Goal: Task Accomplishment & Management: Manage account settings

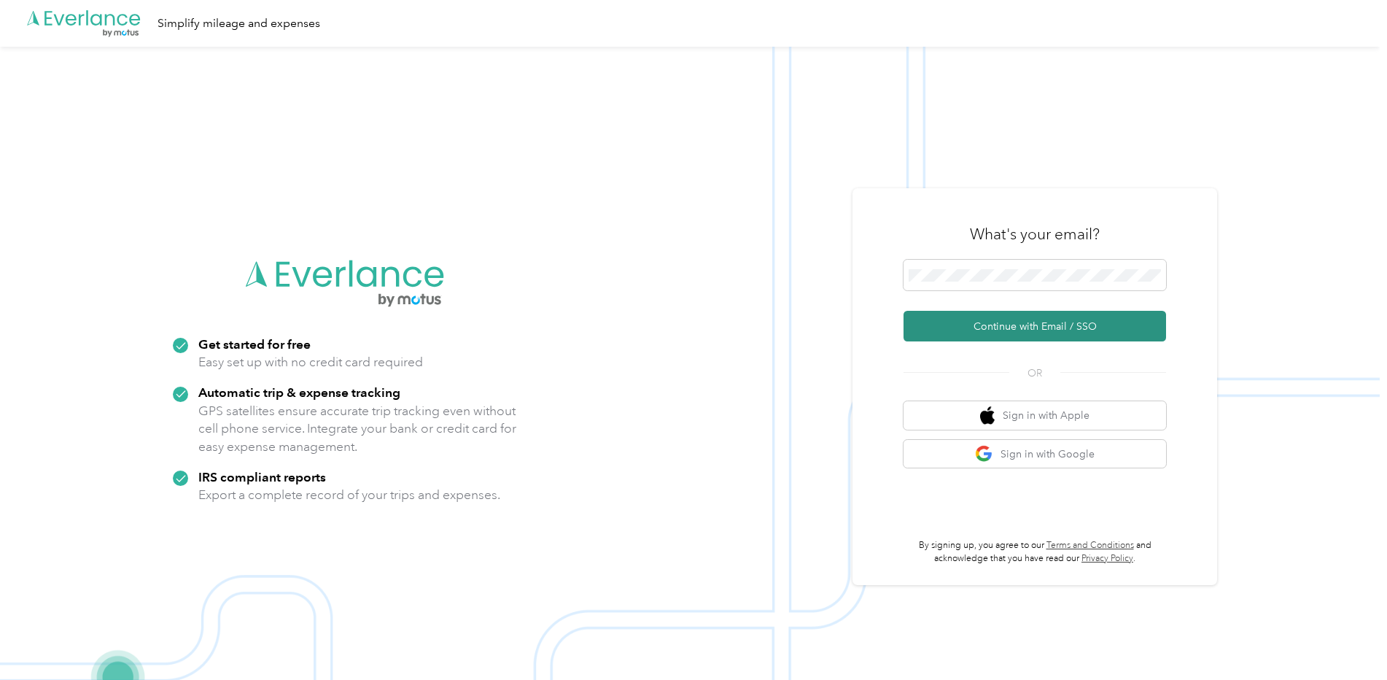
click at [1013, 332] on button "Continue with Email / SSO" at bounding box center [1035, 326] width 263 height 31
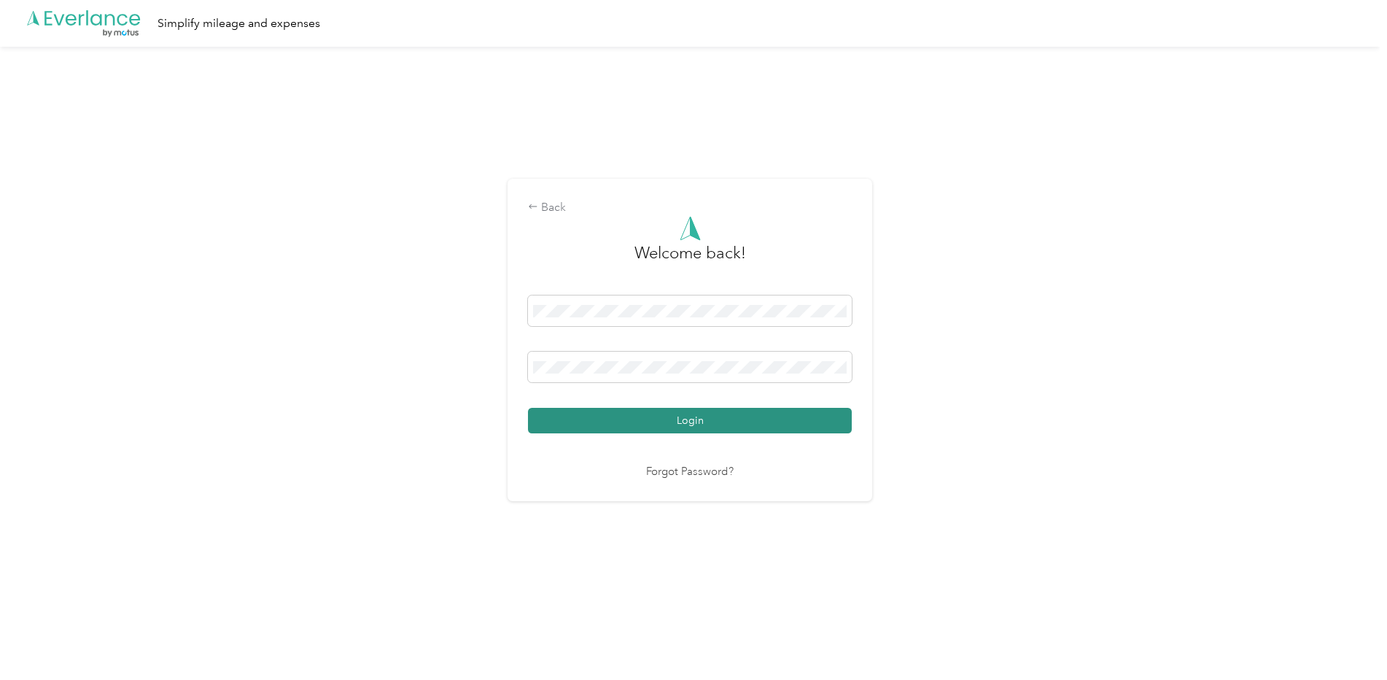
click at [656, 417] on button "Login" at bounding box center [690, 421] width 324 height 26
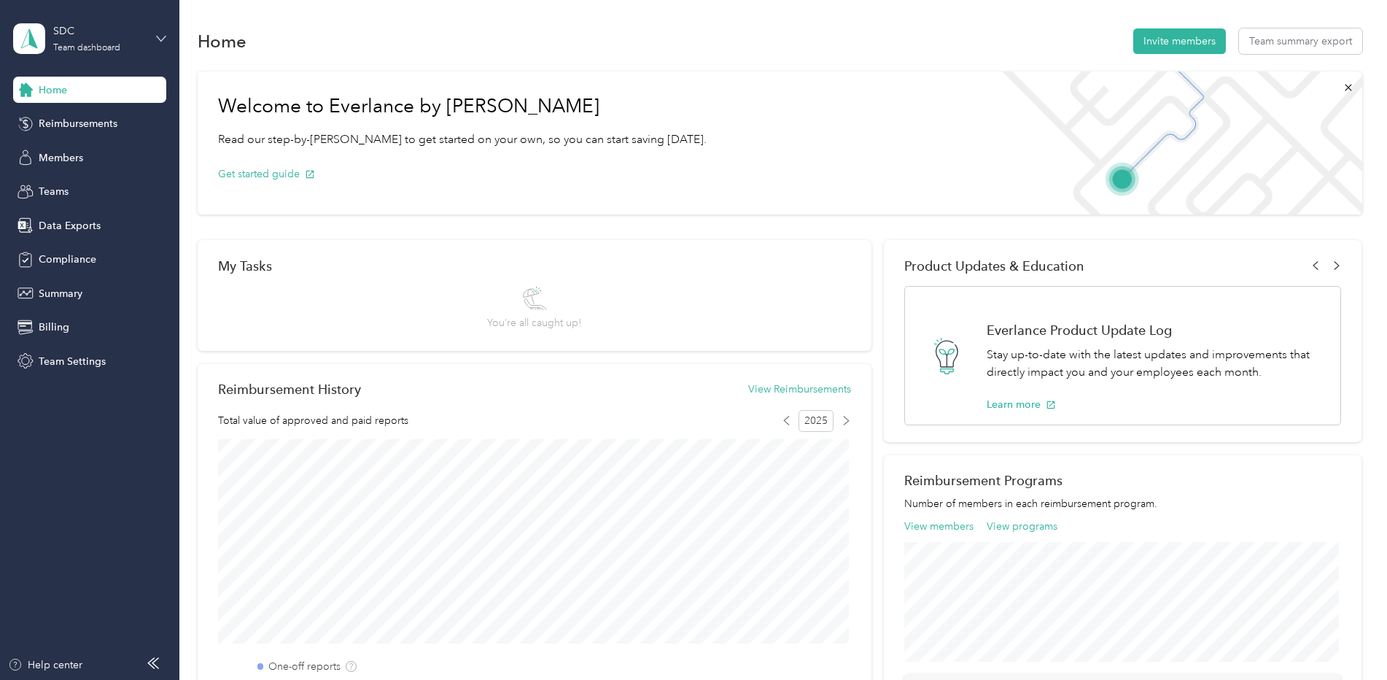
click at [156, 36] on icon at bounding box center [161, 39] width 10 height 10
click at [91, 153] on div "Personal dashboard" at bounding box center [72, 152] width 92 height 15
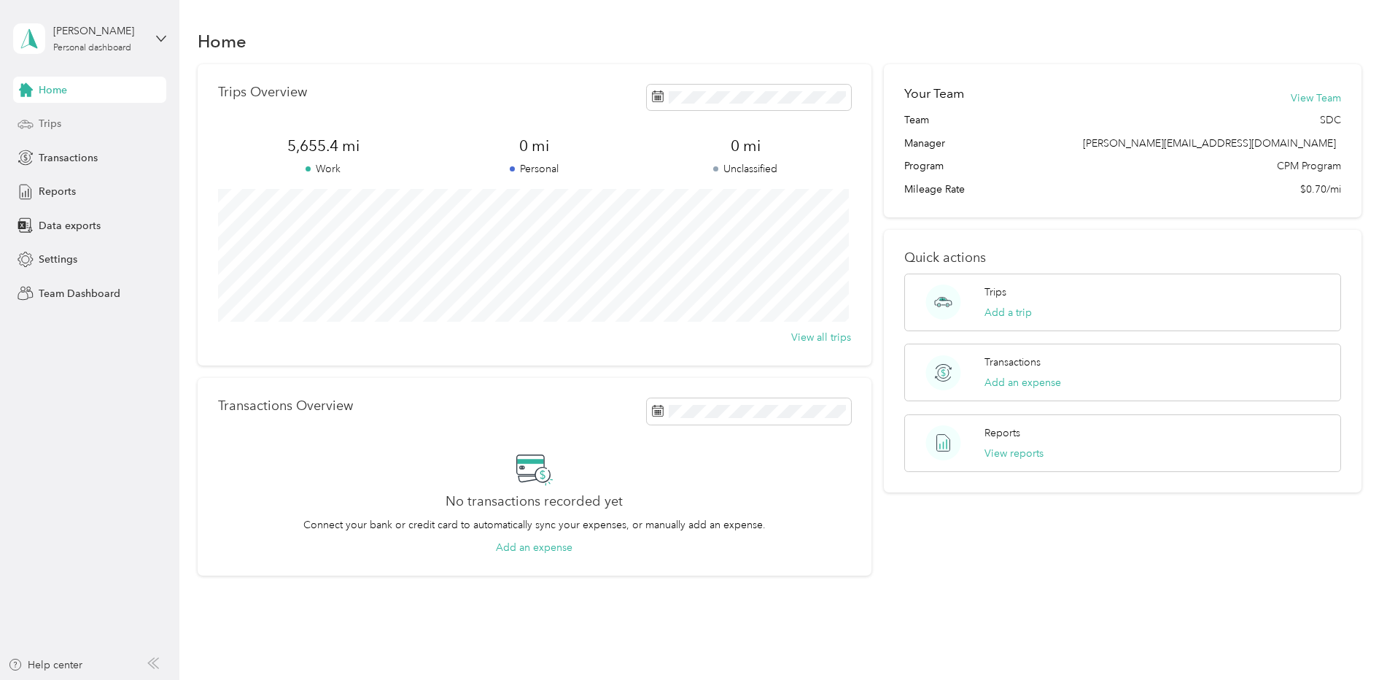
click at [50, 125] on span "Trips" at bounding box center [50, 123] width 23 height 15
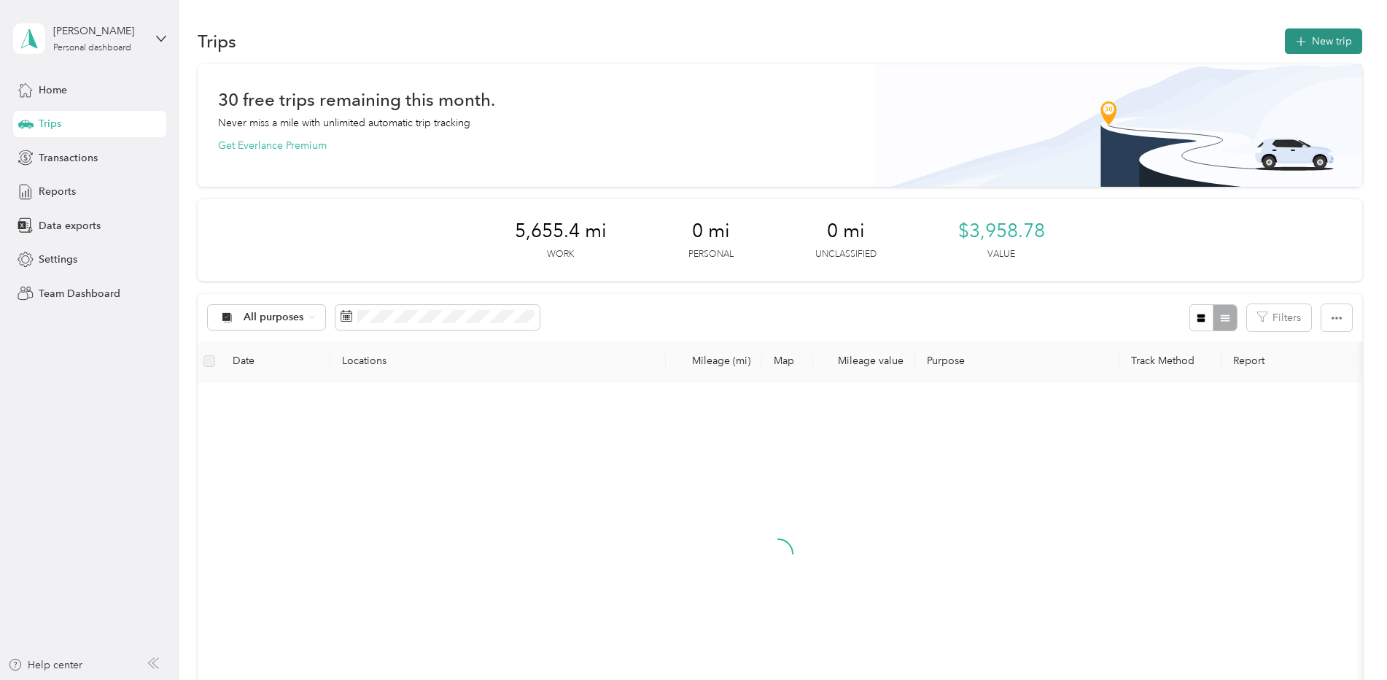
click at [1311, 38] on button "New trip" at bounding box center [1323, 41] width 77 height 26
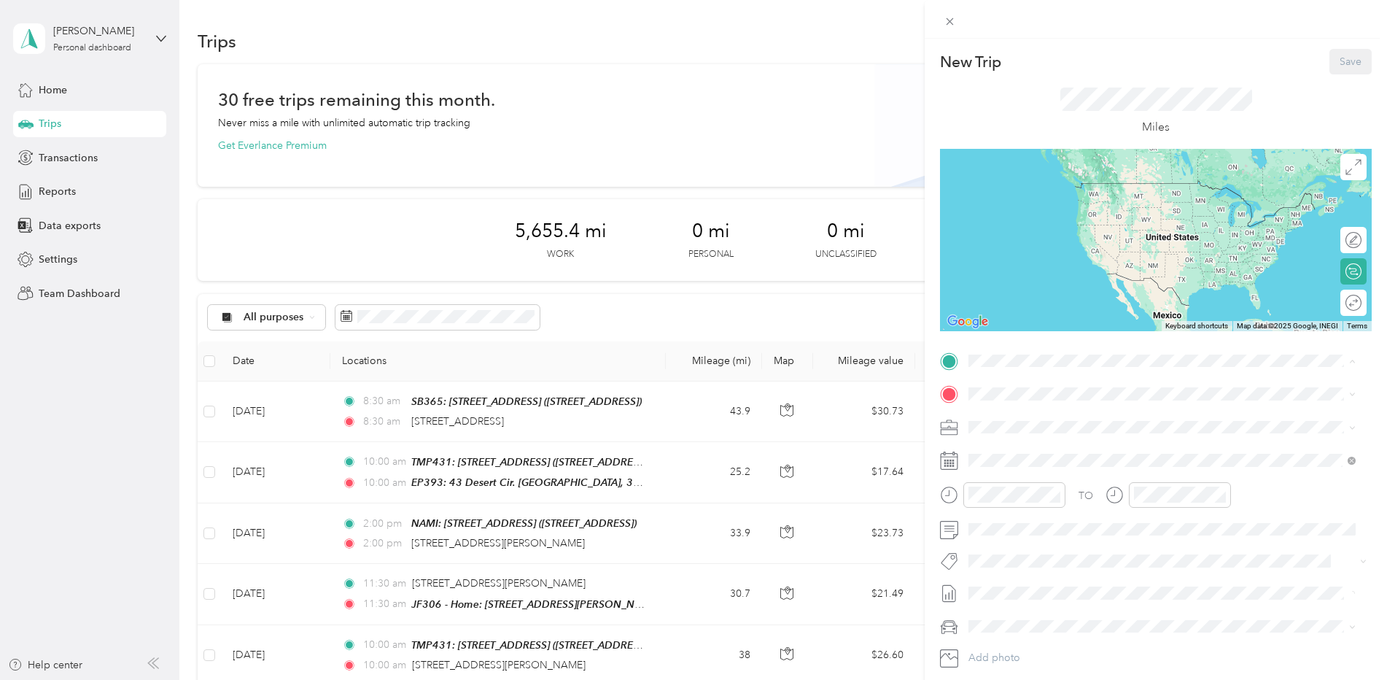
click at [1079, 423] on div "NAMI: [STREET_ADDRESS][GEOGRAPHIC_DATA][STREET_ADDRESS][GEOGRAPHIC_DATA]" at bounding box center [1061, 427] width 131 height 31
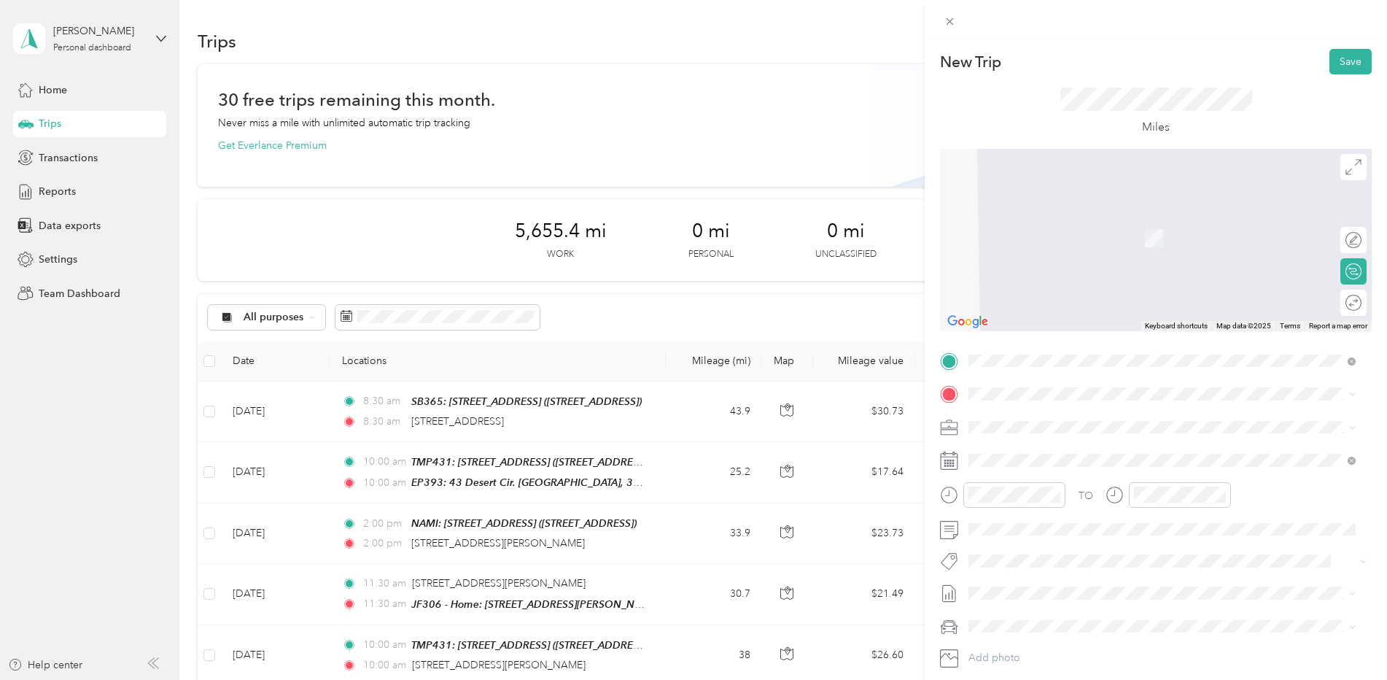
click at [1026, 452] on span "[STREET_ADDRESS][US_STATE]" at bounding box center [1069, 445] width 146 height 13
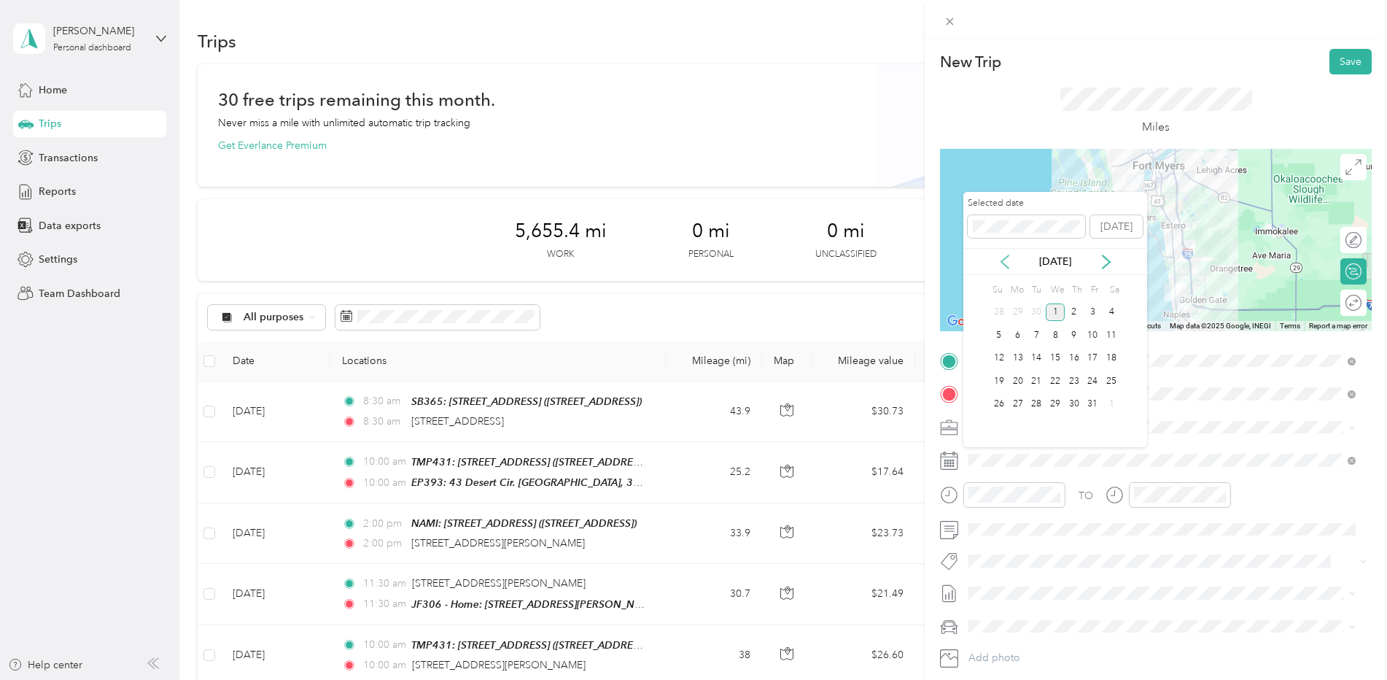
click at [1007, 260] on icon at bounding box center [1005, 262] width 15 height 15
click at [1054, 309] on div "3" at bounding box center [1055, 312] width 19 height 18
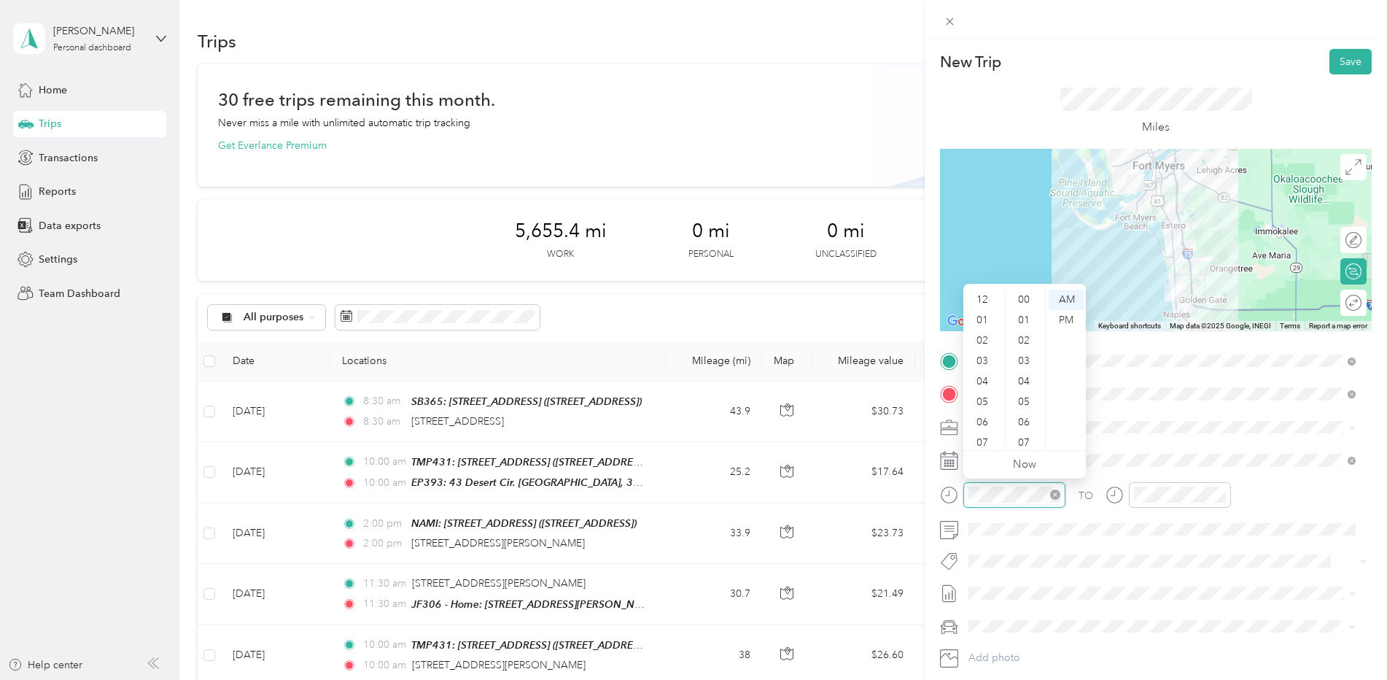
scroll to position [88, 0]
click at [918, 492] on div "New Trip Save This trip cannot be edited because it is either under review, app…" at bounding box center [693, 340] width 1387 height 680
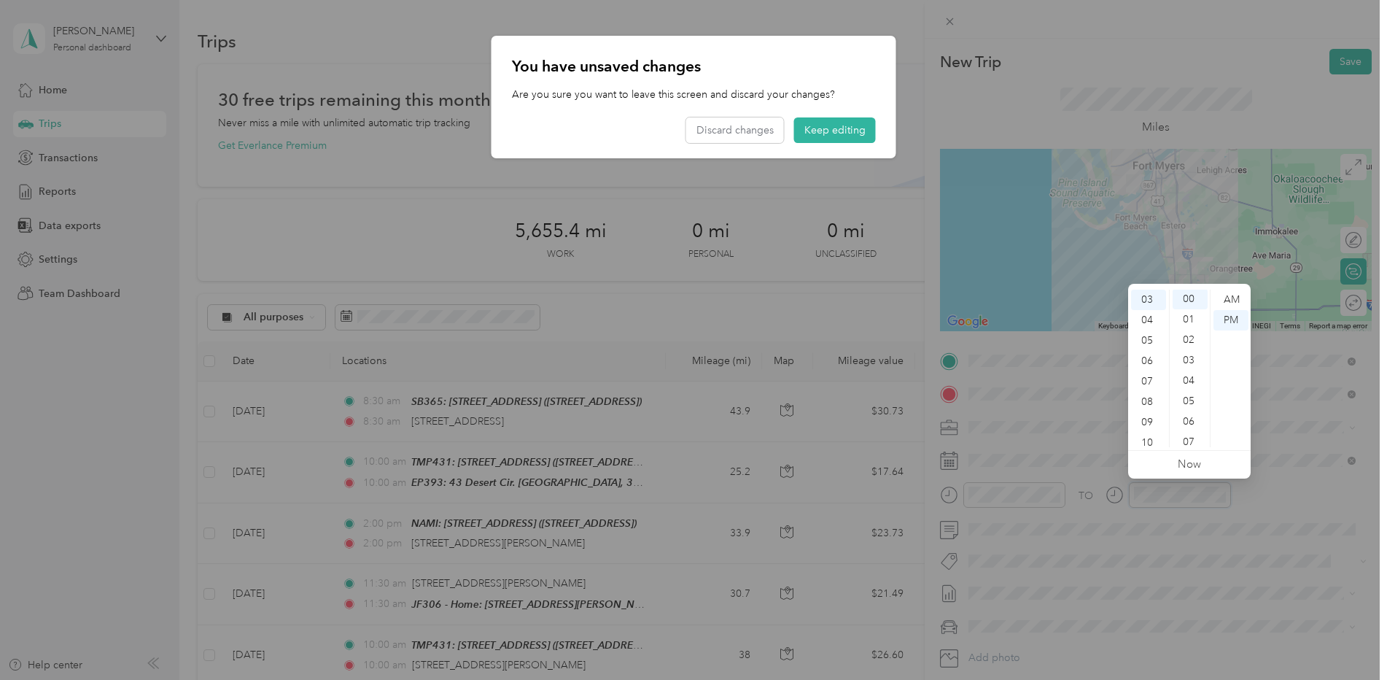
scroll to position [0, 0]
click at [1069, 562] on div at bounding box center [693, 340] width 1387 height 680
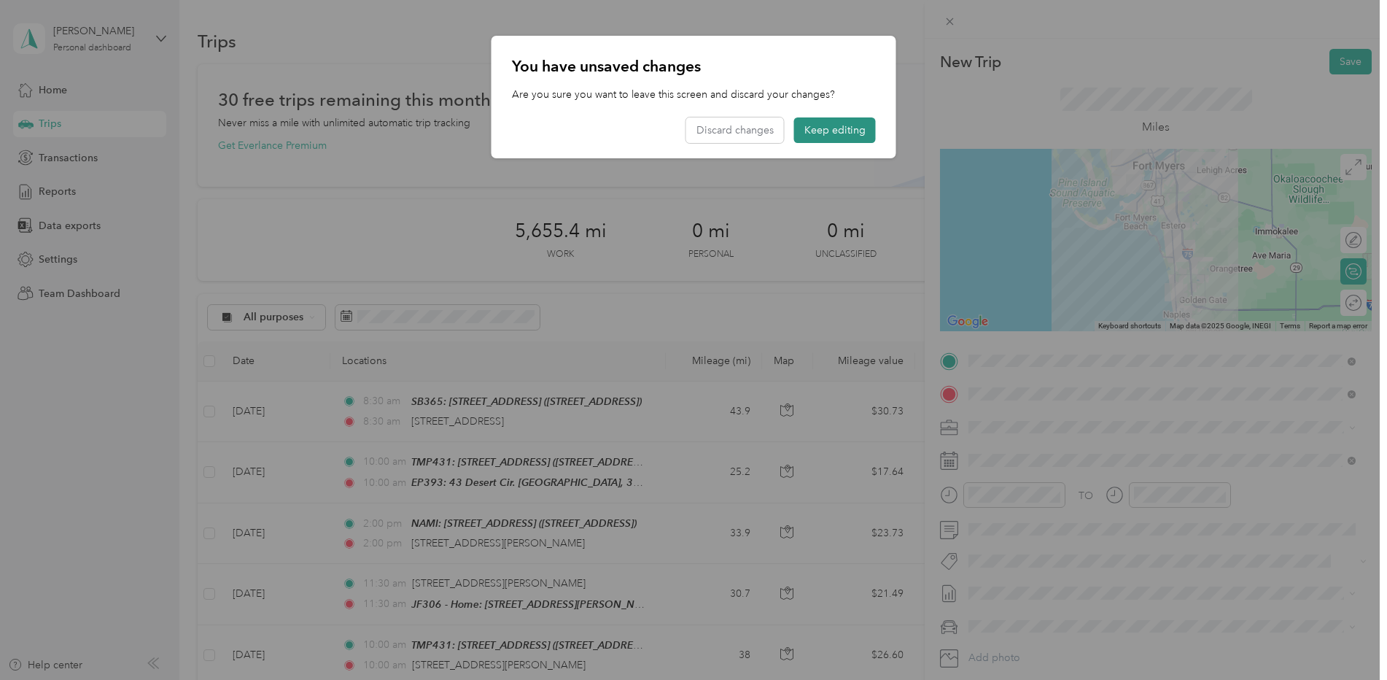
click at [837, 135] on button "Keep editing" at bounding box center [835, 130] width 82 height 26
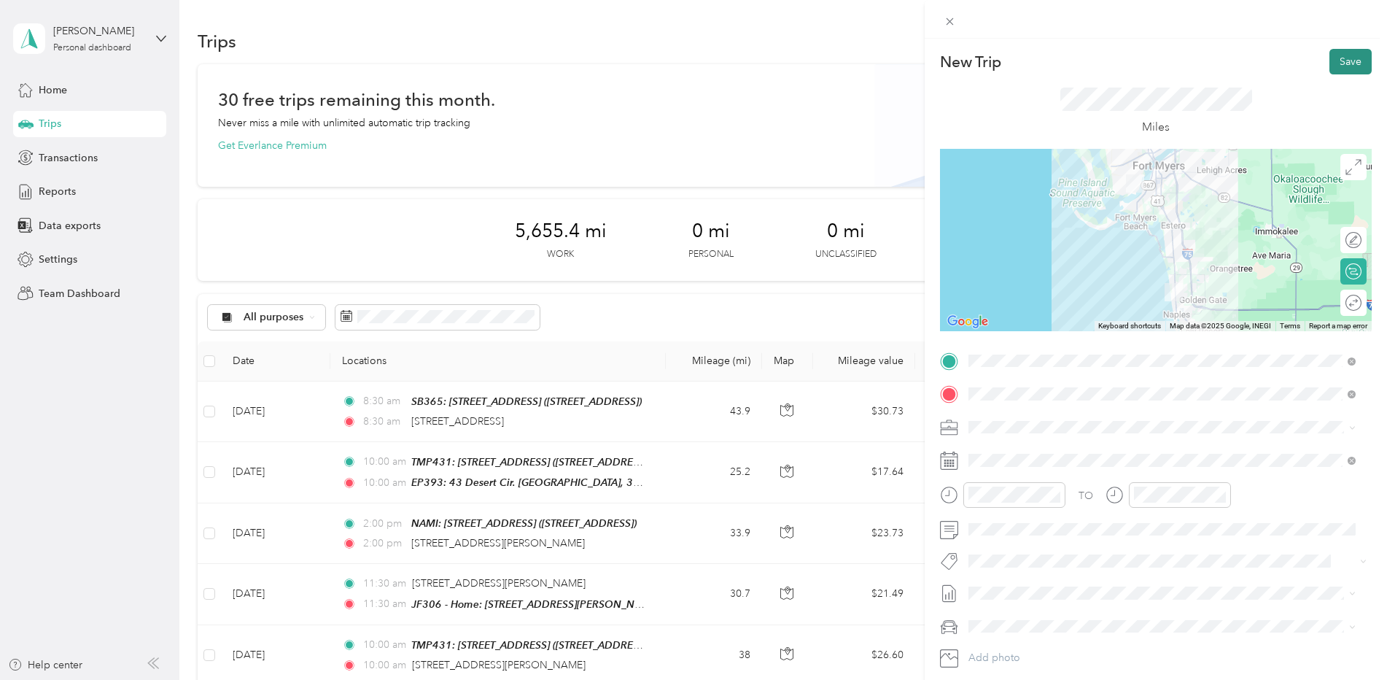
click at [1347, 61] on button "Save" at bounding box center [1351, 62] width 42 height 26
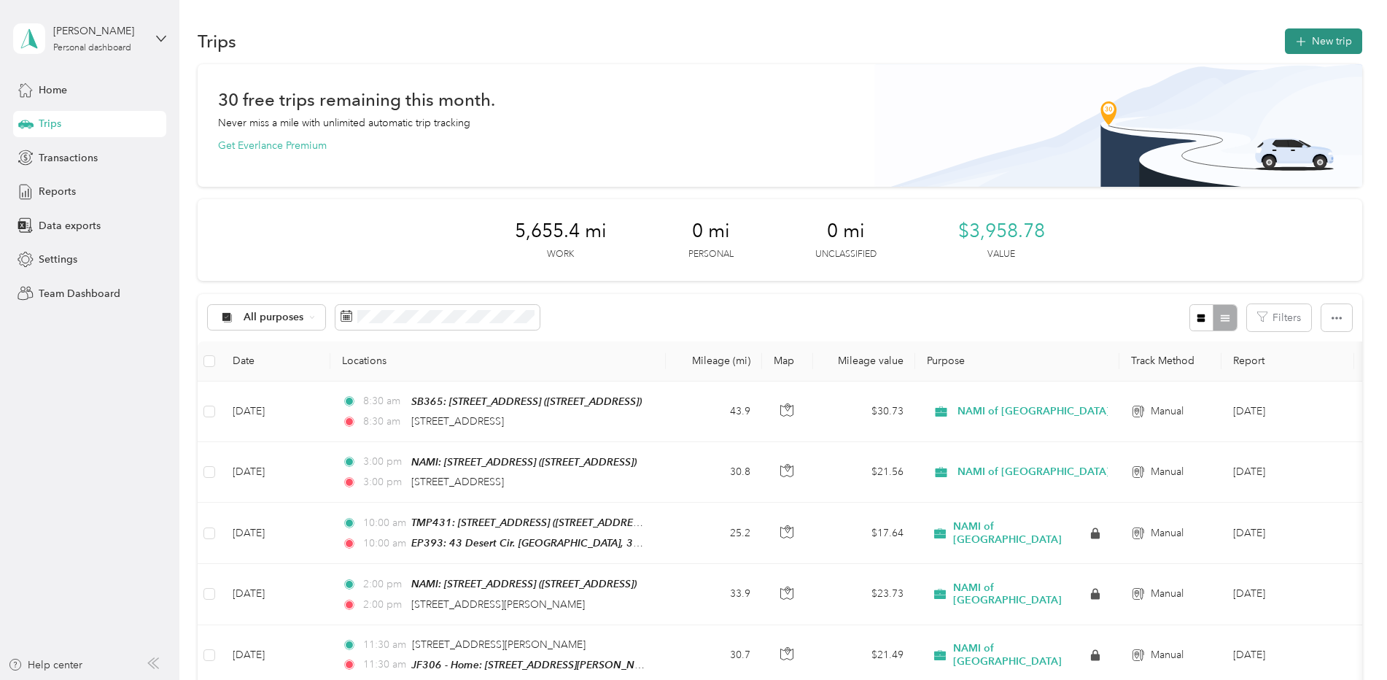
click at [1305, 36] on button "New trip" at bounding box center [1323, 41] width 77 height 26
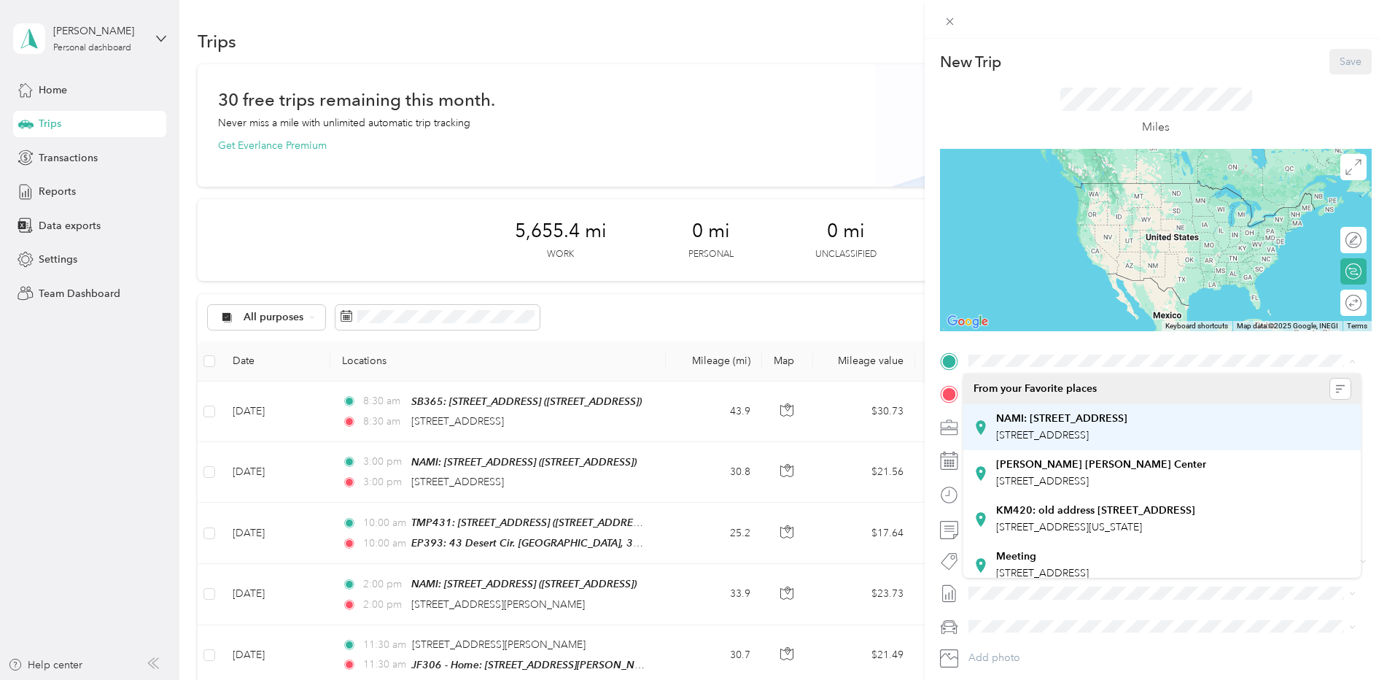
click at [1046, 429] on span "[STREET_ADDRESS]" at bounding box center [1042, 435] width 93 height 12
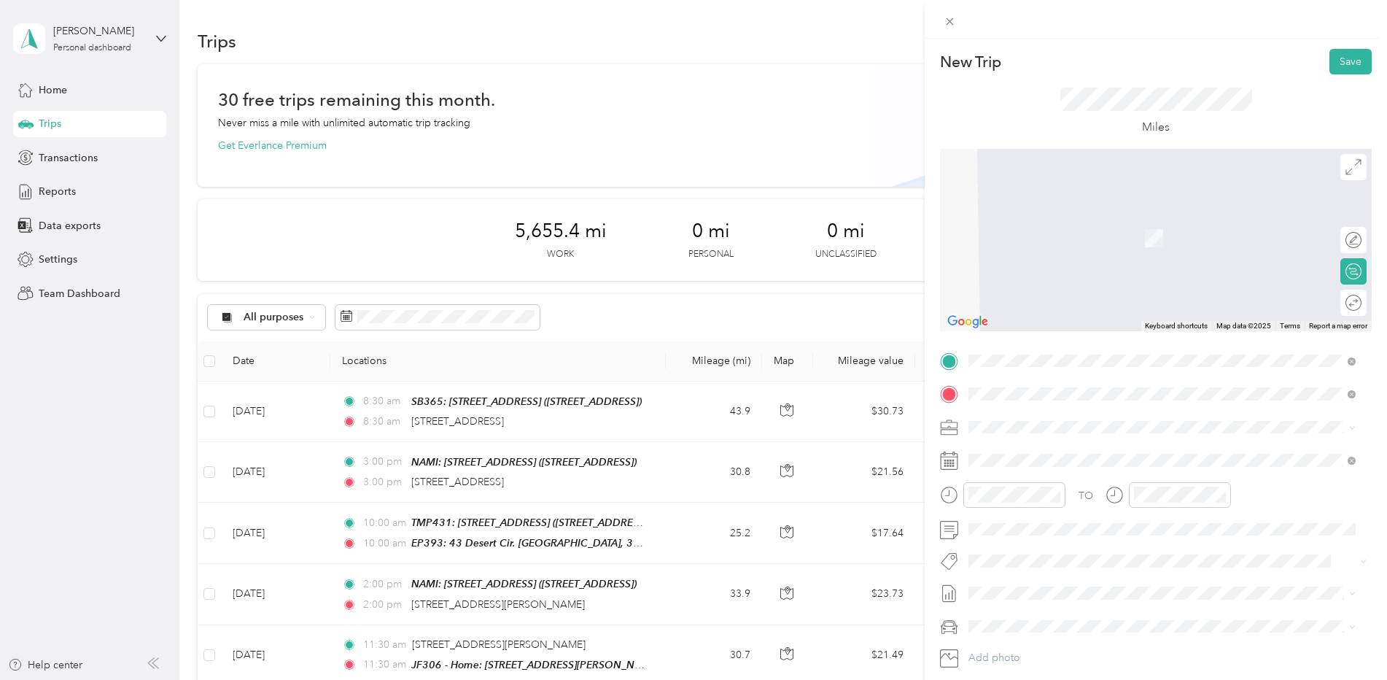
click at [1151, 453] on span "[STREET_ADDRESS][PERSON_NAME][US_STATE]" at bounding box center [1109, 446] width 227 height 13
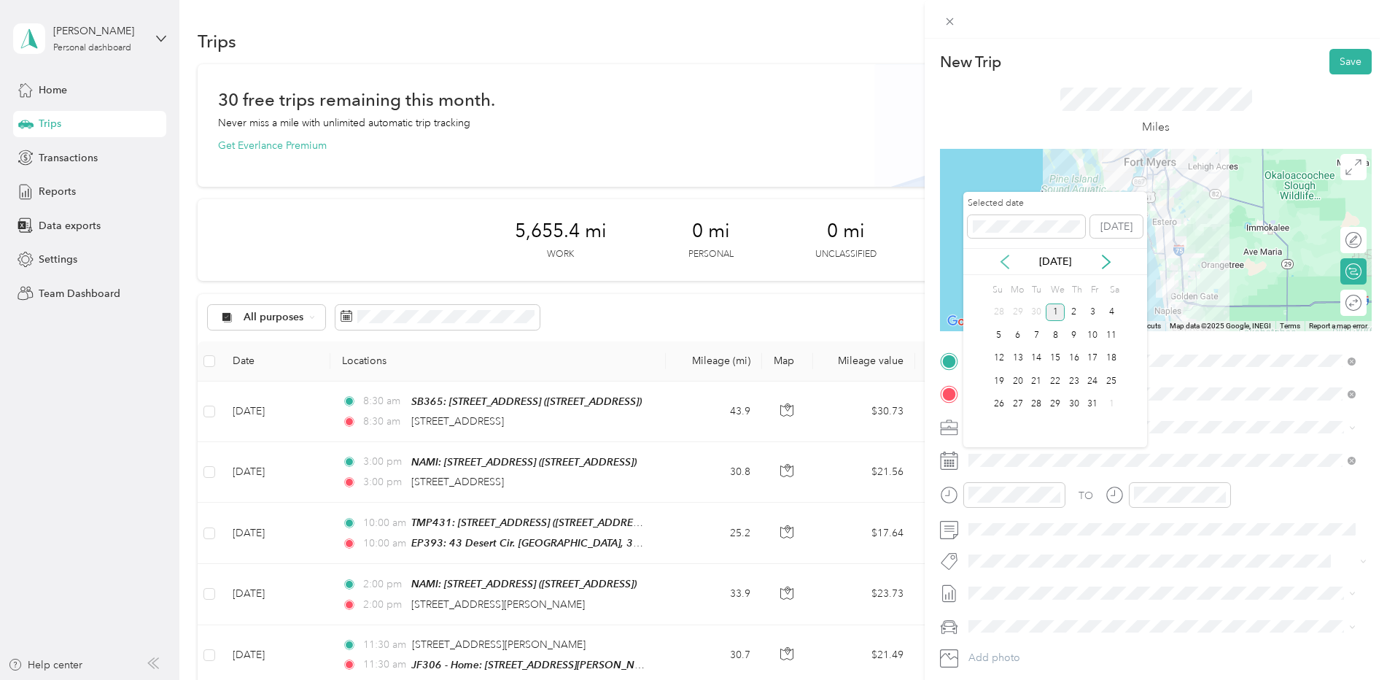
click at [1006, 261] on icon at bounding box center [1005, 262] width 15 height 15
click at [1074, 311] on div "4" at bounding box center [1074, 312] width 19 height 18
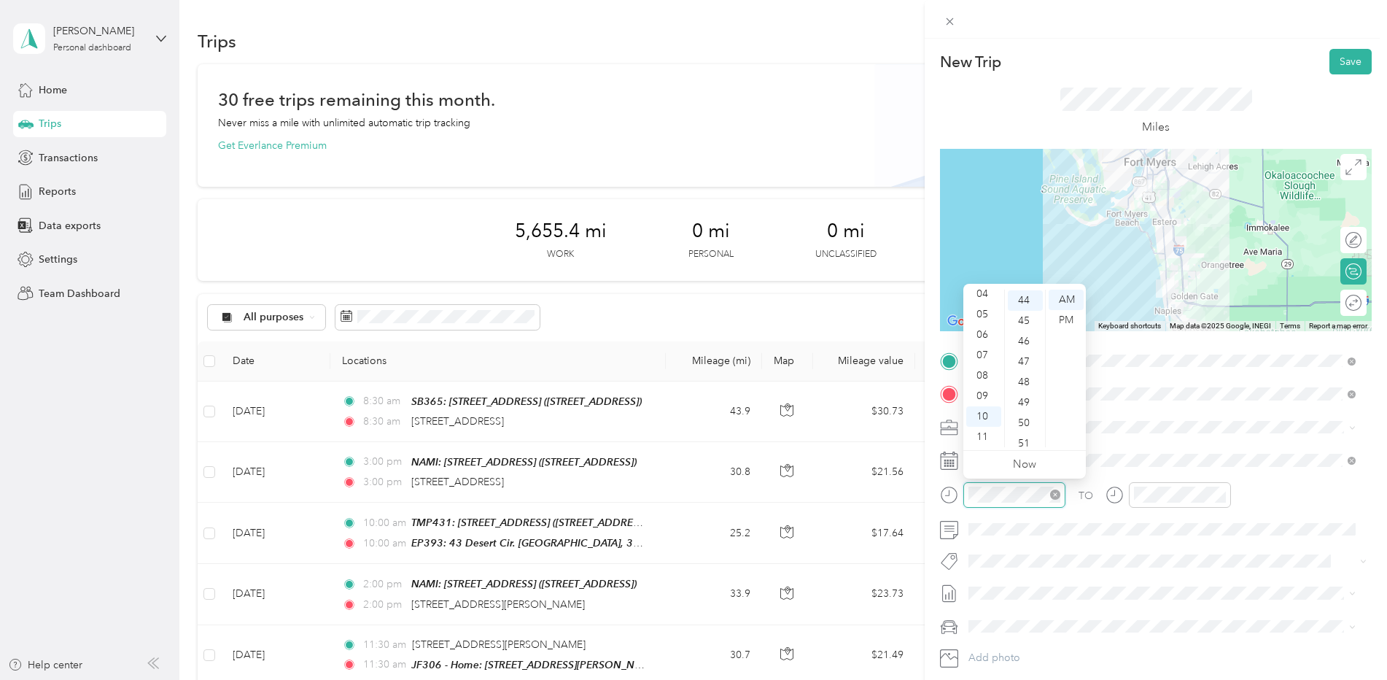
scroll to position [899, 0]
click at [926, 484] on form "New Trip Save This trip cannot be edited because it is either under review, app…" at bounding box center [1156, 375] width 462 height 653
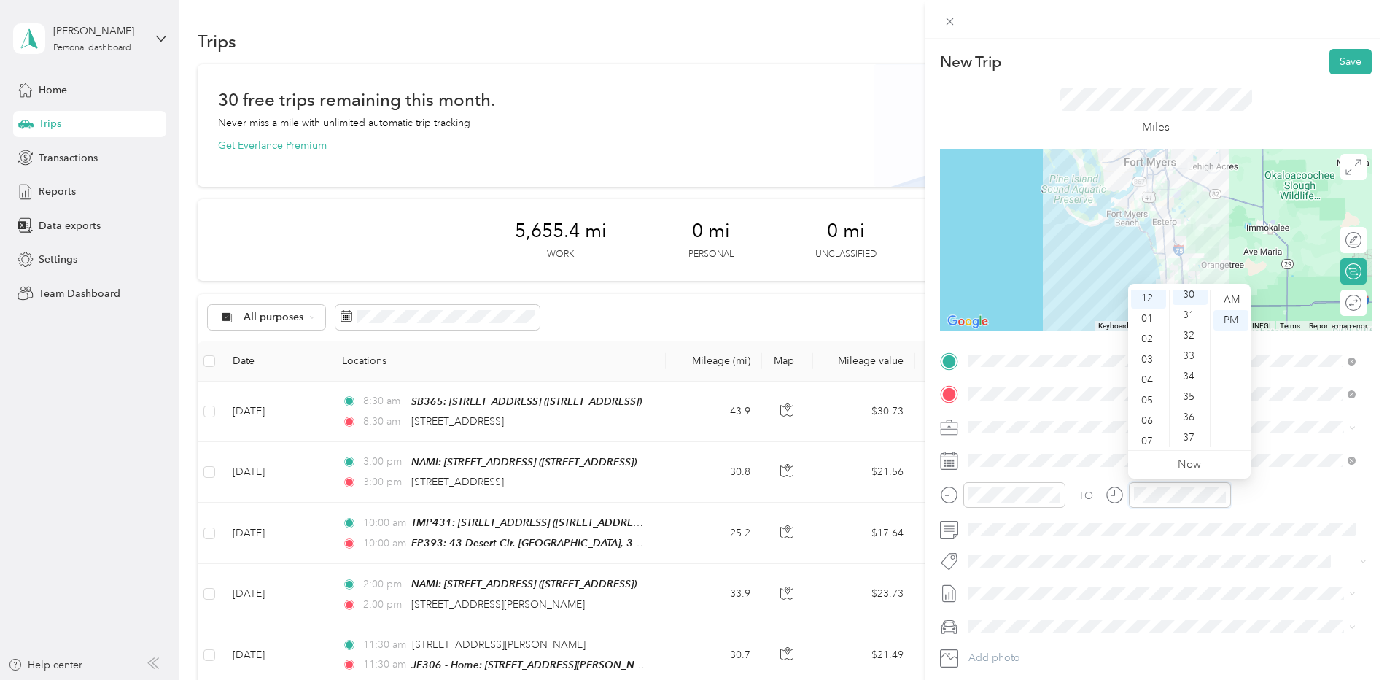
scroll to position [613, 0]
click at [1339, 61] on button "Save" at bounding box center [1351, 62] width 42 height 26
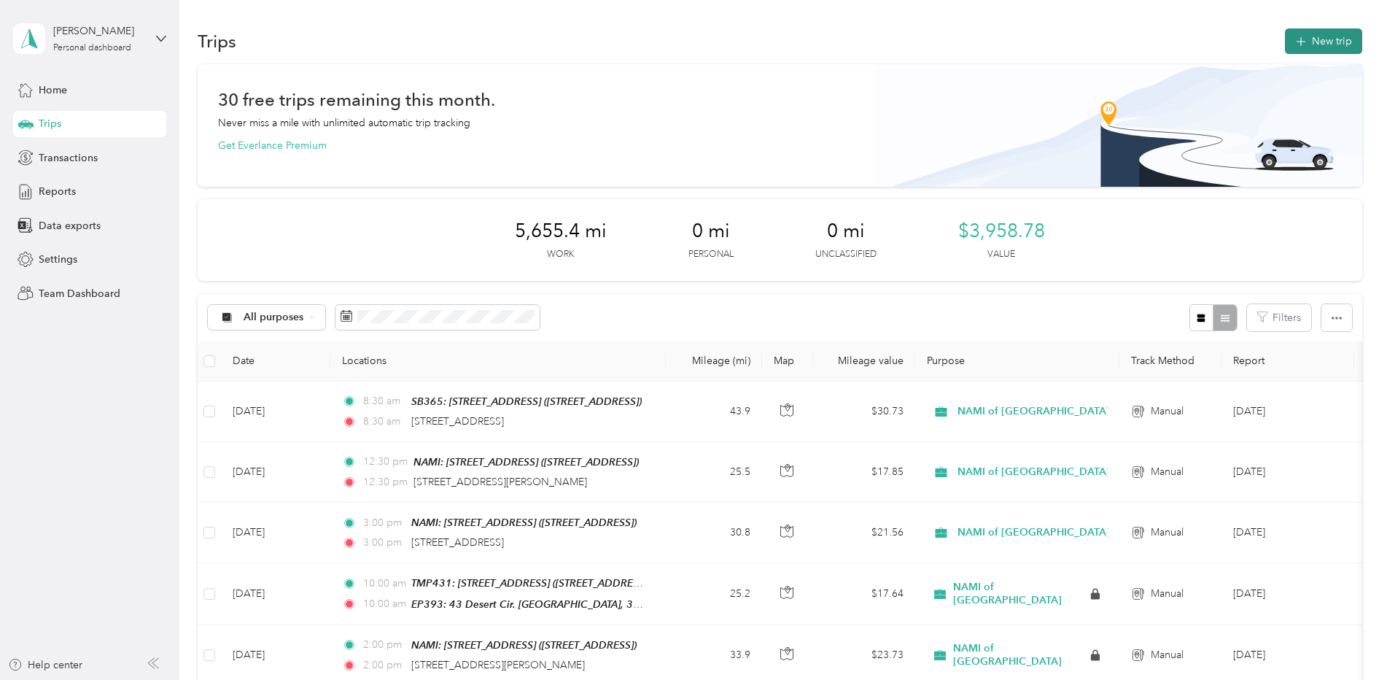
click at [1308, 38] on button "New trip" at bounding box center [1323, 41] width 77 height 26
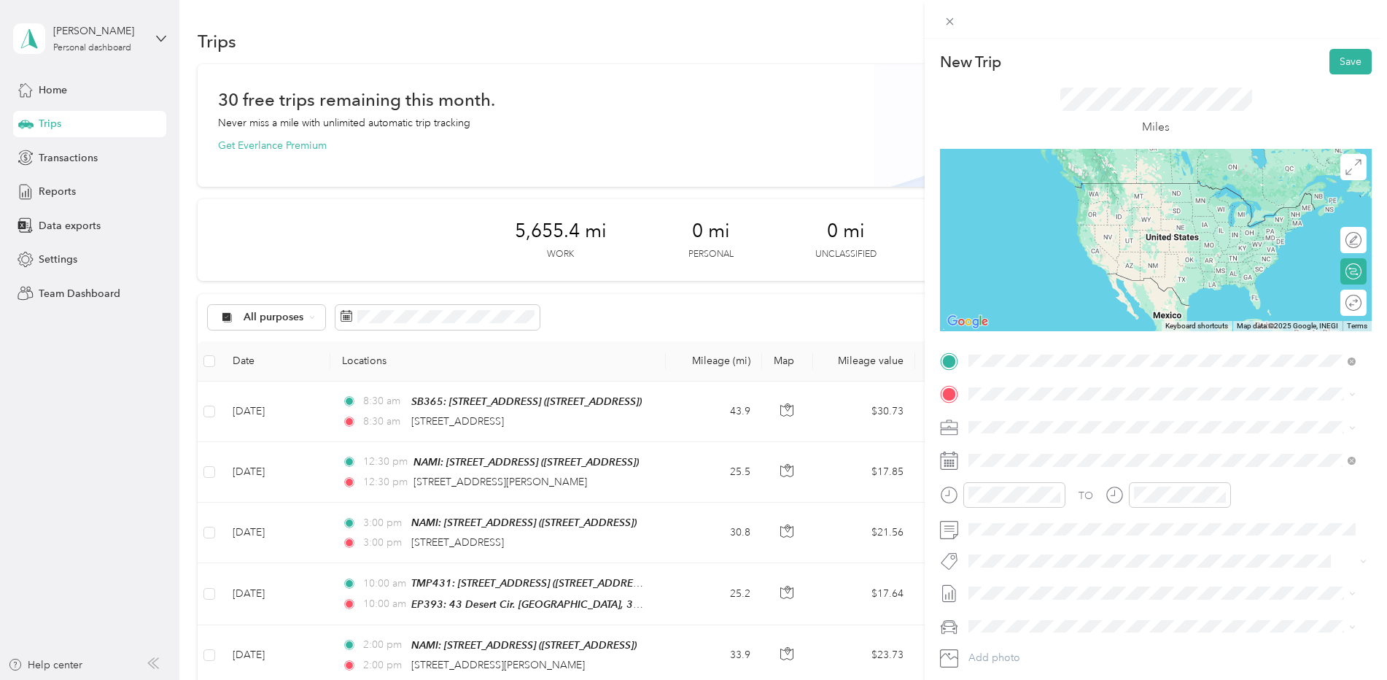
click at [1083, 486] on div "JF306 - Home: [STREET_ADDRESS][PERSON_NAME] [PERSON_NAME], 33917 [STREET_ADDRES…" at bounding box center [1173, 480] width 354 height 44
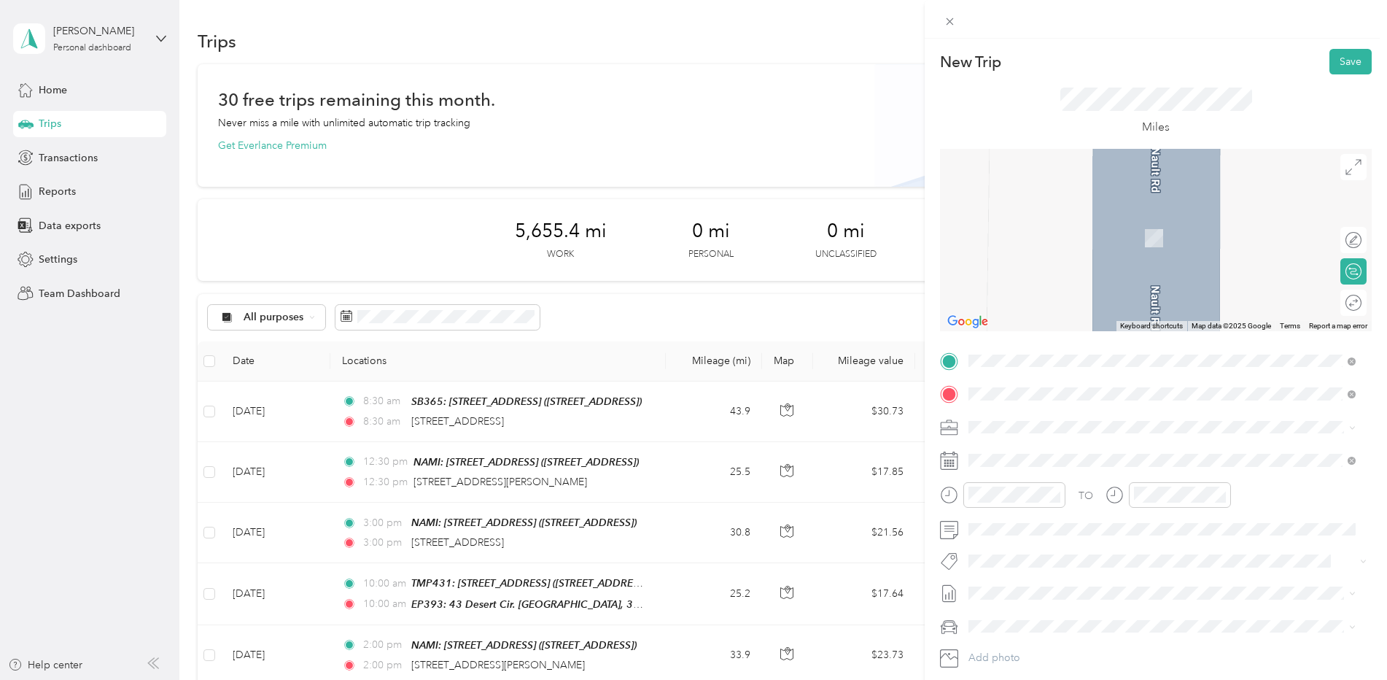
click at [1046, 457] on strong "SB365: [STREET_ADDRESS]" at bounding box center [1064, 451] width 136 height 13
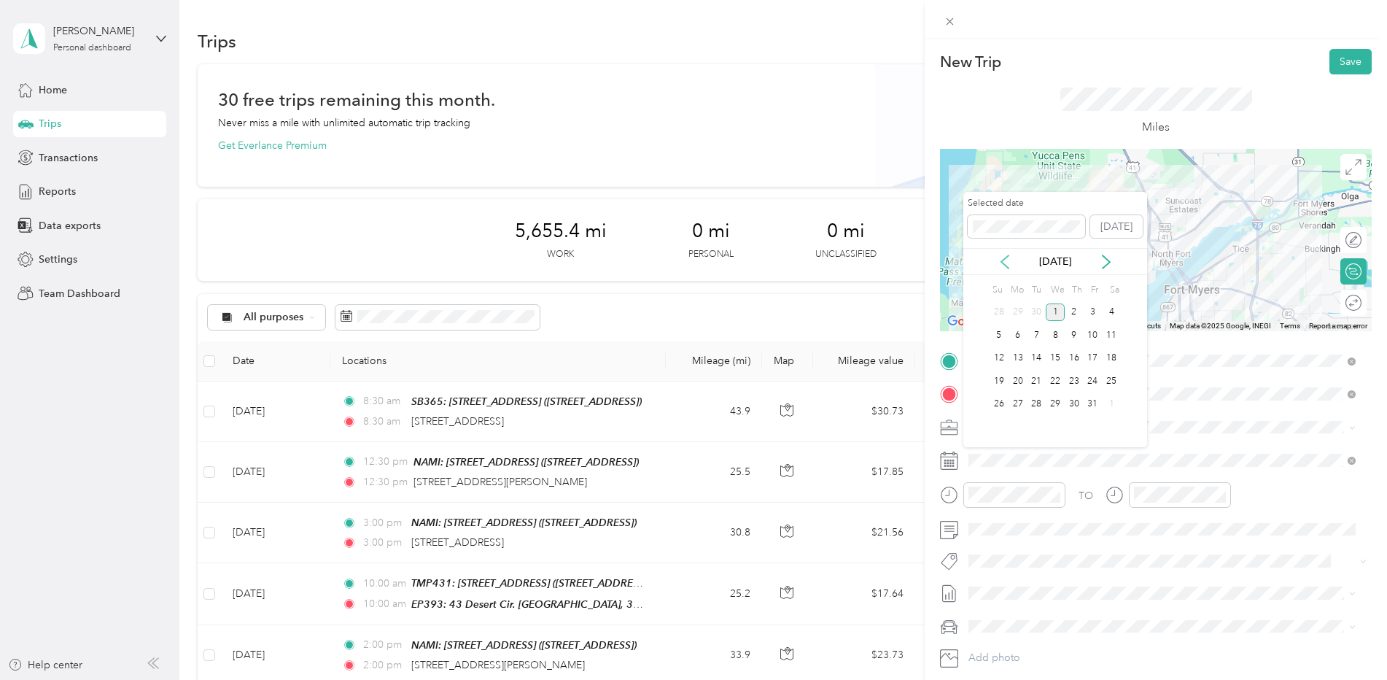
click at [1007, 260] on icon at bounding box center [1005, 262] width 15 height 15
click at [1097, 333] on div "12" at bounding box center [1093, 335] width 19 height 18
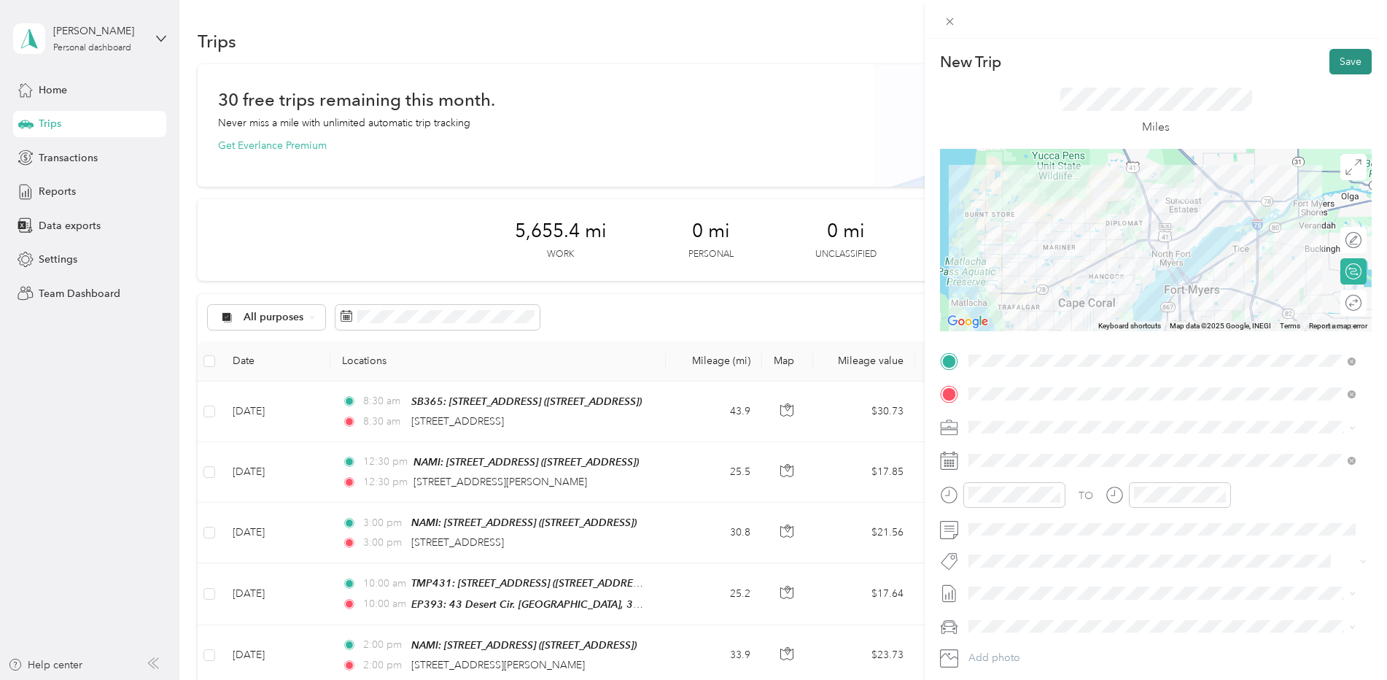
click at [1336, 60] on button "Save" at bounding box center [1351, 62] width 42 height 26
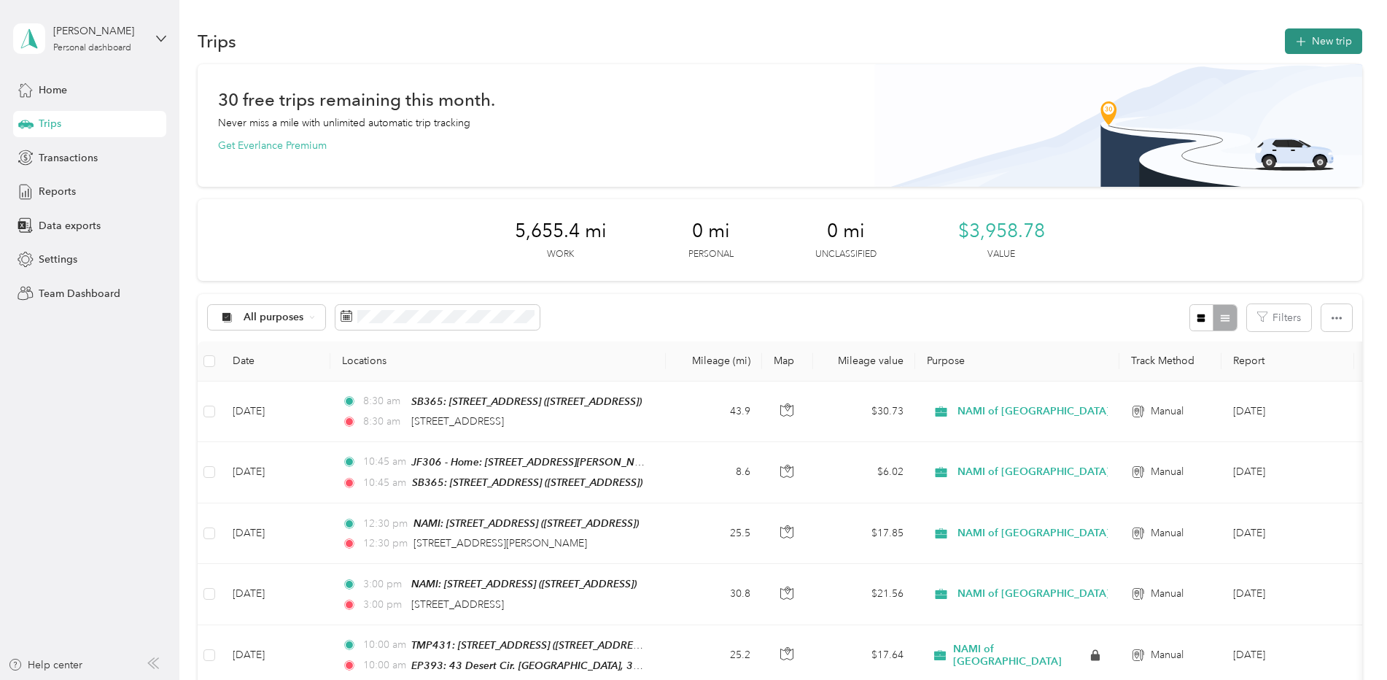
click at [1316, 48] on button "New trip" at bounding box center [1323, 41] width 77 height 26
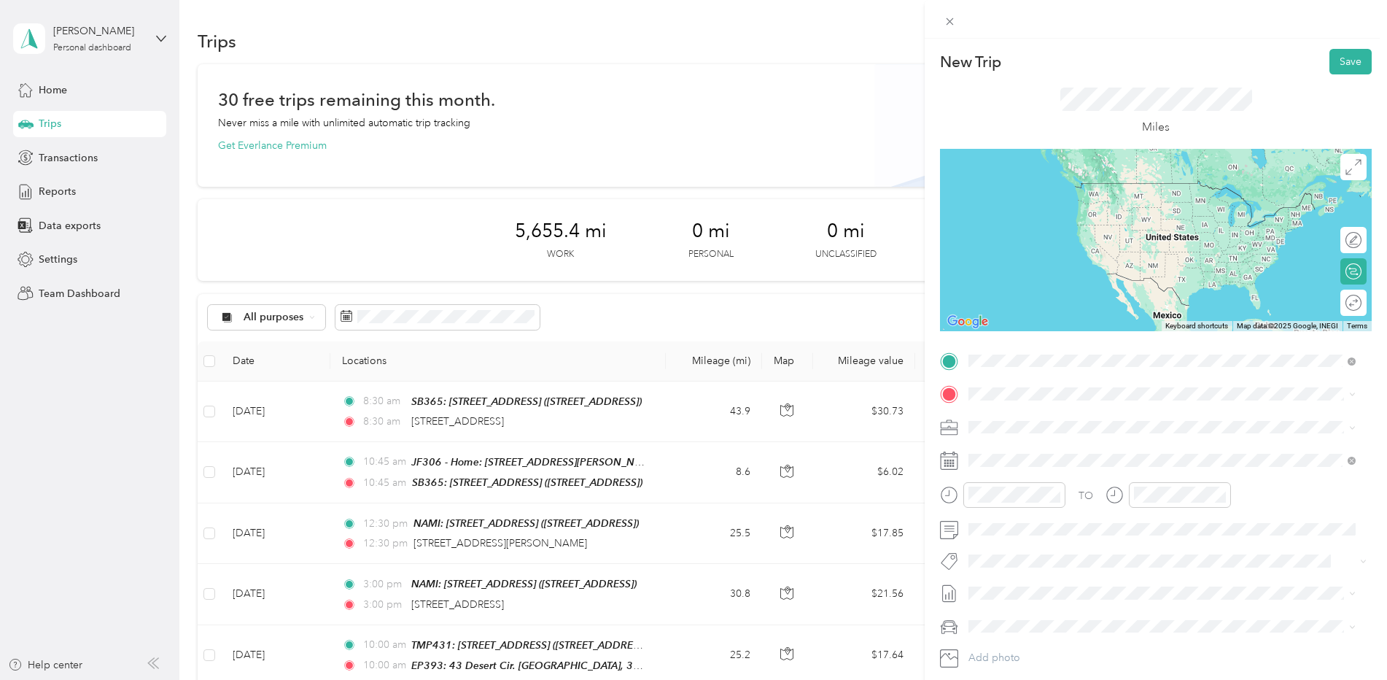
click at [1017, 424] on div "Home [STREET_ADDRESS]" at bounding box center [1042, 427] width 93 height 31
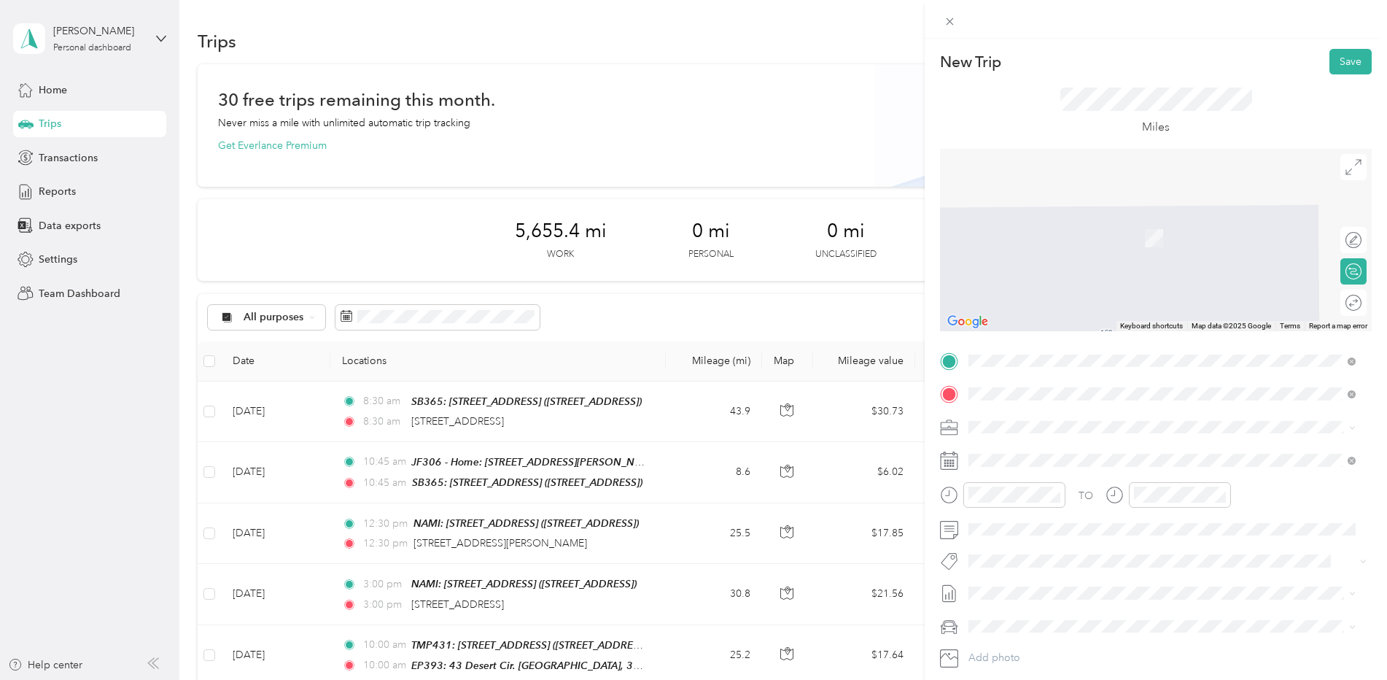
click at [1020, 453] on span "[STREET_ADDRESS][US_STATE]" at bounding box center [1069, 446] width 146 height 13
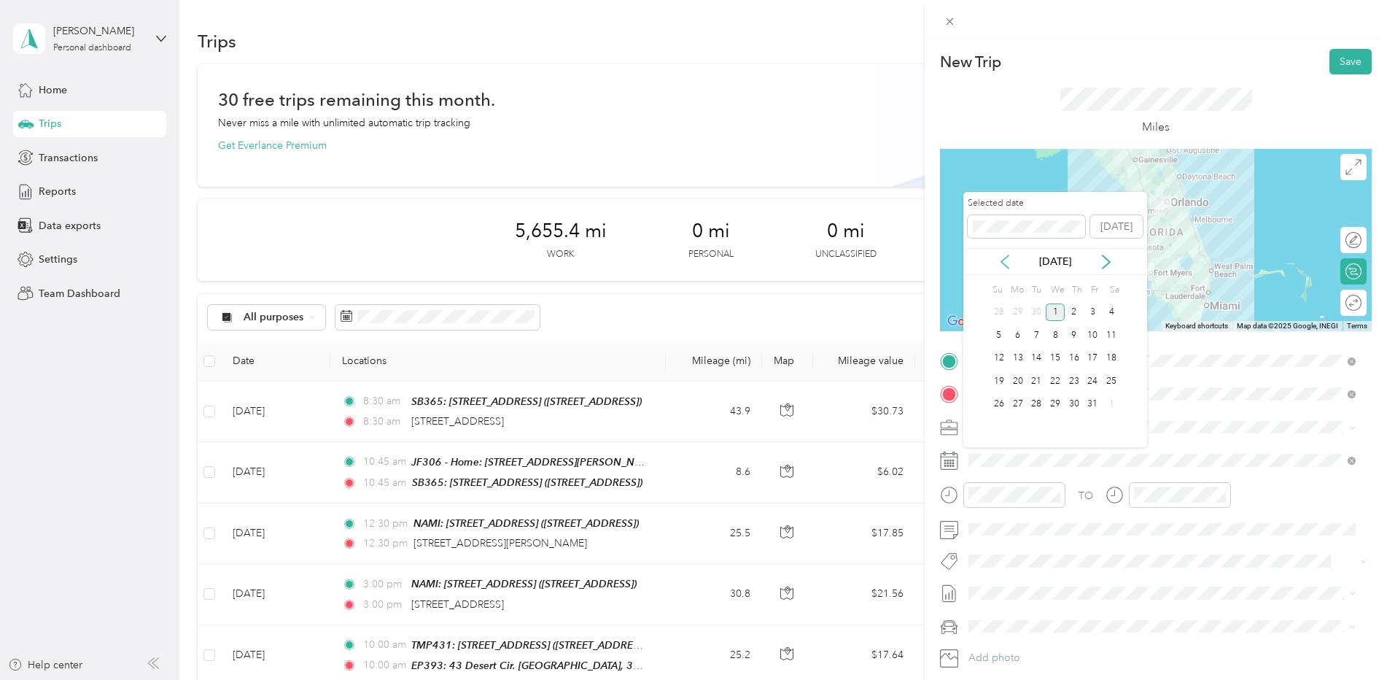
click at [1000, 263] on icon at bounding box center [1005, 262] width 15 height 15
click at [1075, 354] on div "18" at bounding box center [1074, 358] width 19 height 18
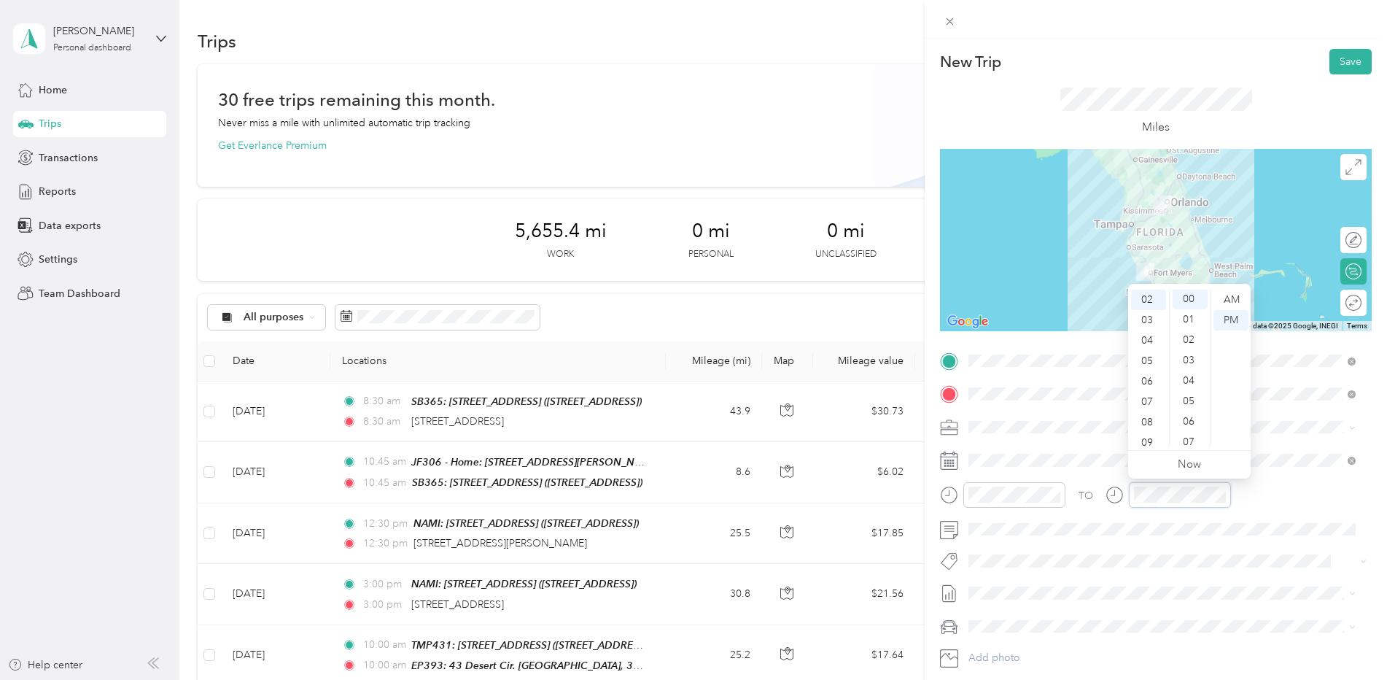
scroll to position [0, 0]
click at [1155, 228] on div at bounding box center [1156, 240] width 432 height 182
click at [1343, 66] on button "Save" at bounding box center [1351, 62] width 42 height 26
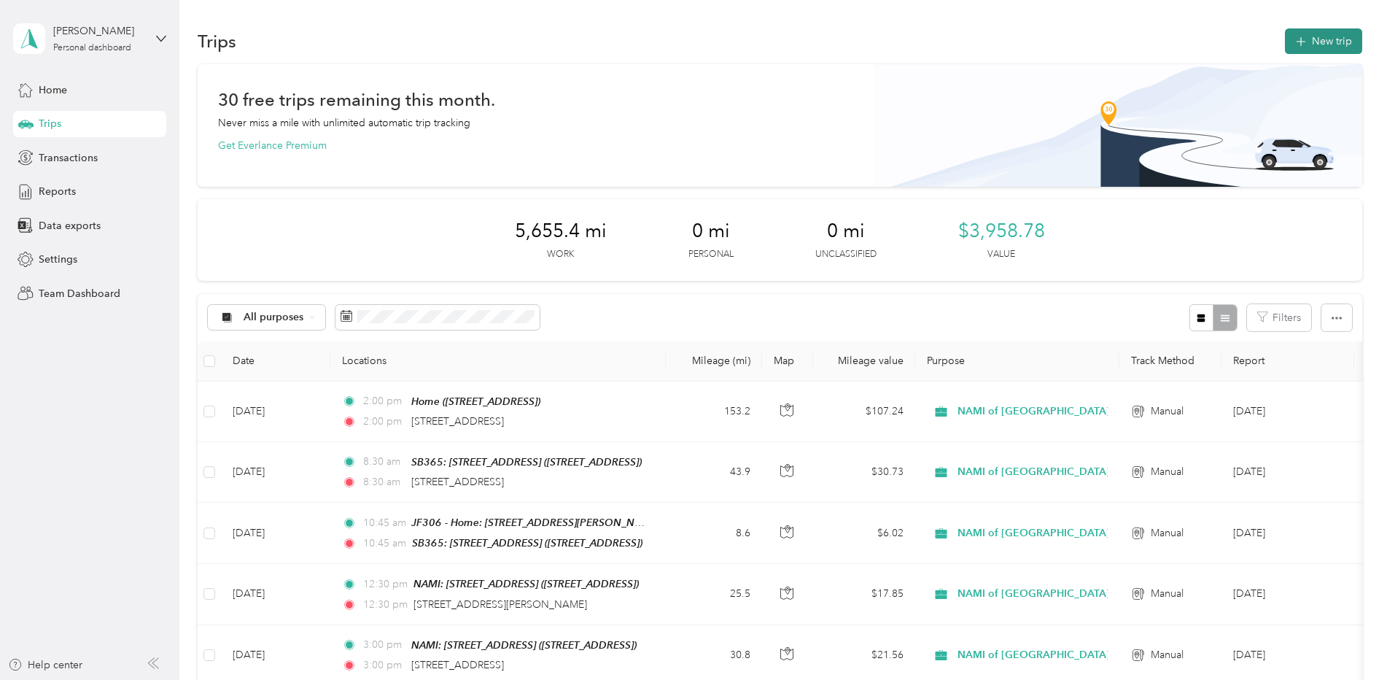
click at [1330, 51] on button "New trip" at bounding box center [1323, 41] width 77 height 26
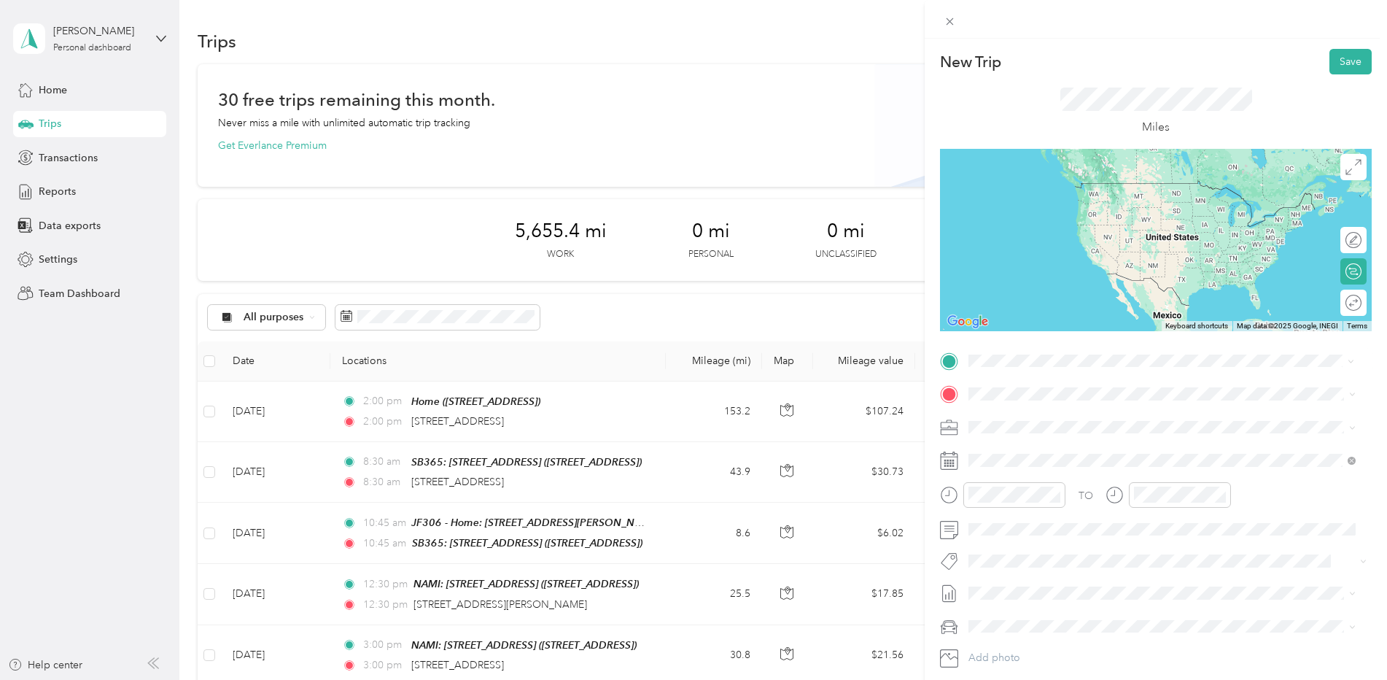
click at [1066, 419] on span "[STREET_ADDRESS][US_STATE]" at bounding box center [1069, 412] width 146 height 13
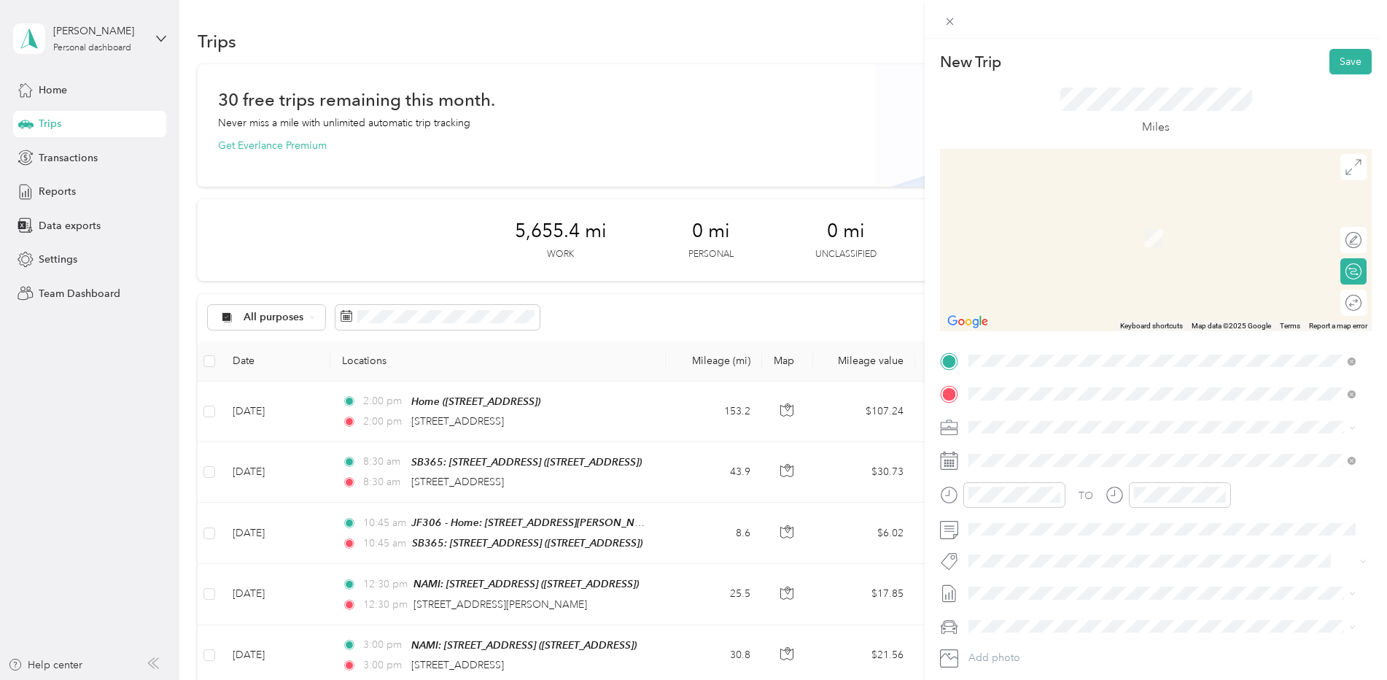
click at [1055, 462] on span "[STREET_ADDRESS]" at bounding box center [1042, 468] width 93 height 12
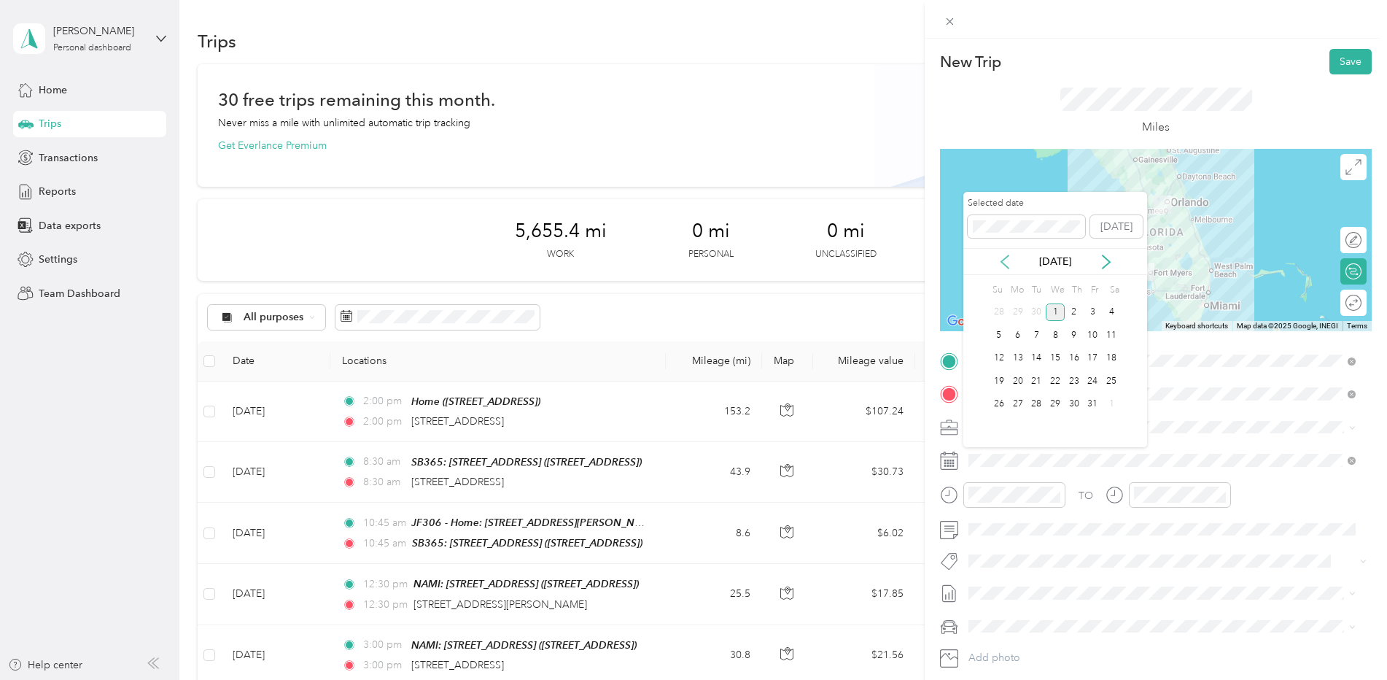
click at [1003, 262] on icon at bounding box center [1005, 262] width 15 height 15
click at [1112, 358] on div "20" at bounding box center [1111, 358] width 19 height 18
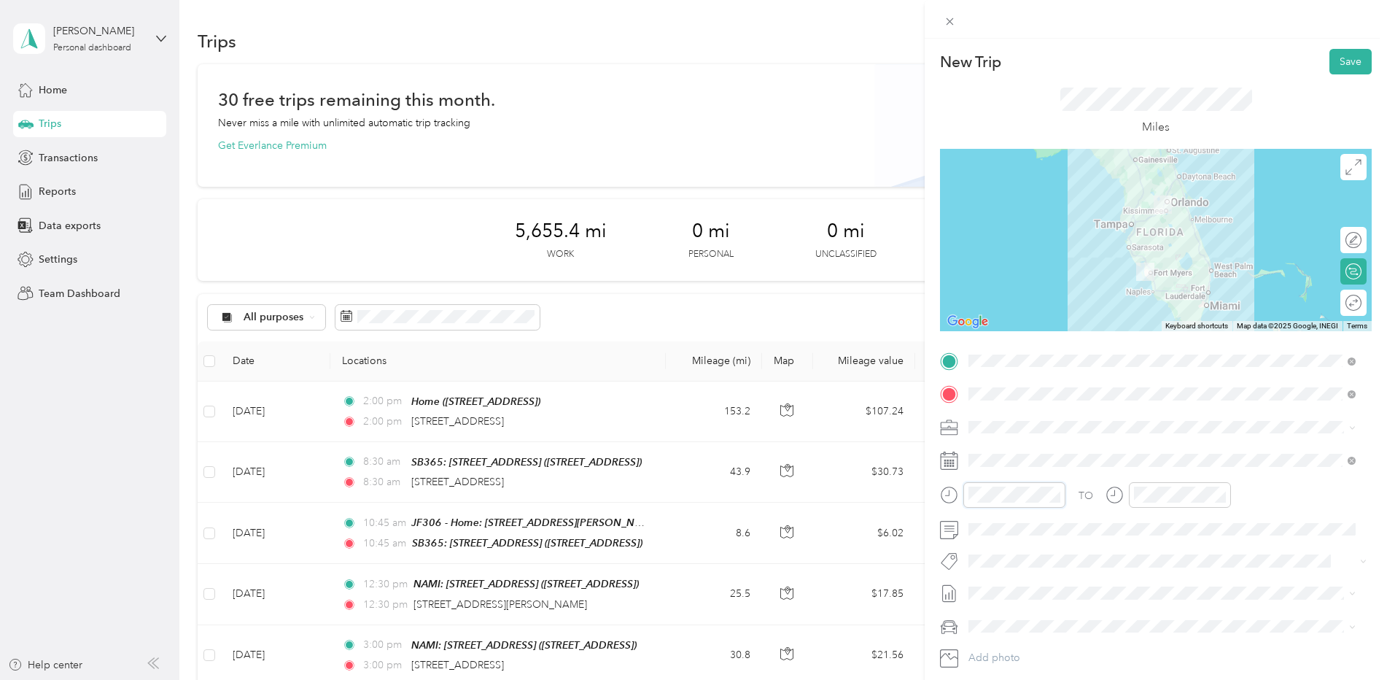
click at [932, 492] on form "New Trip Save This trip cannot be edited because it is either under review, app…" at bounding box center [1156, 375] width 462 height 653
click at [1155, 227] on div at bounding box center [1156, 240] width 432 height 182
click at [1145, 217] on div at bounding box center [1156, 240] width 432 height 182
click at [1165, 226] on div at bounding box center [1156, 240] width 432 height 182
click at [1341, 66] on button "Save" at bounding box center [1351, 62] width 42 height 26
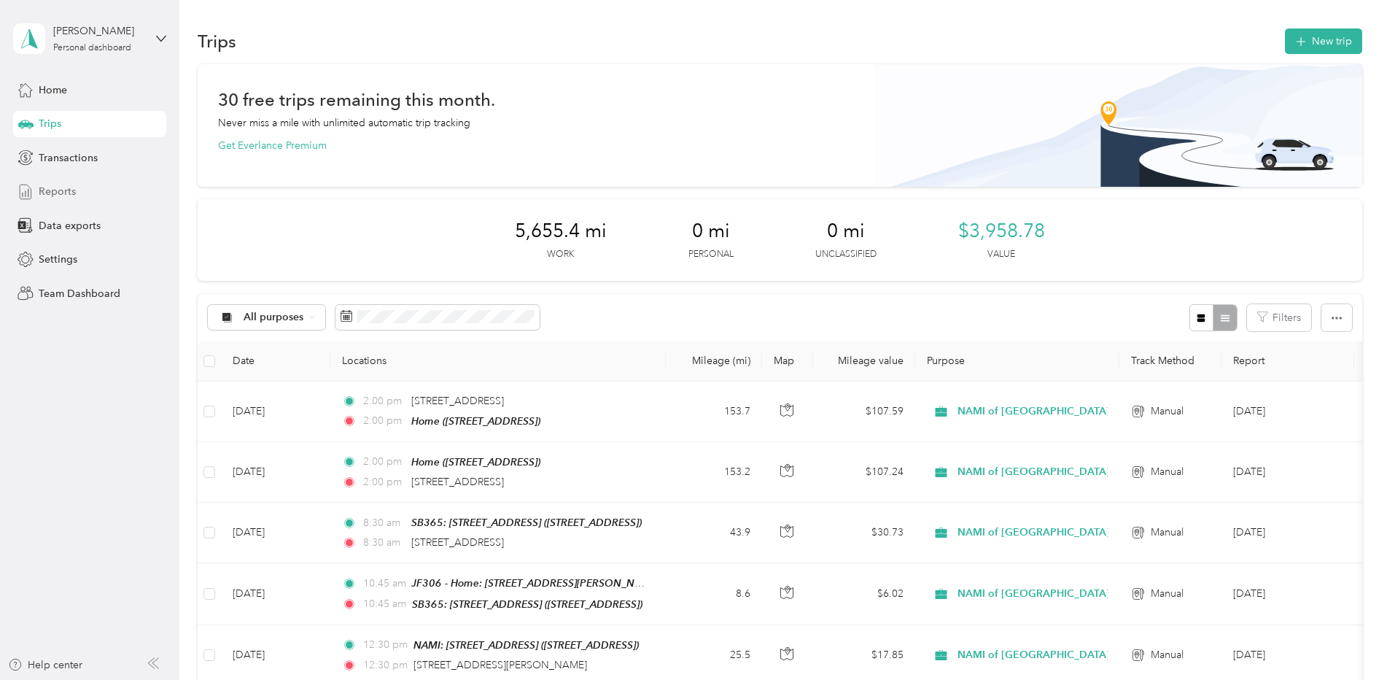
click at [52, 193] on span "Reports" at bounding box center [57, 191] width 37 height 15
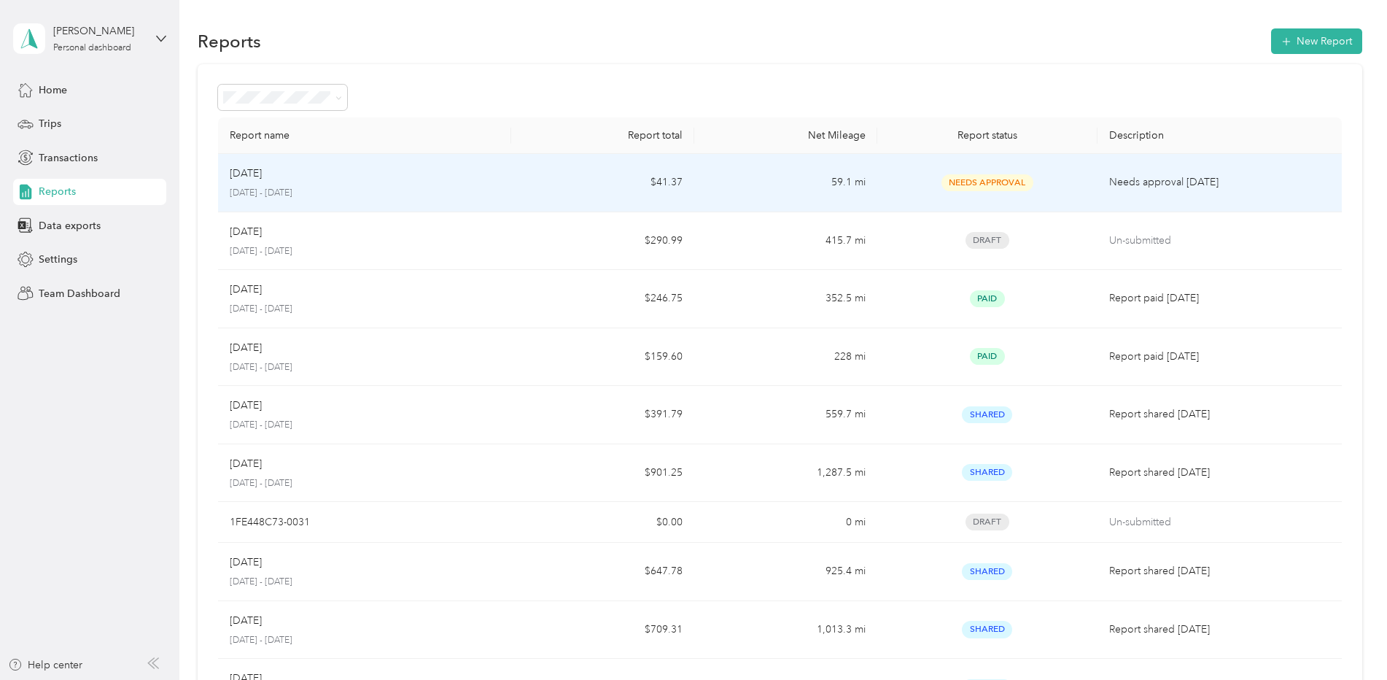
click at [474, 182] on div "Aug [DATE] - [DATE]" at bounding box center [365, 183] width 270 height 34
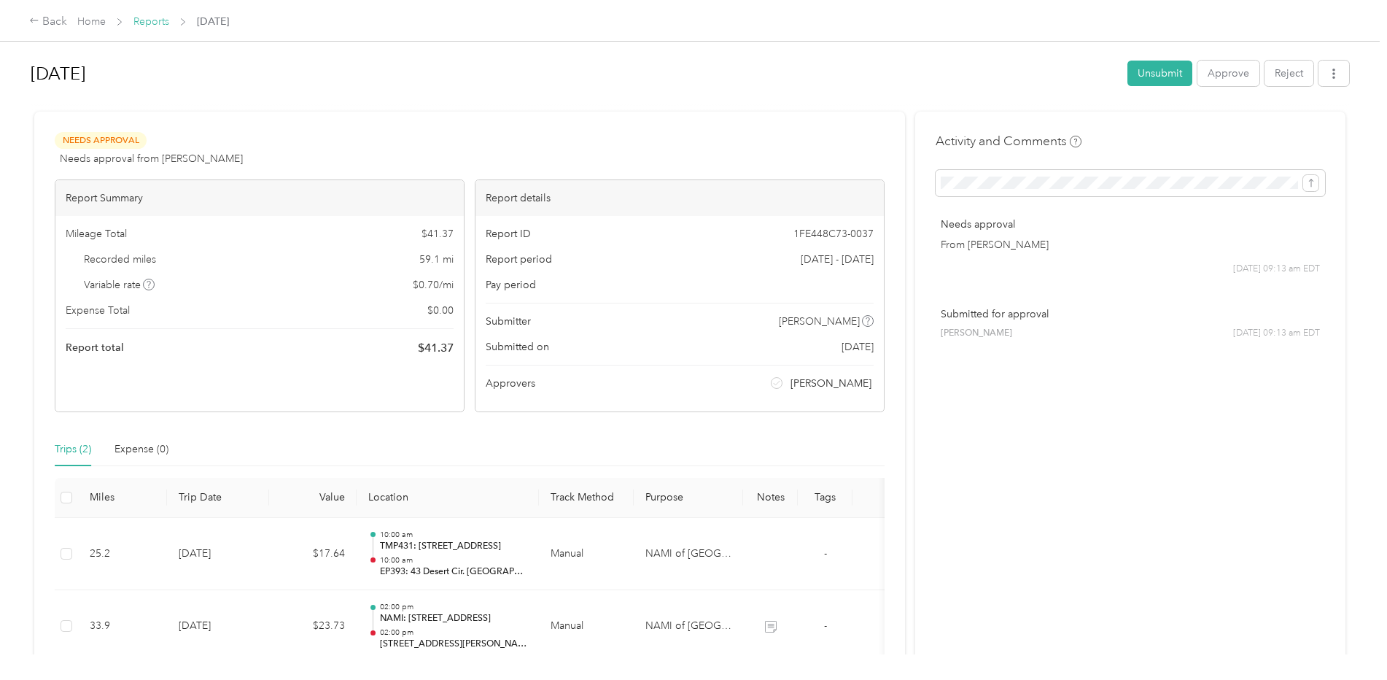
click at [150, 22] on link "Reports" at bounding box center [151, 21] width 36 height 12
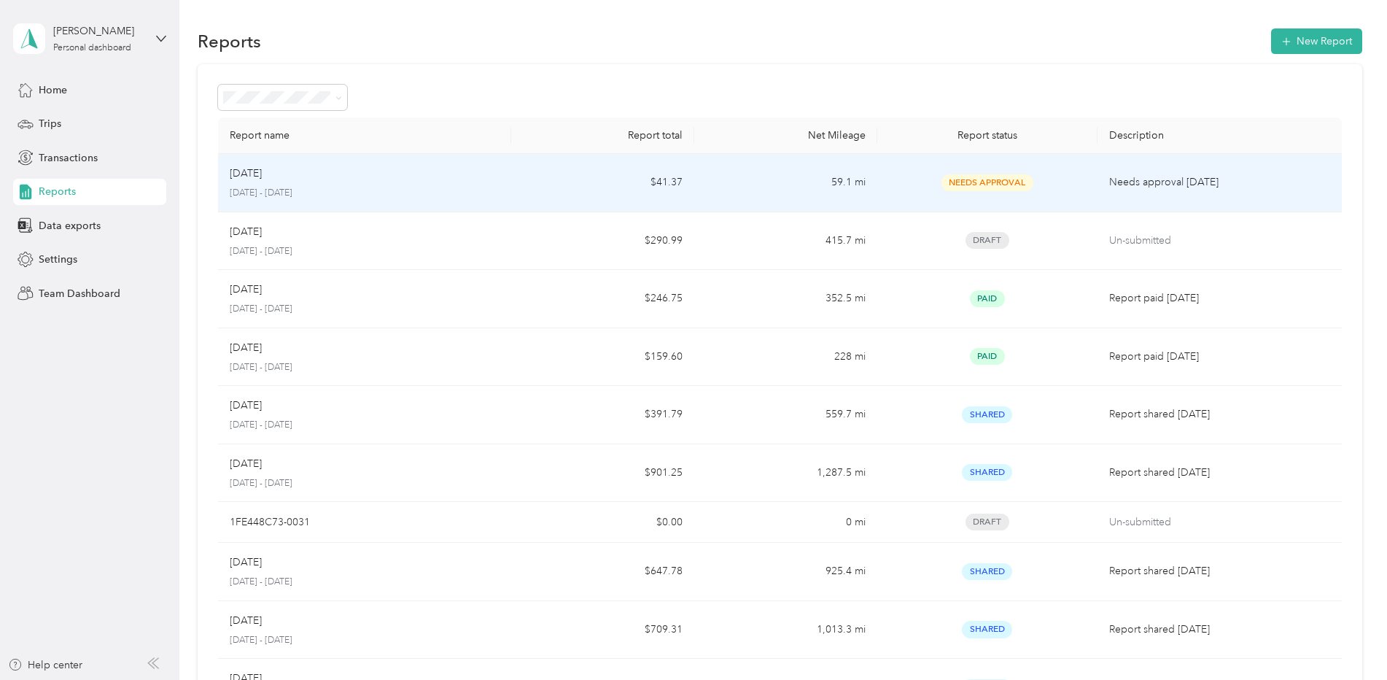
click at [404, 195] on p "[DATE] - [DATE]" at bounding box center [365, 193] width 270 height 13
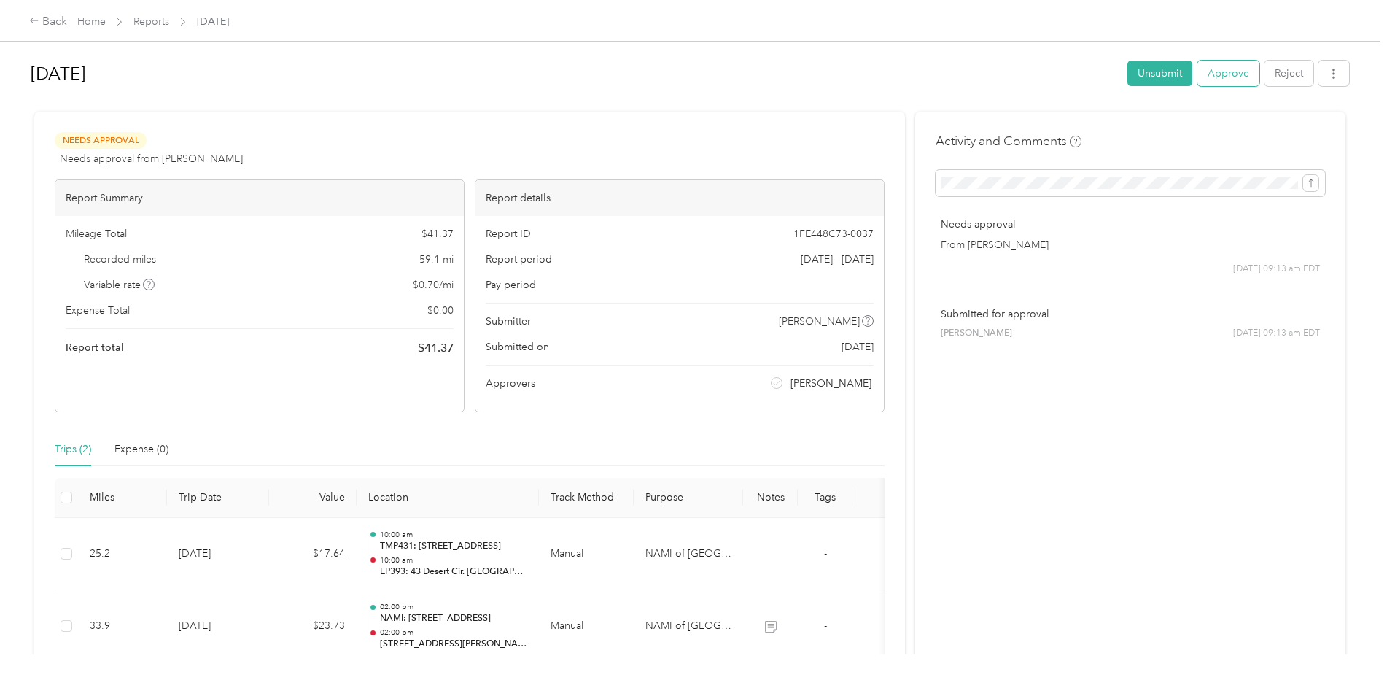
click at [1238, 75] on button "Approve" at bounding box center [1229, 74] width 62 height 26
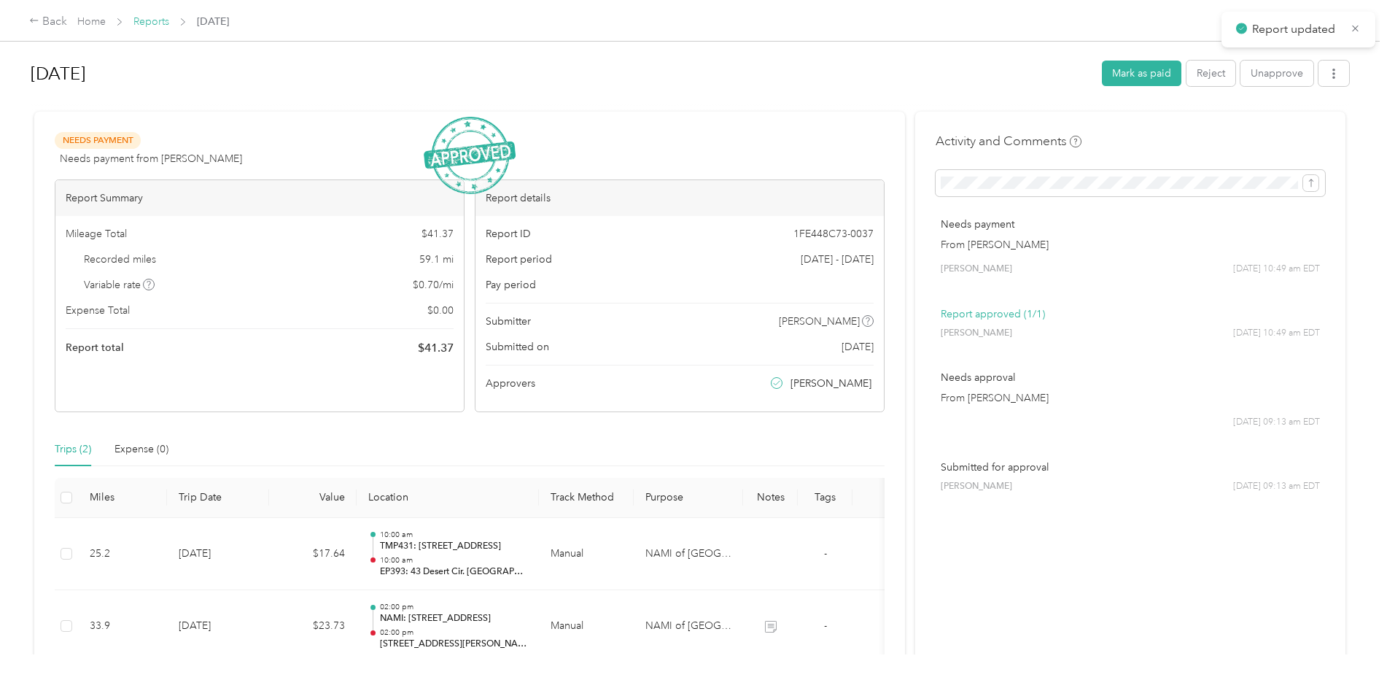
click at [145, 22] on link "Reports" at bounding box center [151, 21] width 36 height 12
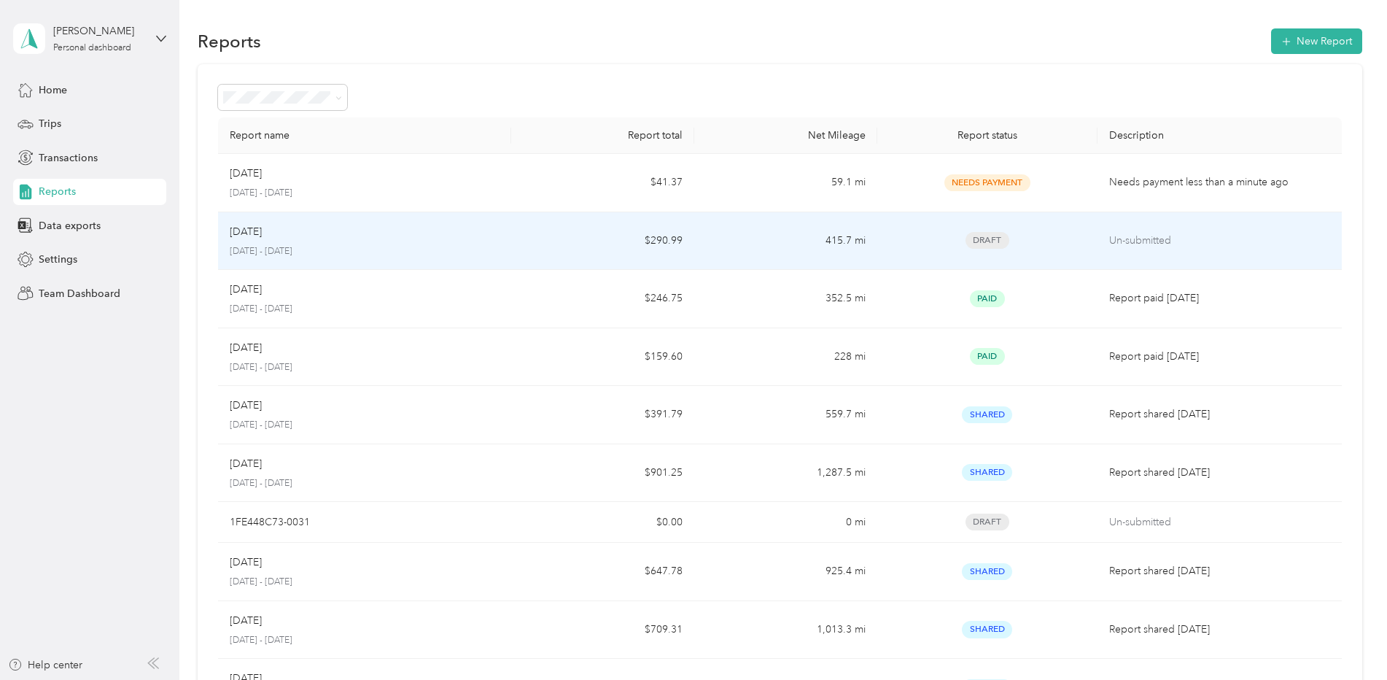
click at [325, 246] on p "[DATE] - [DATE]" at bounding box center [365, 251] width 270 height 13
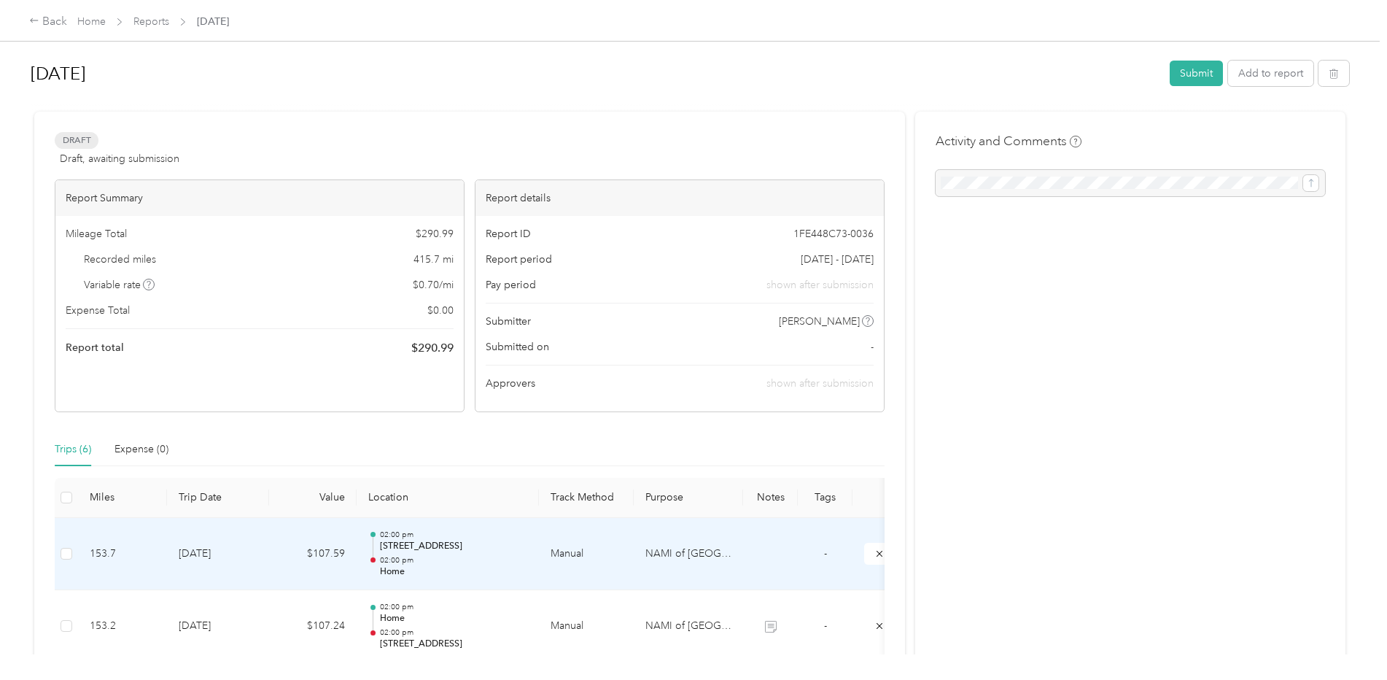
click at [470, 565] on p "Home" at bounding box center [453, 571] width 147 height 13
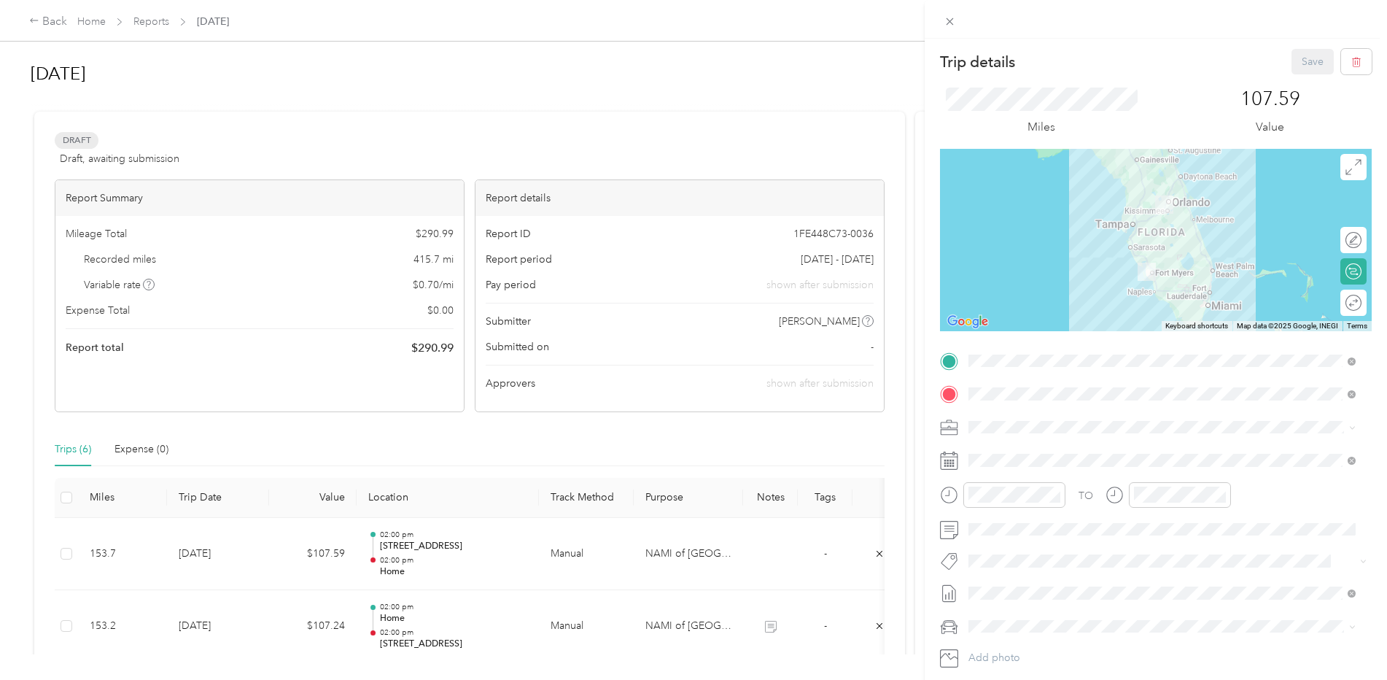
click at [1129, 254] on div at bounding box center [1156, 240] width 432 height 182
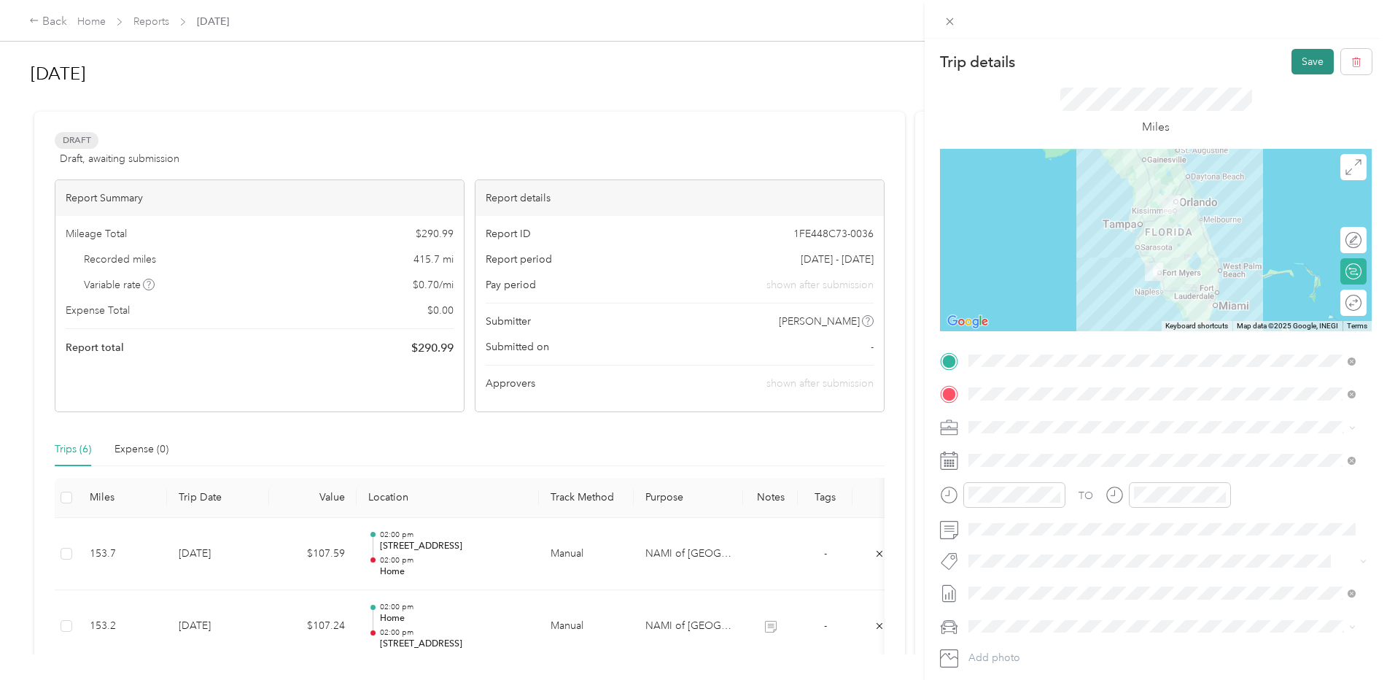
click at [1306, 58] on button "Save" at bounding box center [1313, 62] width 42 height 26
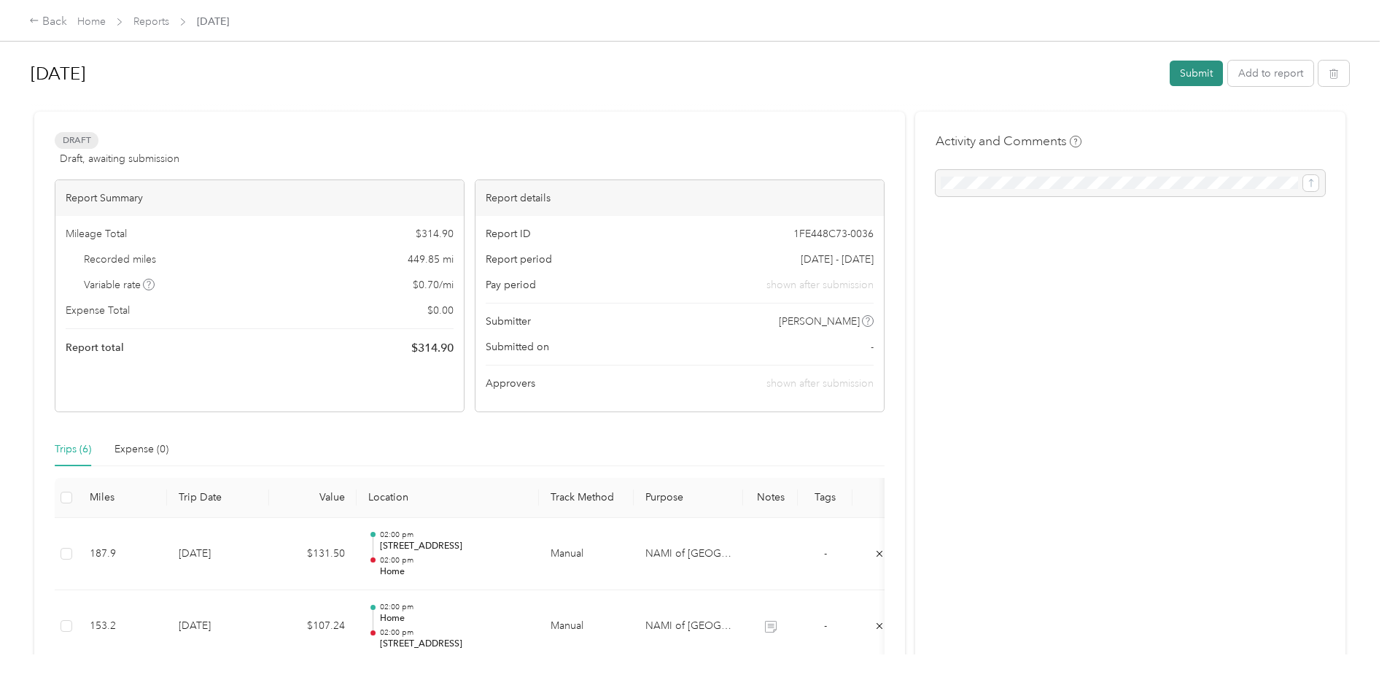
click at [1189, 71] on button "Submit" at bounding box center [1196, 74] width 53 height 26
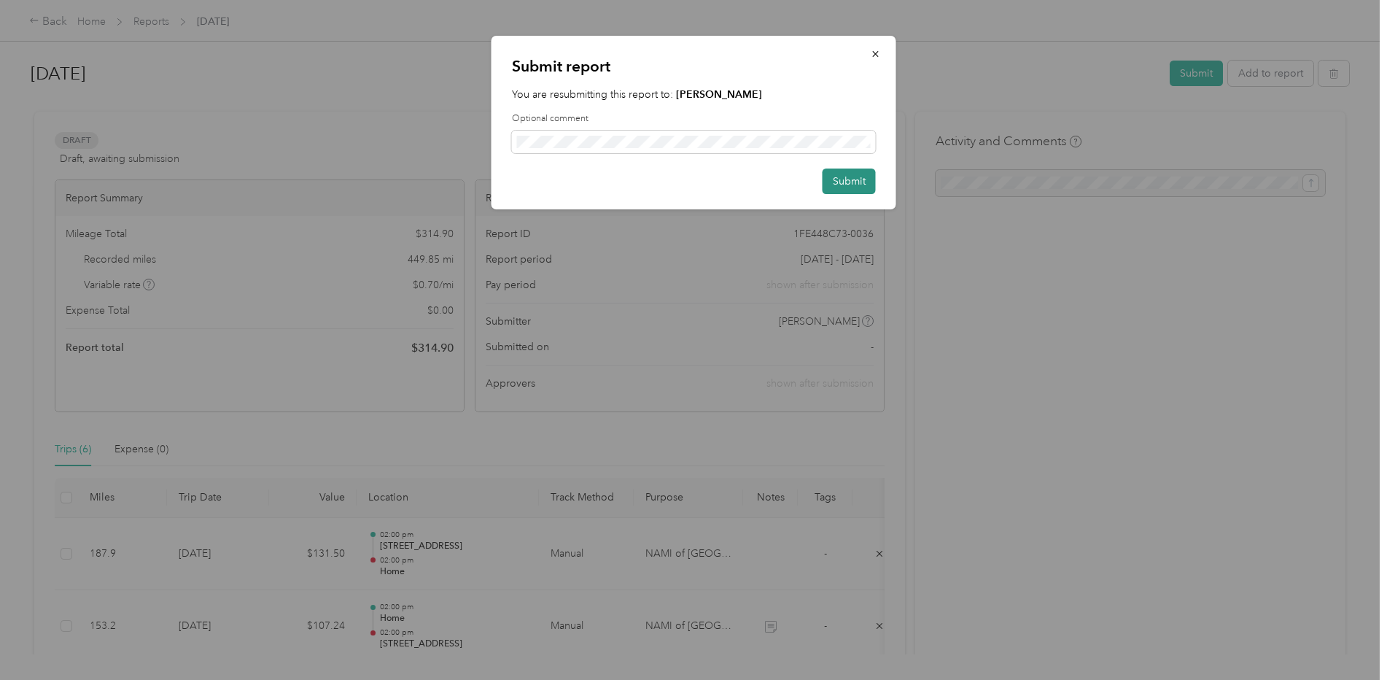
click at [853, 180] on button "Submit" at bounding box center [849, 181] width 53 height 26
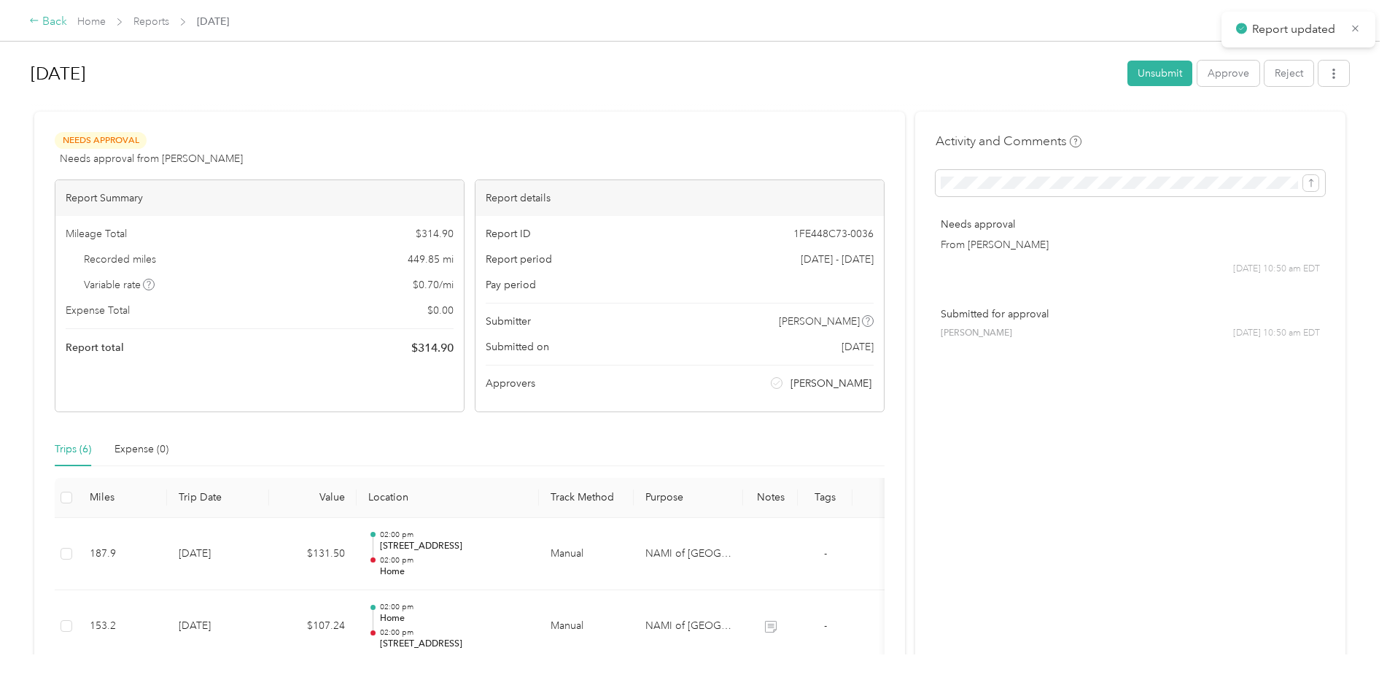
click at [47, 23] on div "Back" at bounding box center [48, 22] width 38 height 18
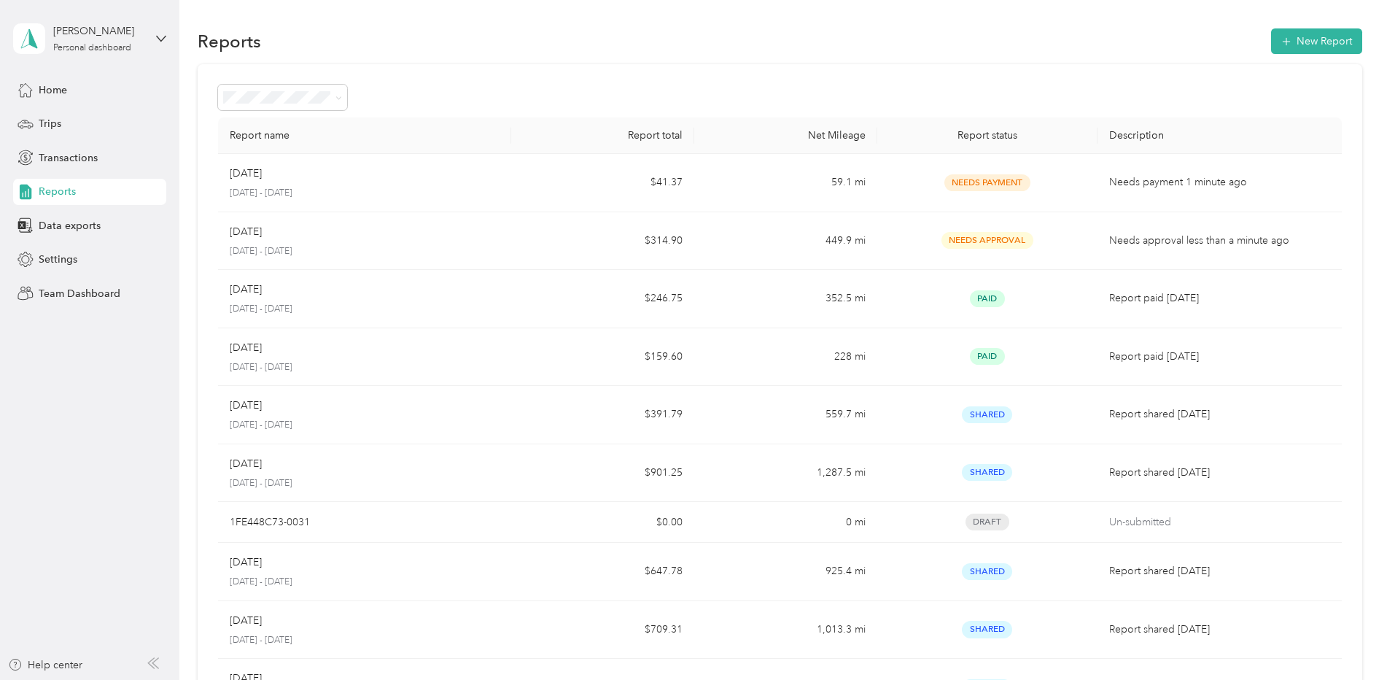
click at [173, 40] on aside "[PERSON_NAME] Personal dashboard Home Trips Transactions Reports Data exports S…" at bounding box center [89, 340] width 179 height 680
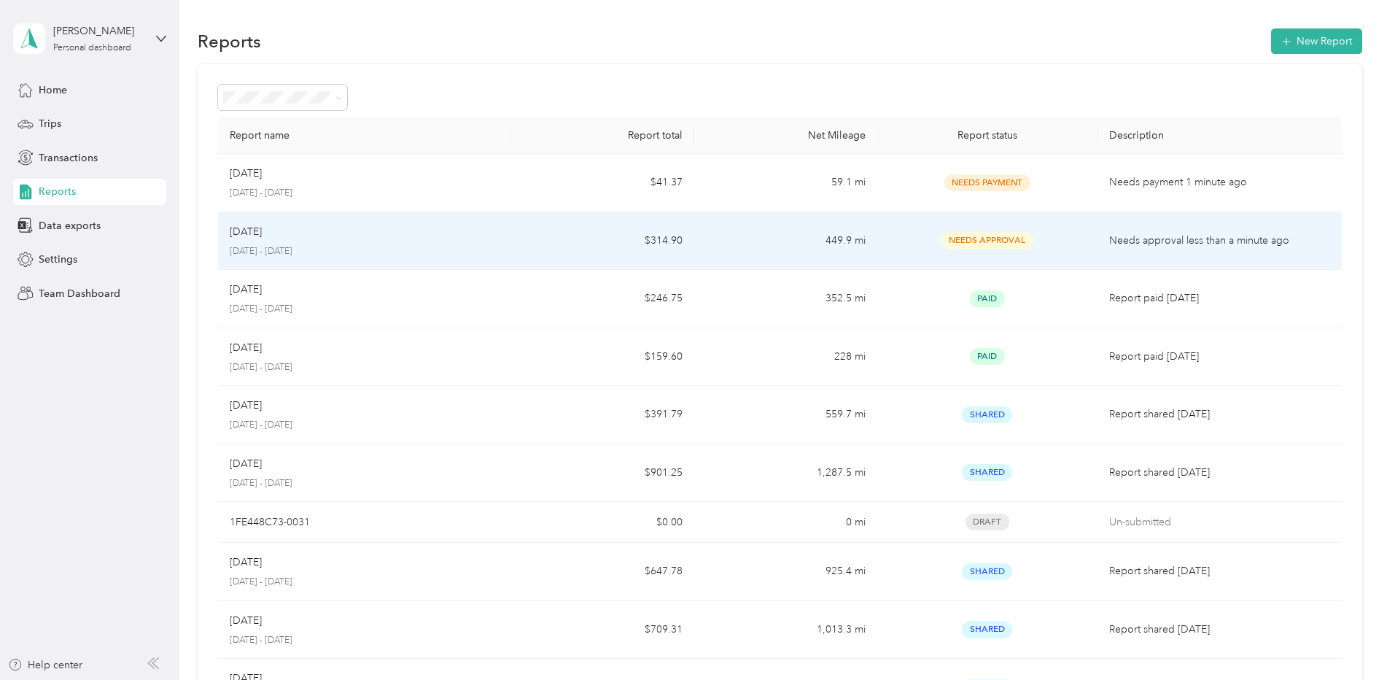
click at [596, 245] on td "$314.90" at bounding box center [602, 241] width 183 height 58
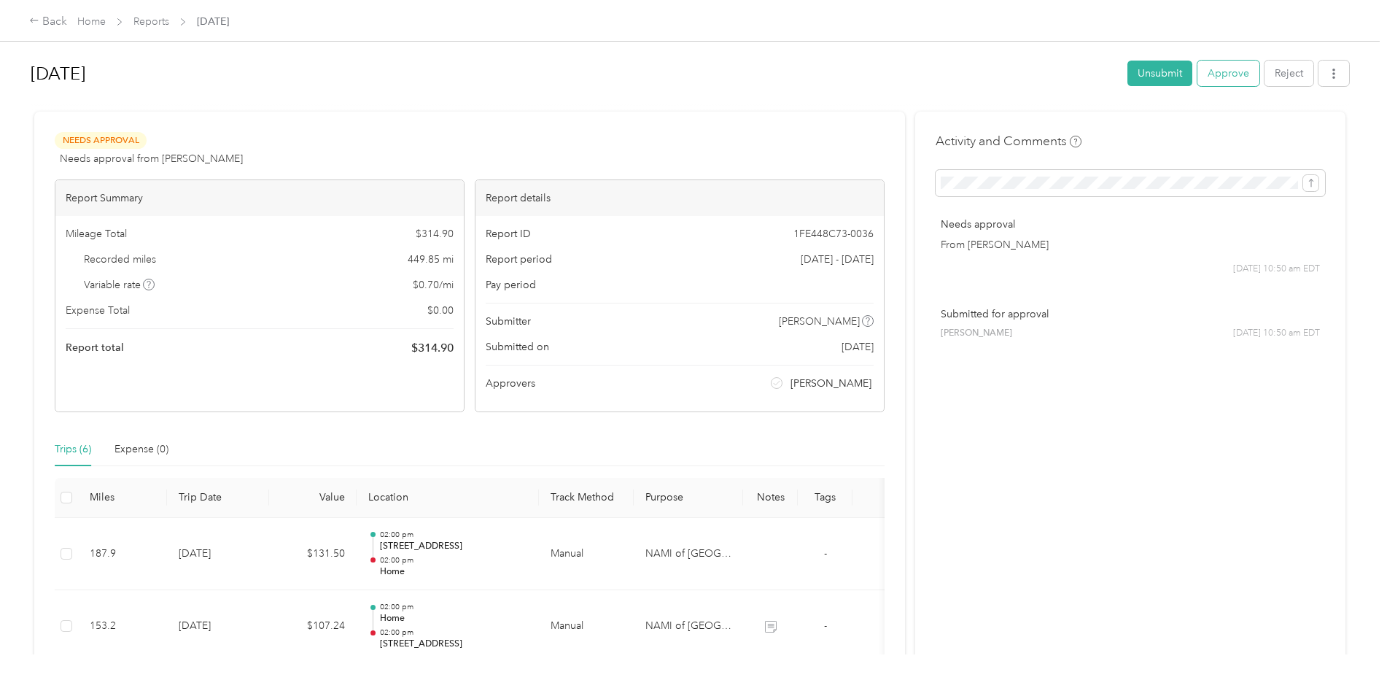
click at [1220, 76] on button "Approve" at bounding box center [1229, 74] width 62 height 26
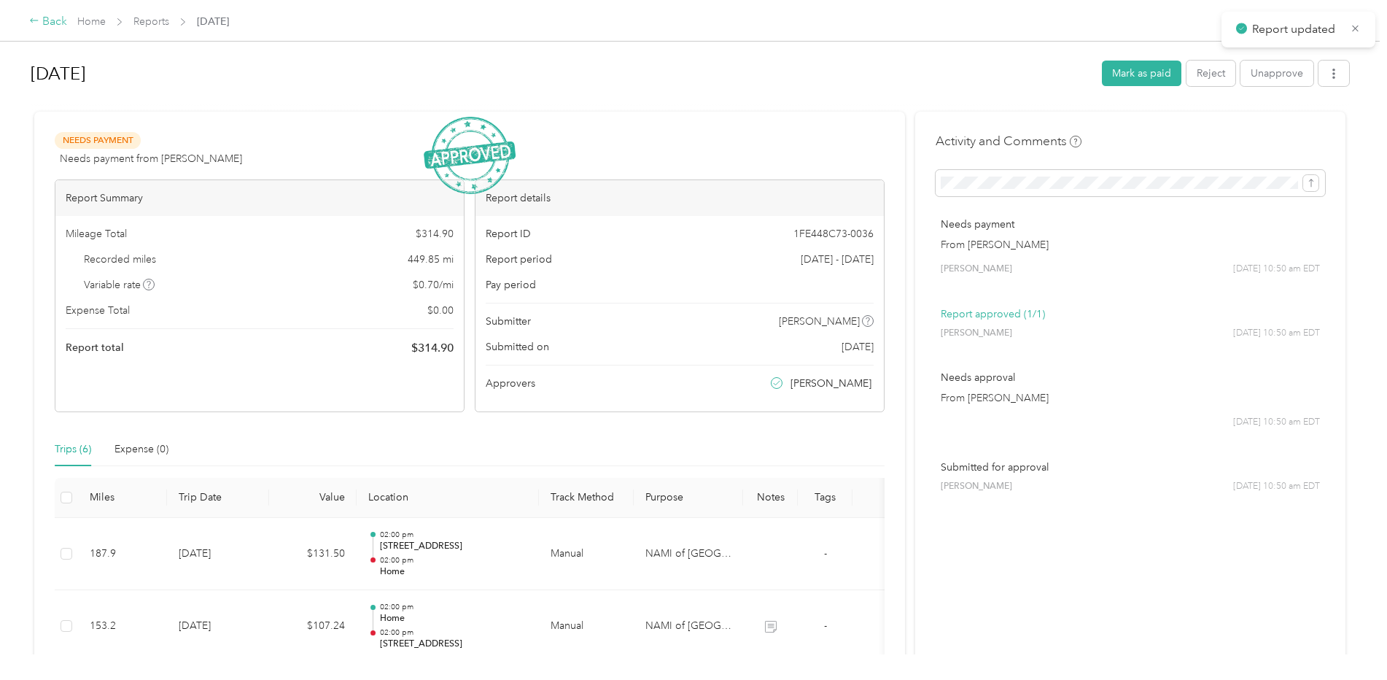
click at [56, 23] on div "Back" at bounding box center [48, 22] width 38 height 18
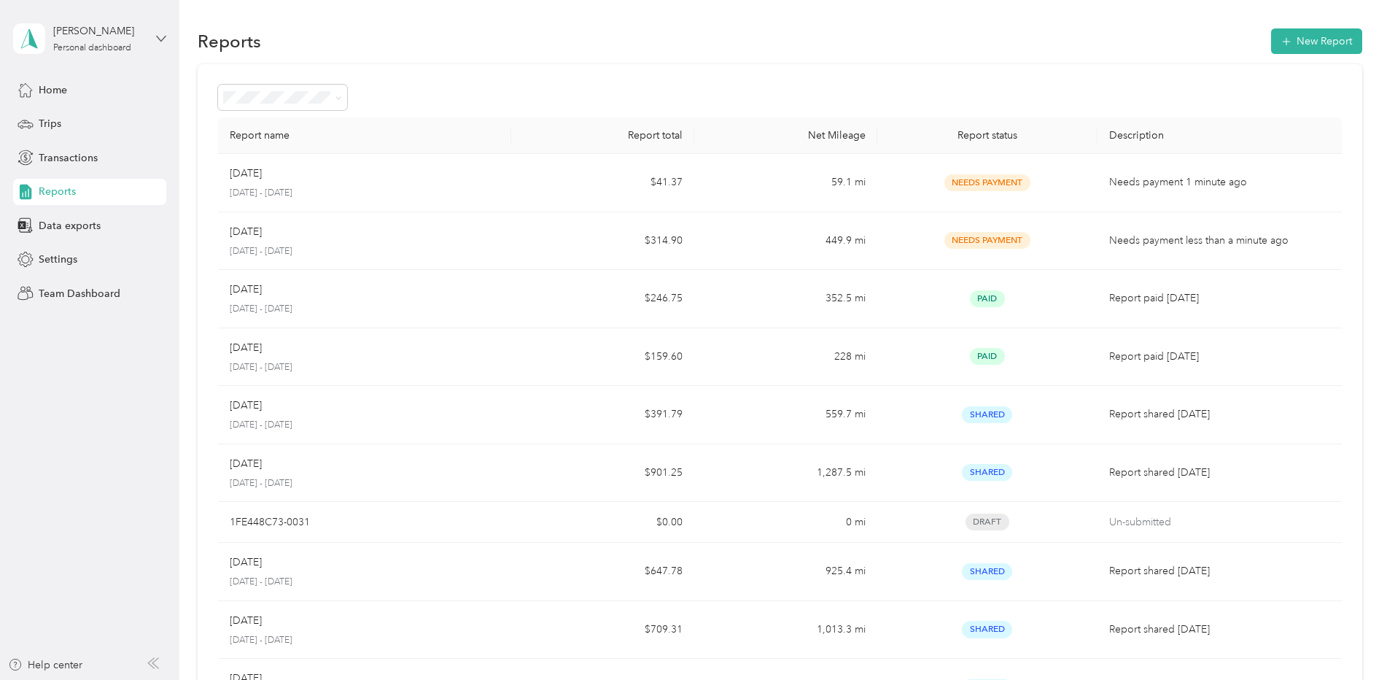
click at [160, 34] on icon at bounding box center [161, 39] width 10 height 10
click at [77, 120] on div "Team dashboard" at bounding box center [65, 119] width 78 height 15
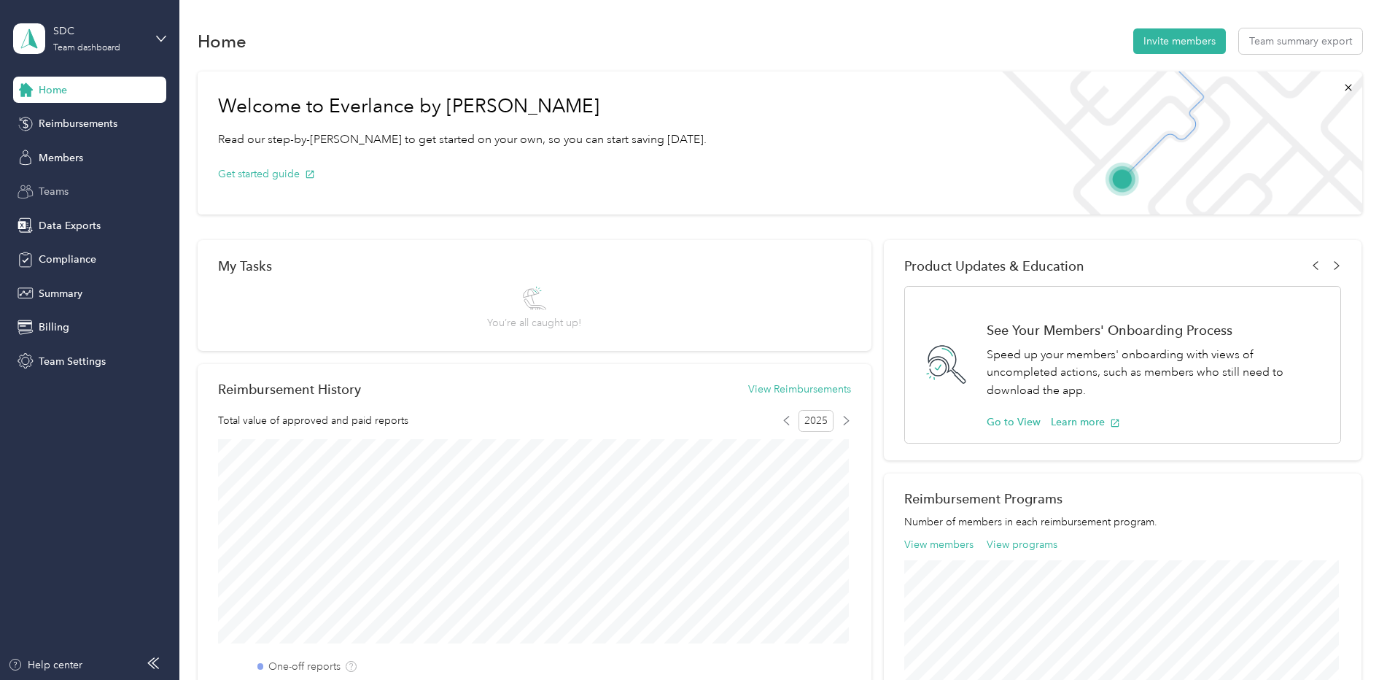
click at [55, 193] on span "Teams" at bounding box center [54, 191] width 30 height 15
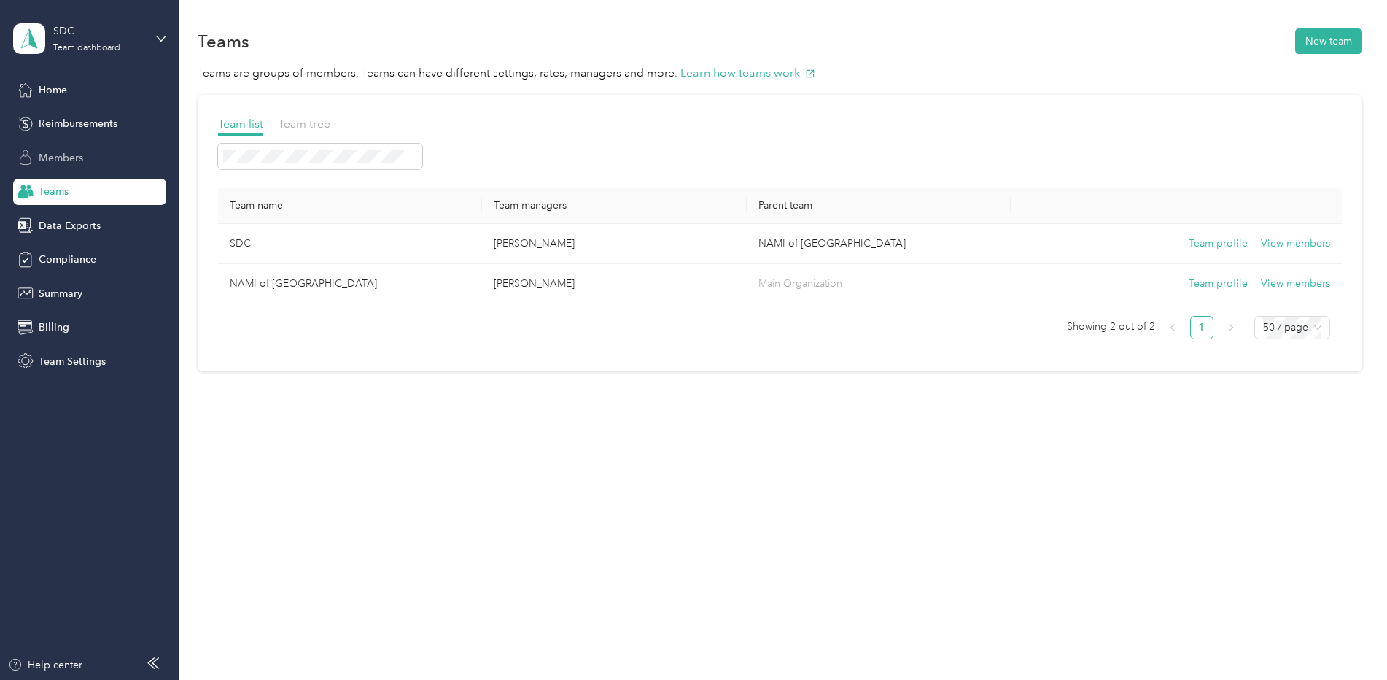
click at [61, 154] on span "Members" at bounding box center [61, 157] width 44 height 15
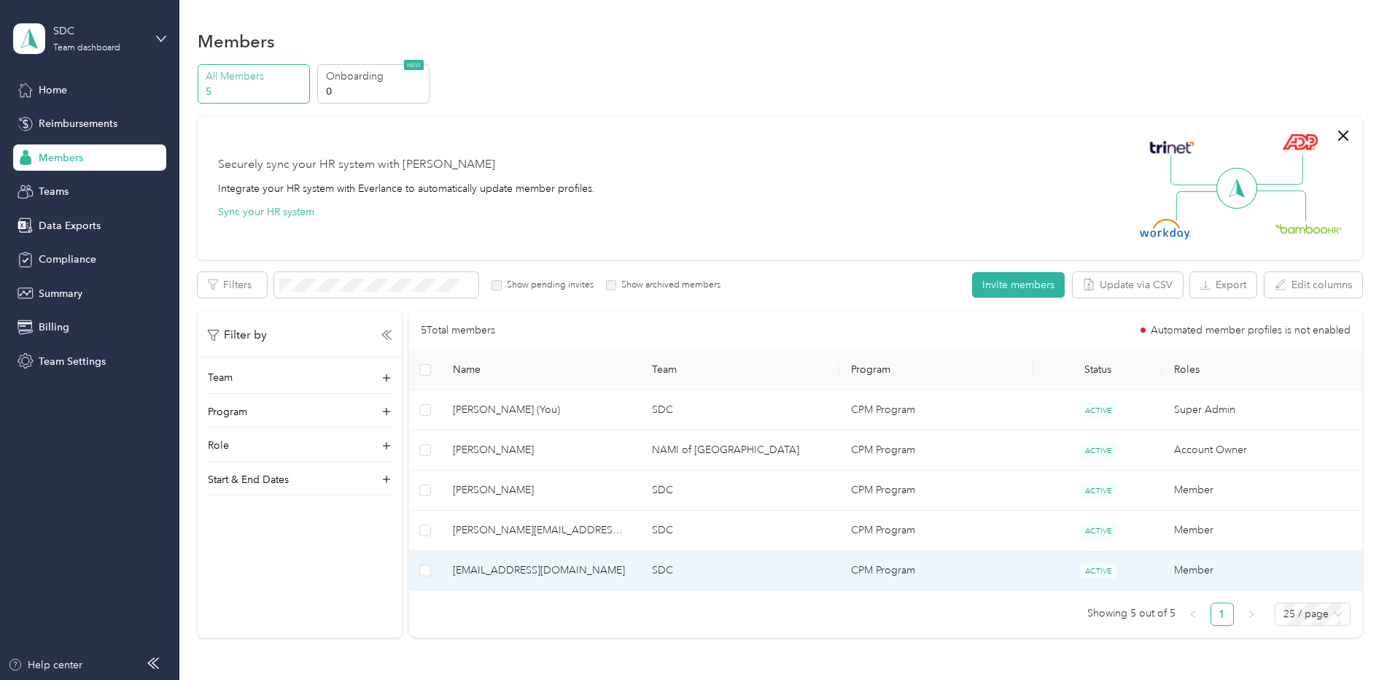
click at [605, 575] on span "[EMAIL_ADDRESS][DOMAIN_NAME]" at bounding box center [541, 570] width 176 height 16
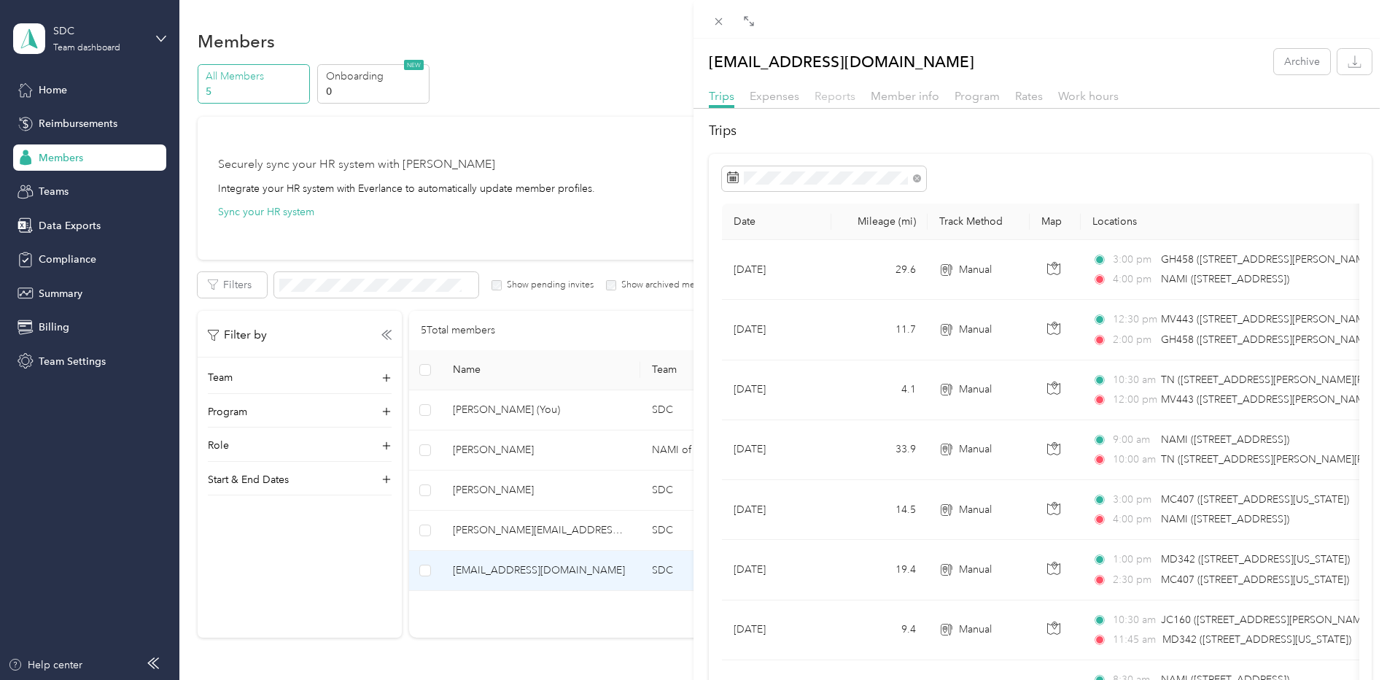
click at [829, 96] on span "Reports" at bounding box center [835, 96] width 41 height 14
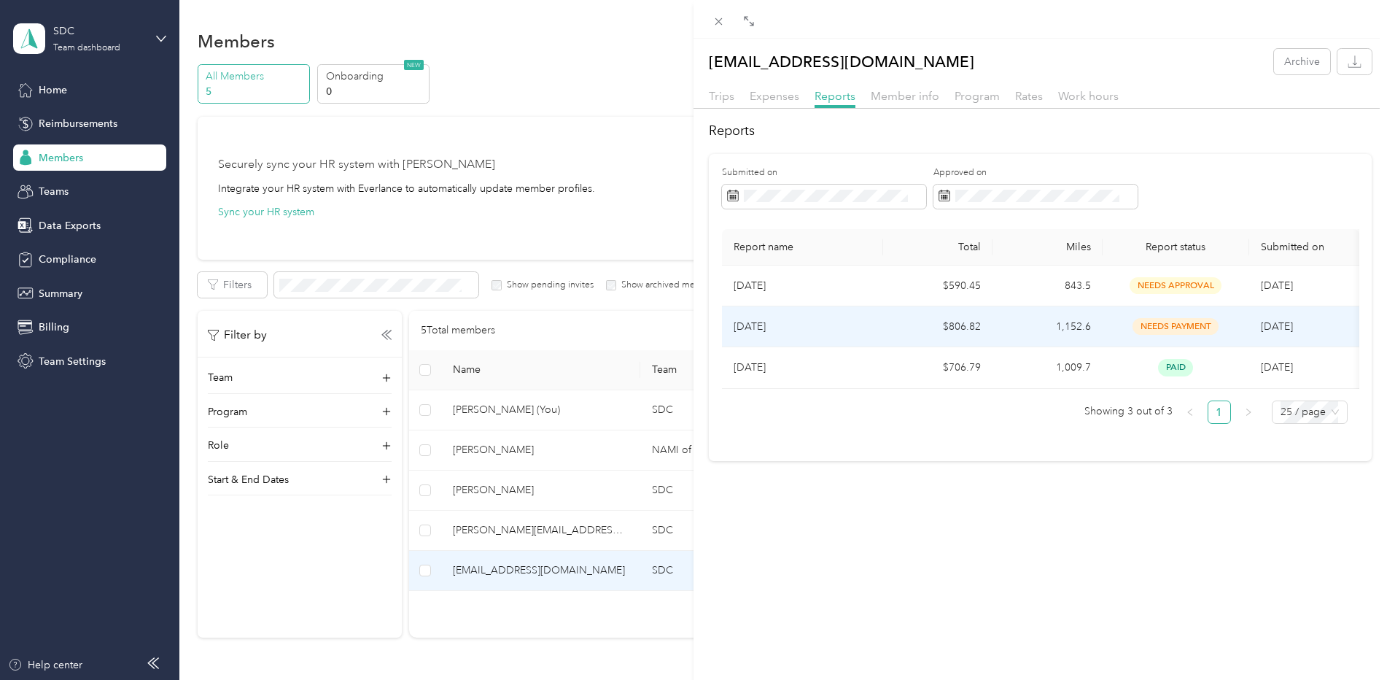
click at [845, 324] on p "[DATE]" at bounding box center [803, 327] width 138 height 16
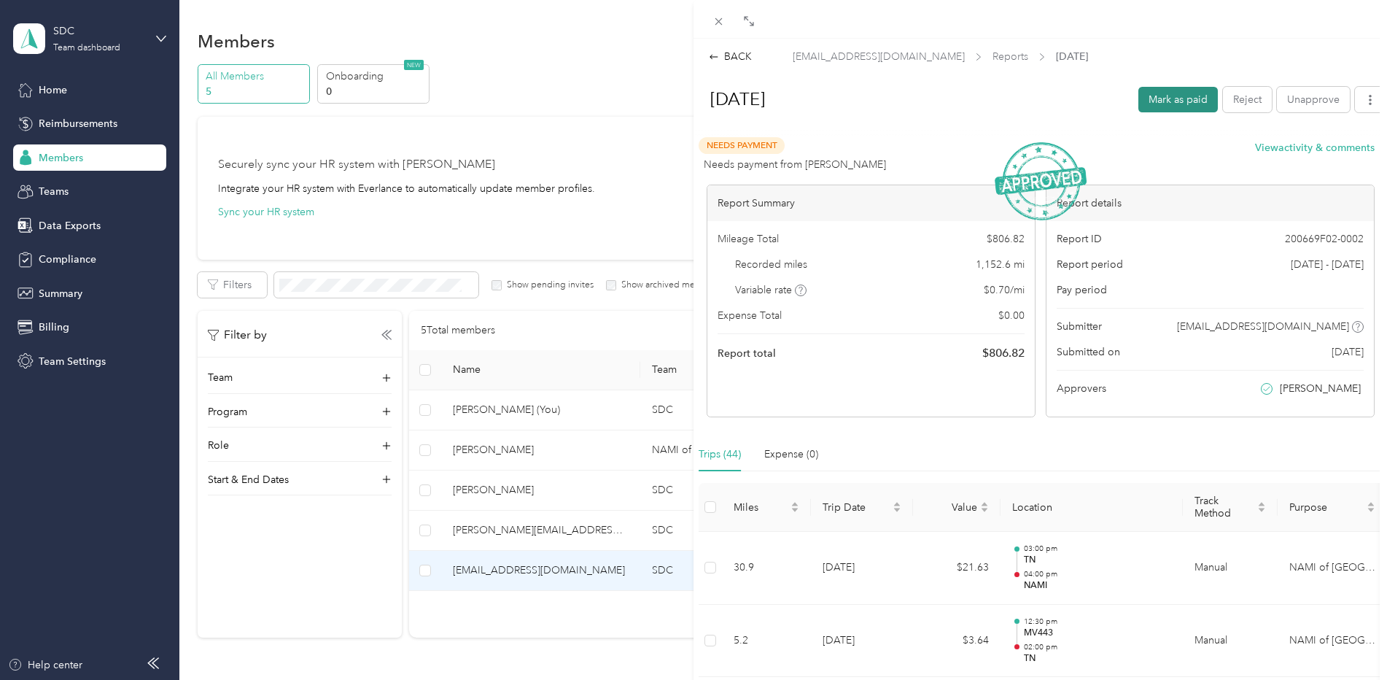
click at [1162, 98] on button "Mark as paid" at bounding box center [1178, 100] width 79 height 26
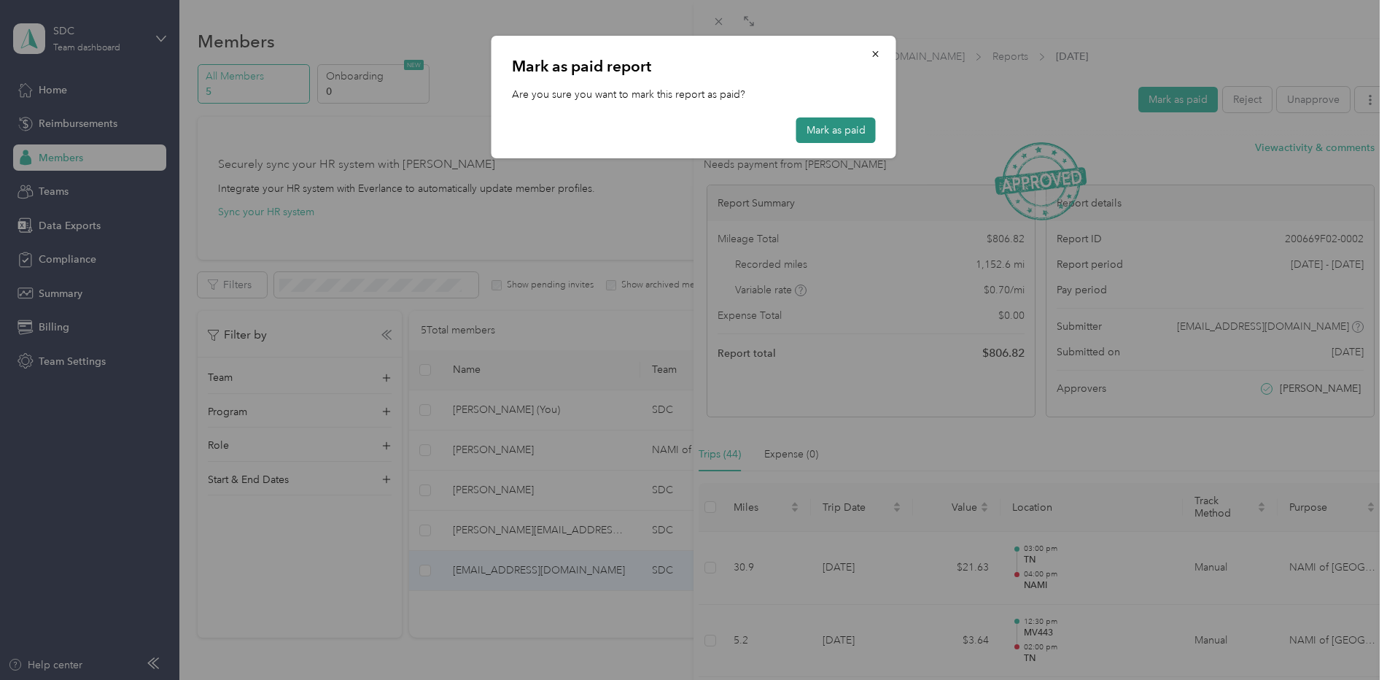
click at [824, 131] on button "Mark as paid" at bounding box center [835, 130] width 79 height 26
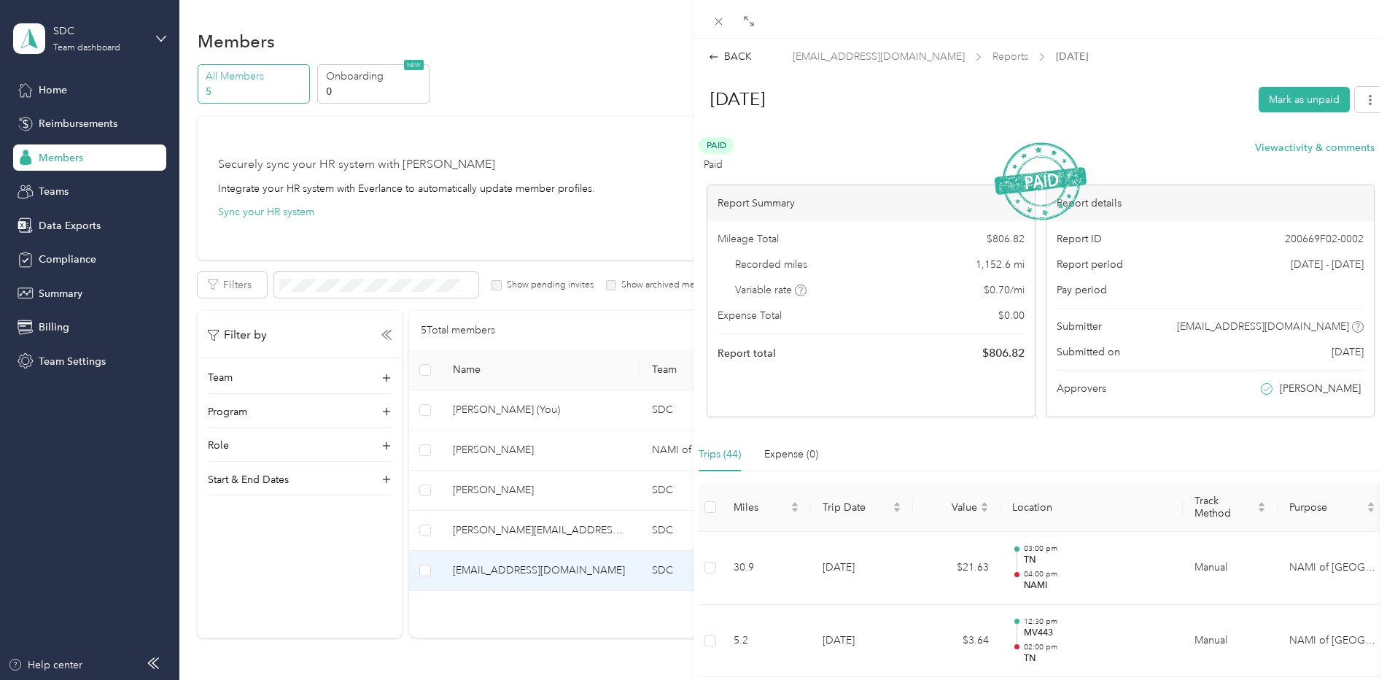
click at [528, 524] on div "BACK [EMAIL_ADDRESS][DOMAIN_NAME] Reports [DATE] [DATE] Mark as unpaid Paid Pai…" at bounding box center [693, 340] width 1387 height 680
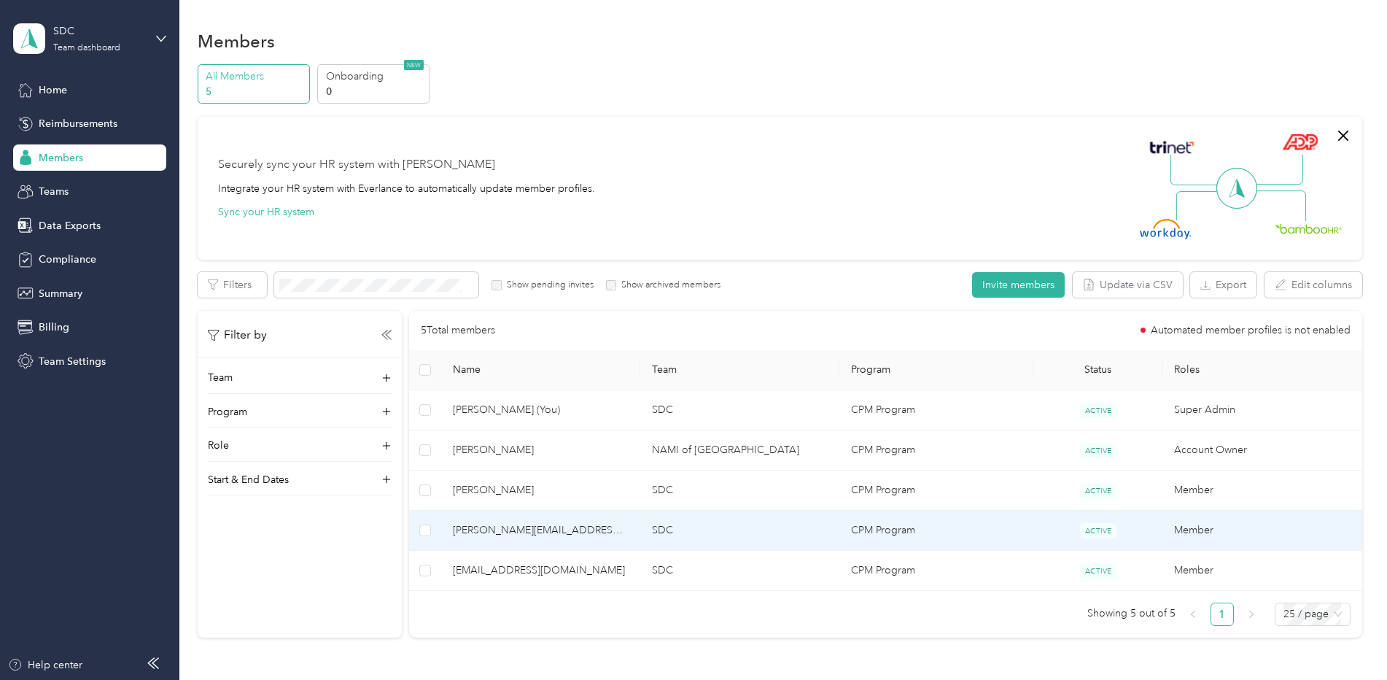
click at [589, 535] on span "[PERSON_NAME][EMAIL_ADDRESS][DOMAIN_NAME]" at bounding box center [541, 530] width 176 height 16
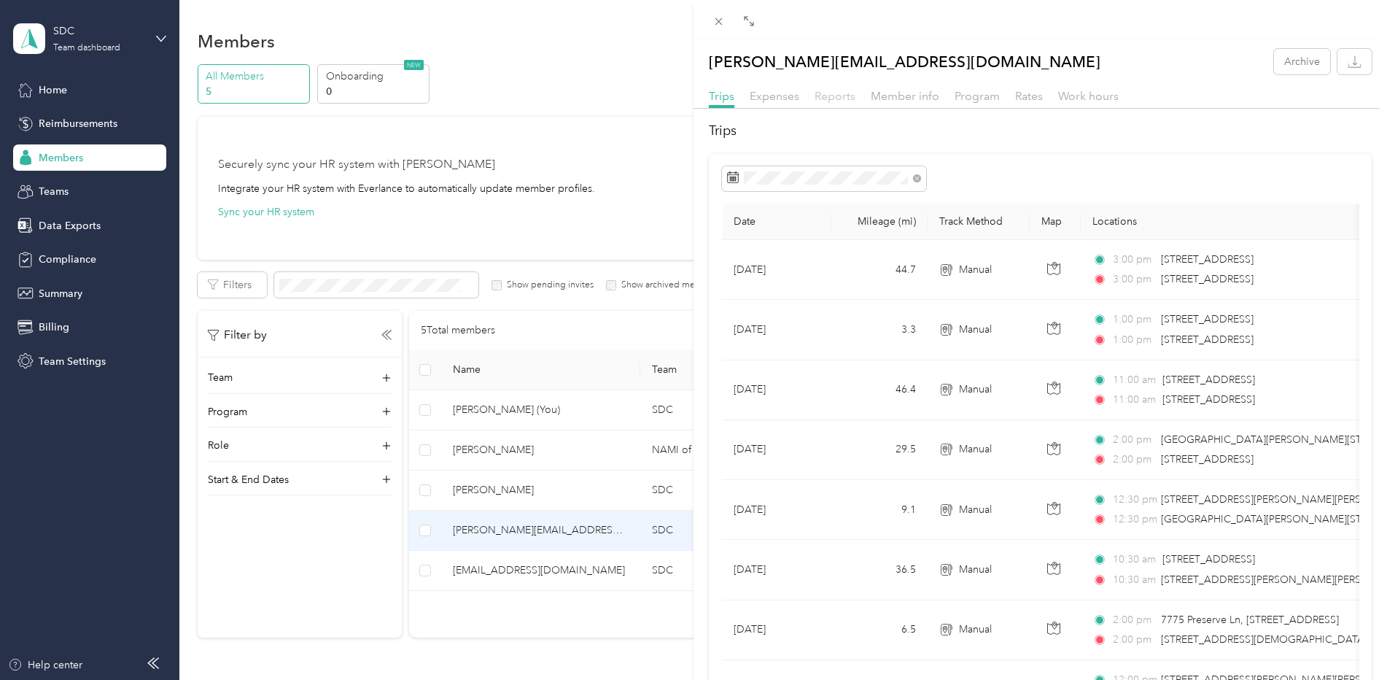
click at [823, 89] on span "Reports" at bounding box center [835, 96] width 41 height 14
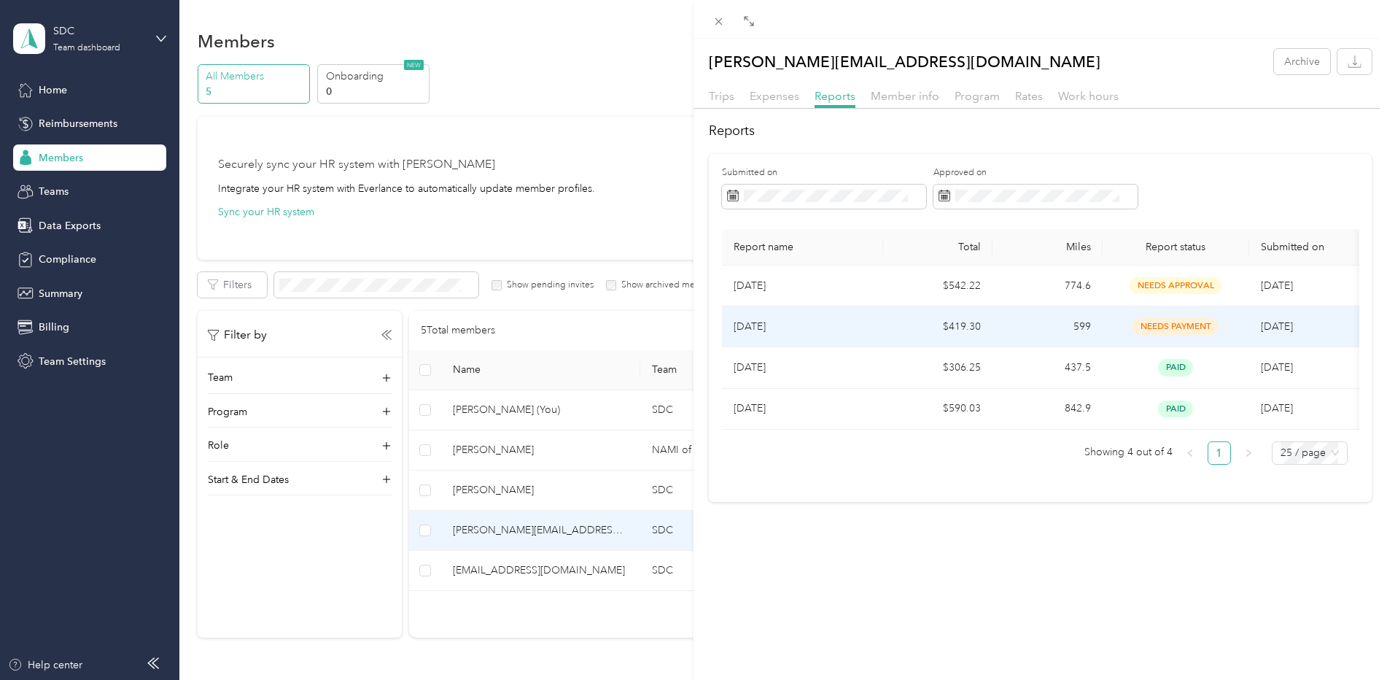
click at [851, 332] on p "[DATE]" at bounding box center [803, 327] width 138 height 16
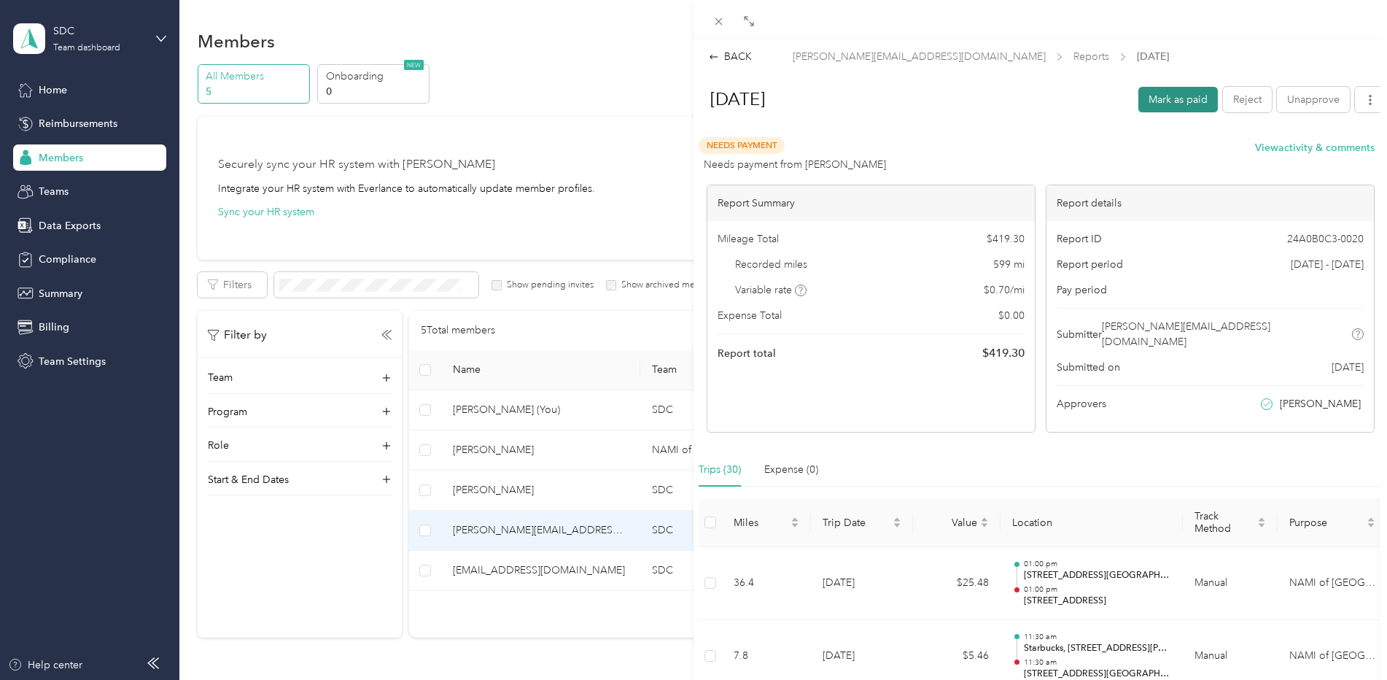
click at [1157, 102] on button "Mark as paid" at bounding box center [1178, 100] width 79 height 26
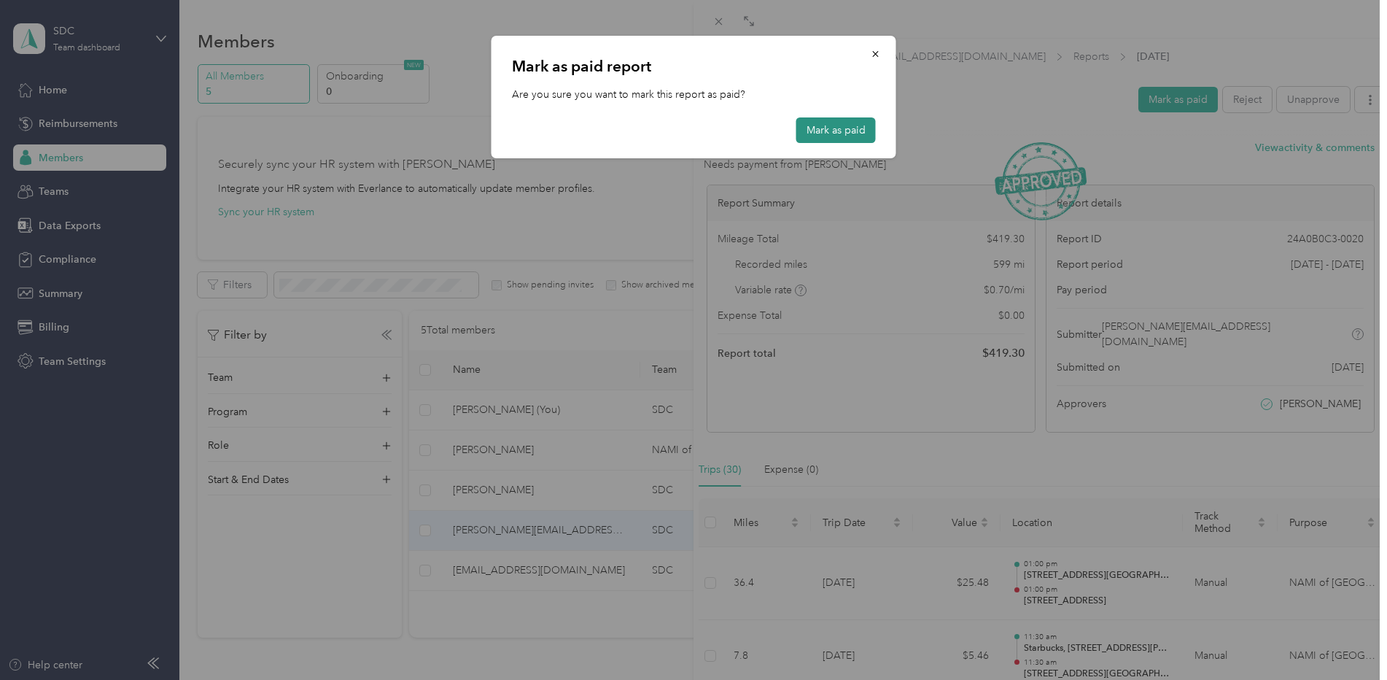
click at [822, 134] on button "Mark as paid" at bounding box center [835, 130] width 79 height 26
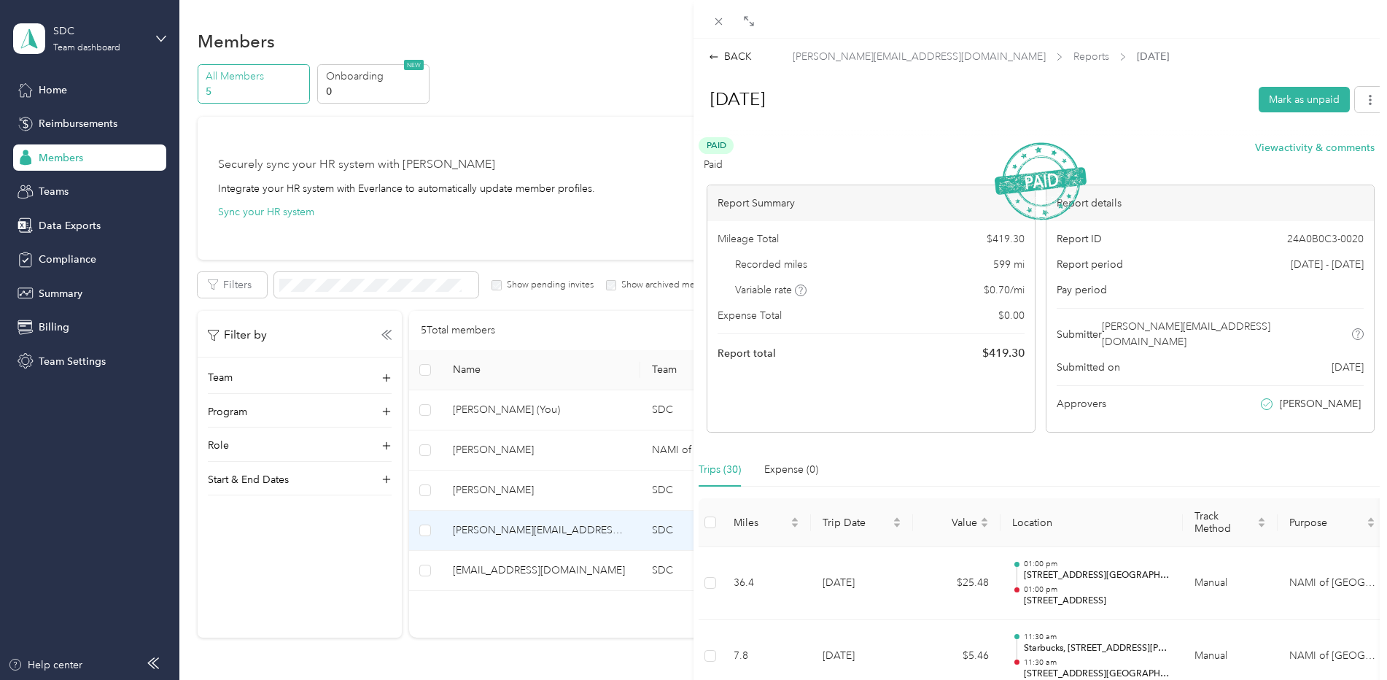
click at [494, 416] on div "BACK [PERSON_NAME][EMAIL_ADDRESS][DOMAIN_NAME] Reports [DATE] [DATE] Mark as un…" at bounding box center [693, 340] width 1387 height 680
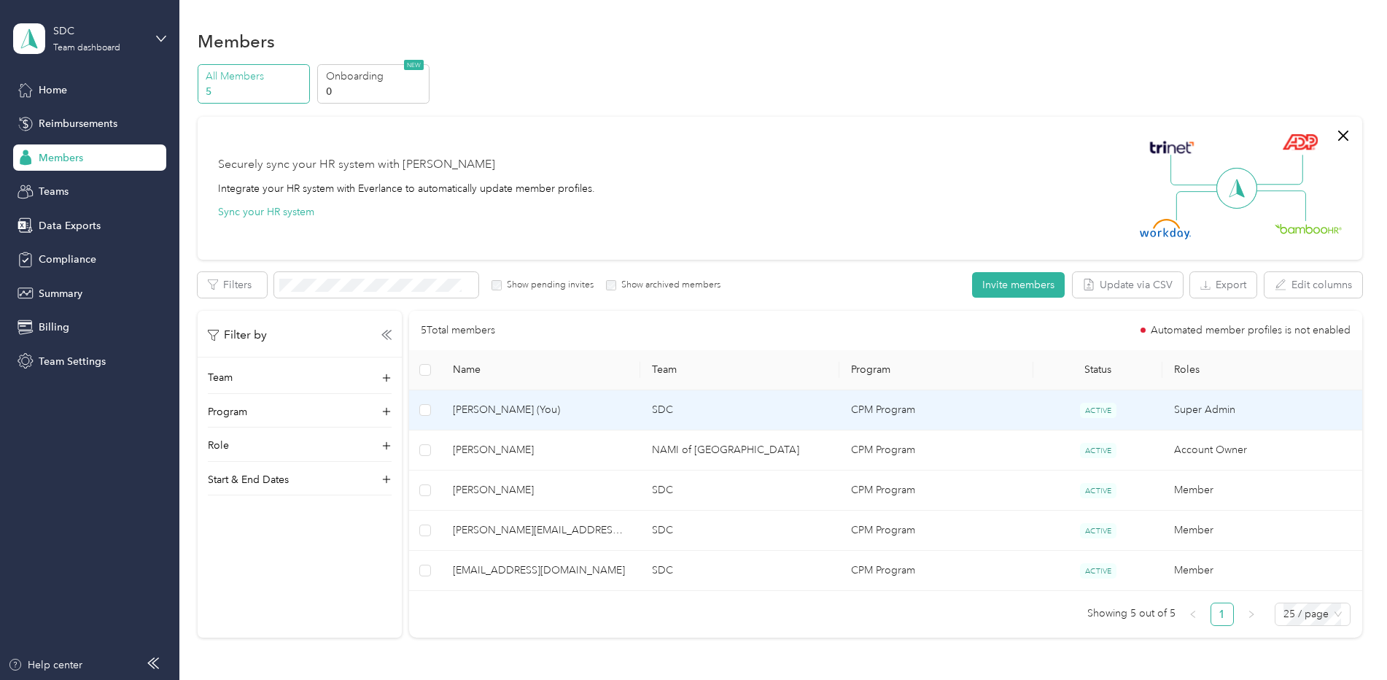
click at [498, 411] on span "[PERSON_NAME] (You)" at bounding box center [541, 410] width 176 height 16
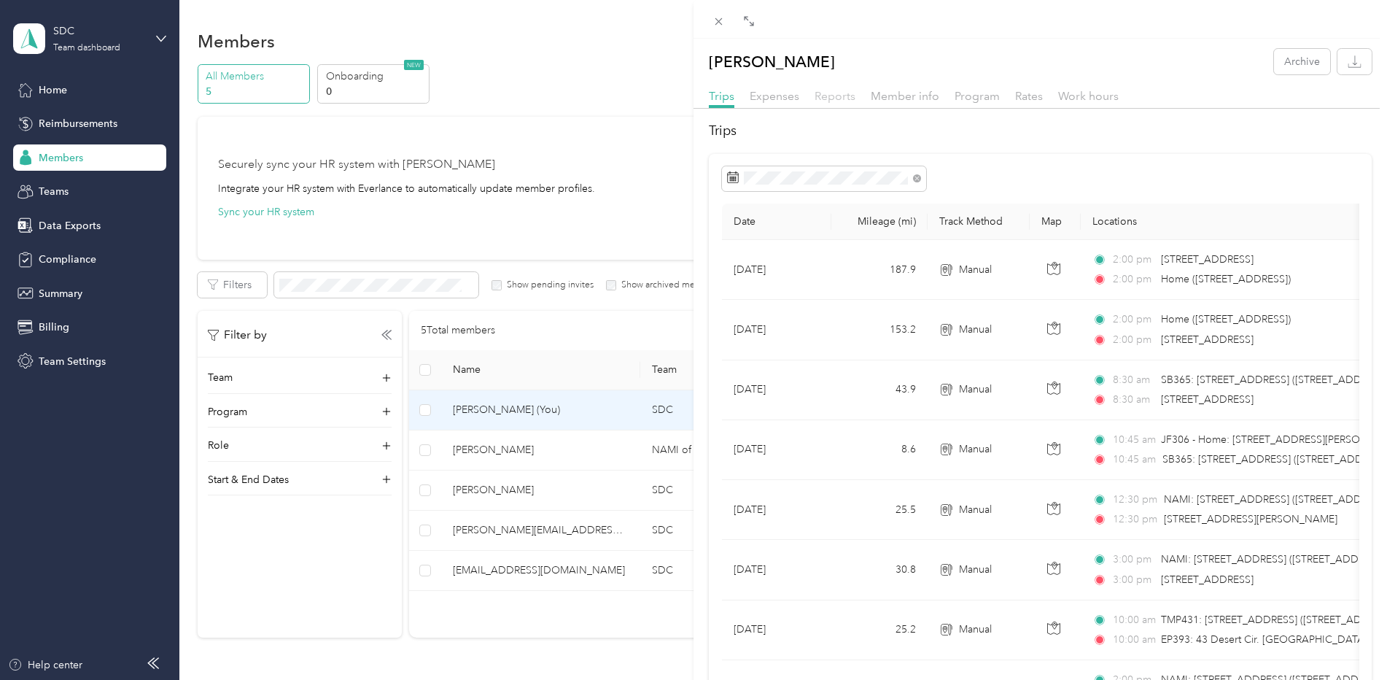
click at [842, 100] on span "Reports" at bounding box center [835, 96] width 41 height 14
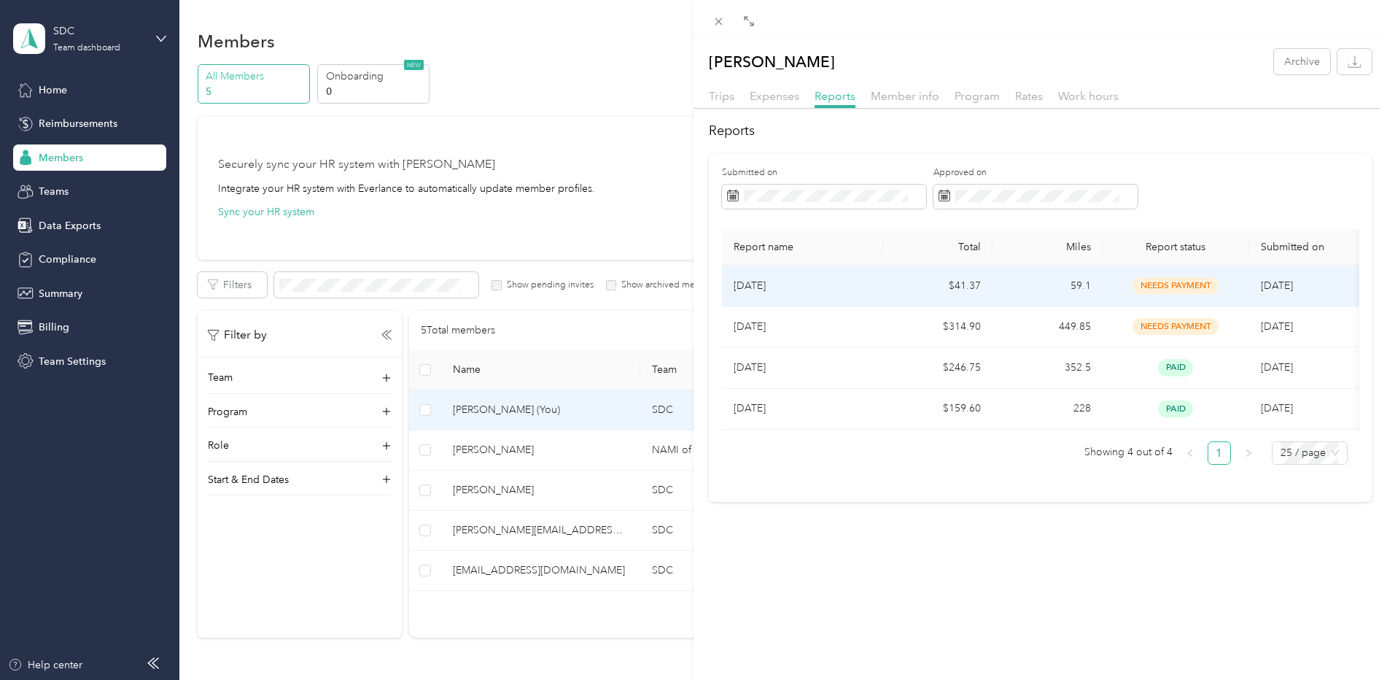
click at [810, 284] on p "[DATE]" at bounding box center [803, 286] width 138 height 16
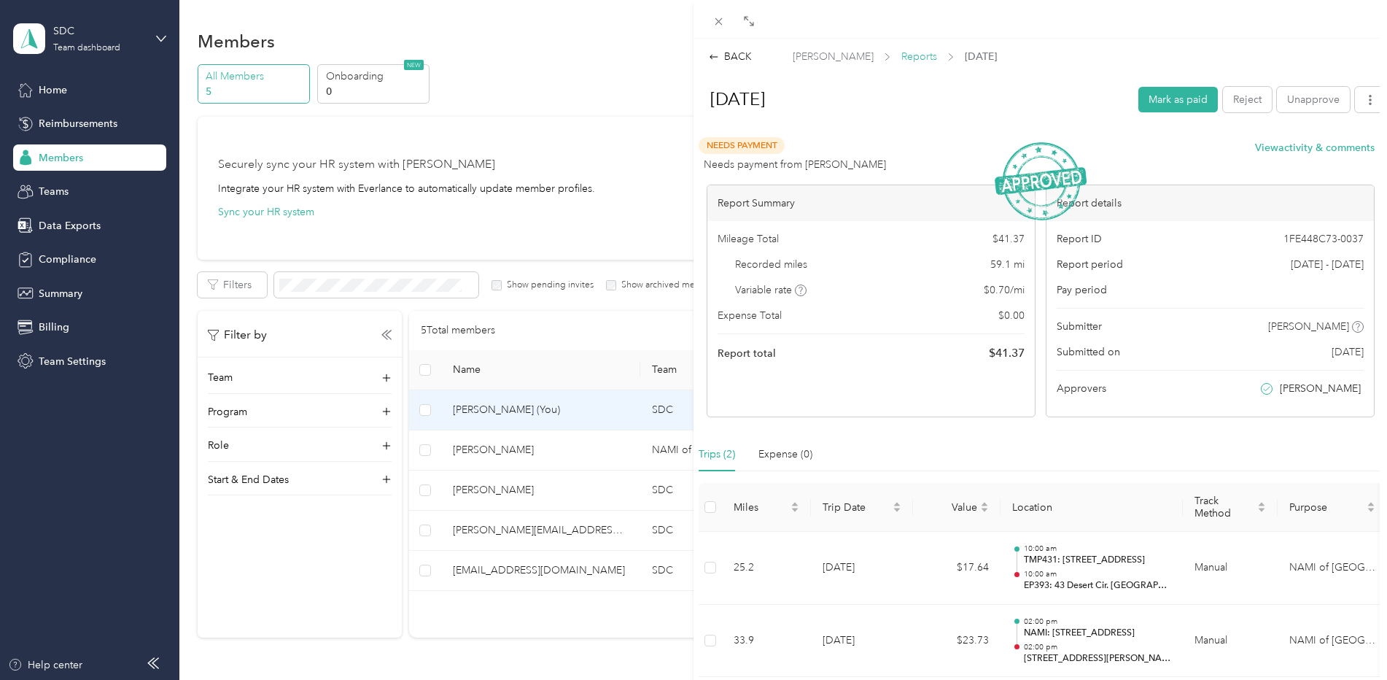
click at [928, 58] on span "Reports" at bounding box center [919, 56] width 36 height 15
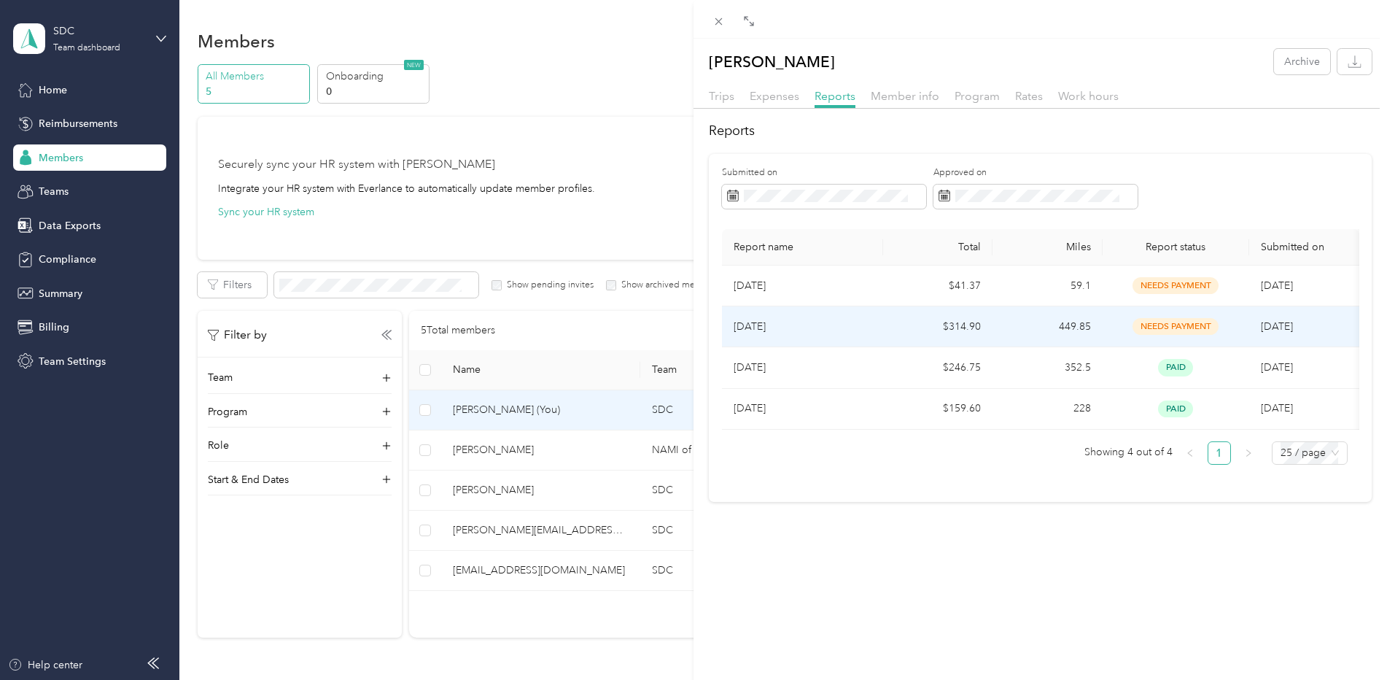
click at [777, 322] on p "[DATE]" at bounding box center [803, 327] width 138 height 16
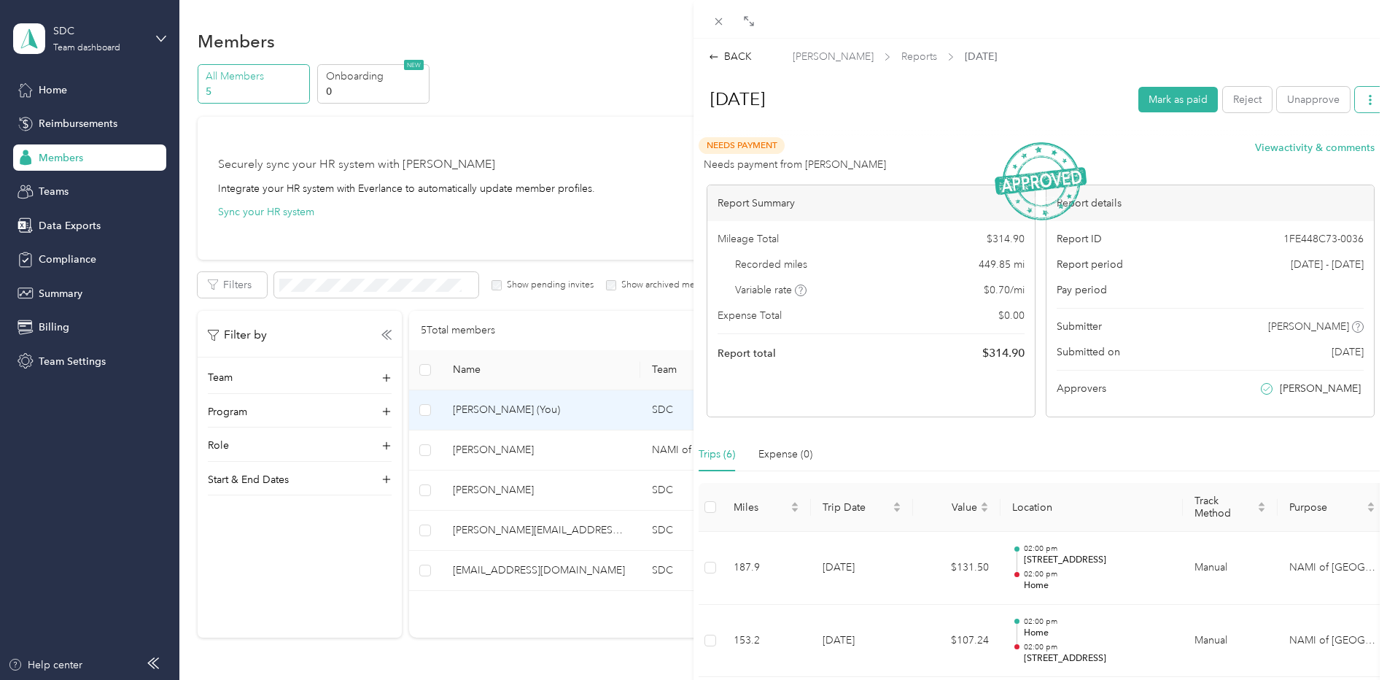
click at [1368, 97] on button "button" at bounding box center [1370, 100] width 31 height 26
click at [1312, 155] on span "Download" at bounding box center [1318, 152] width 48 height 15
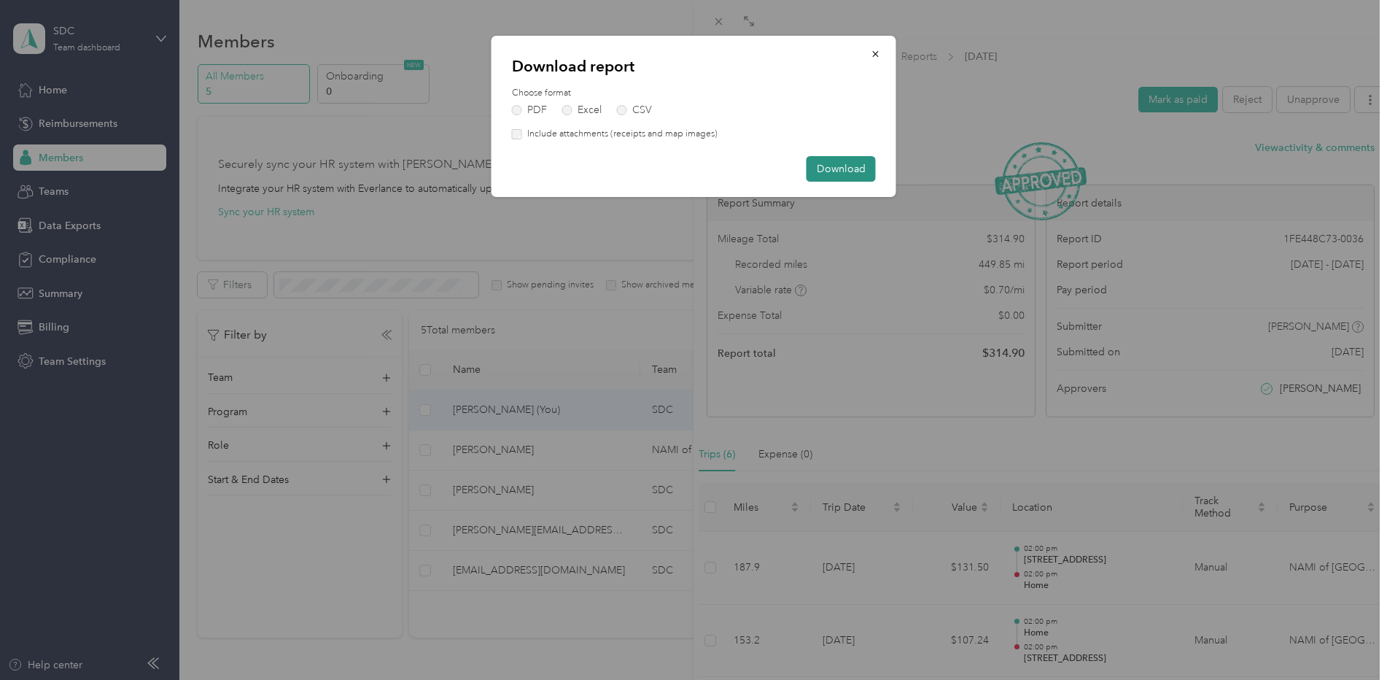
click at [872, 169] on button "Download" at bounding box center [841, 169] width 69 height 26
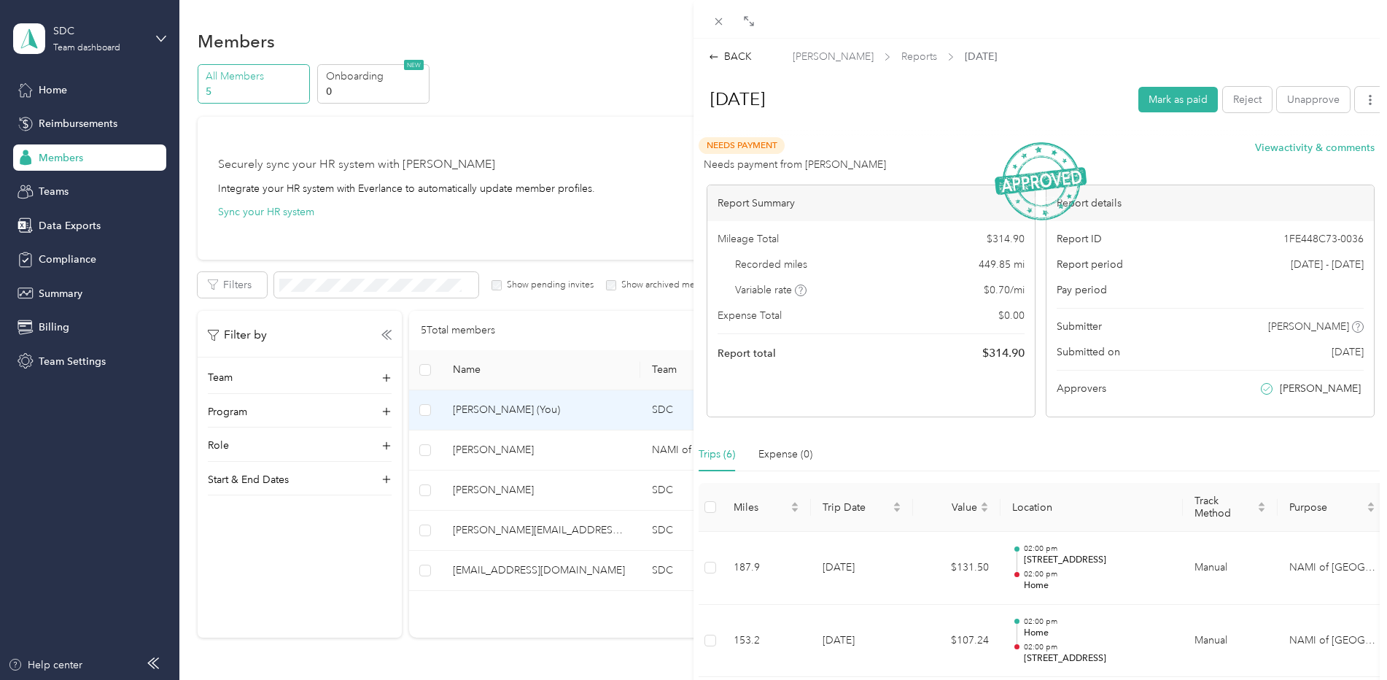
click at [486, 492] on div "BACK [PERSON_NAME] Reports [DATE] [DATE] Mark as paid Reject Unapprove Needs Pa…" at bounding box center [693, 340] width 1387 height 680
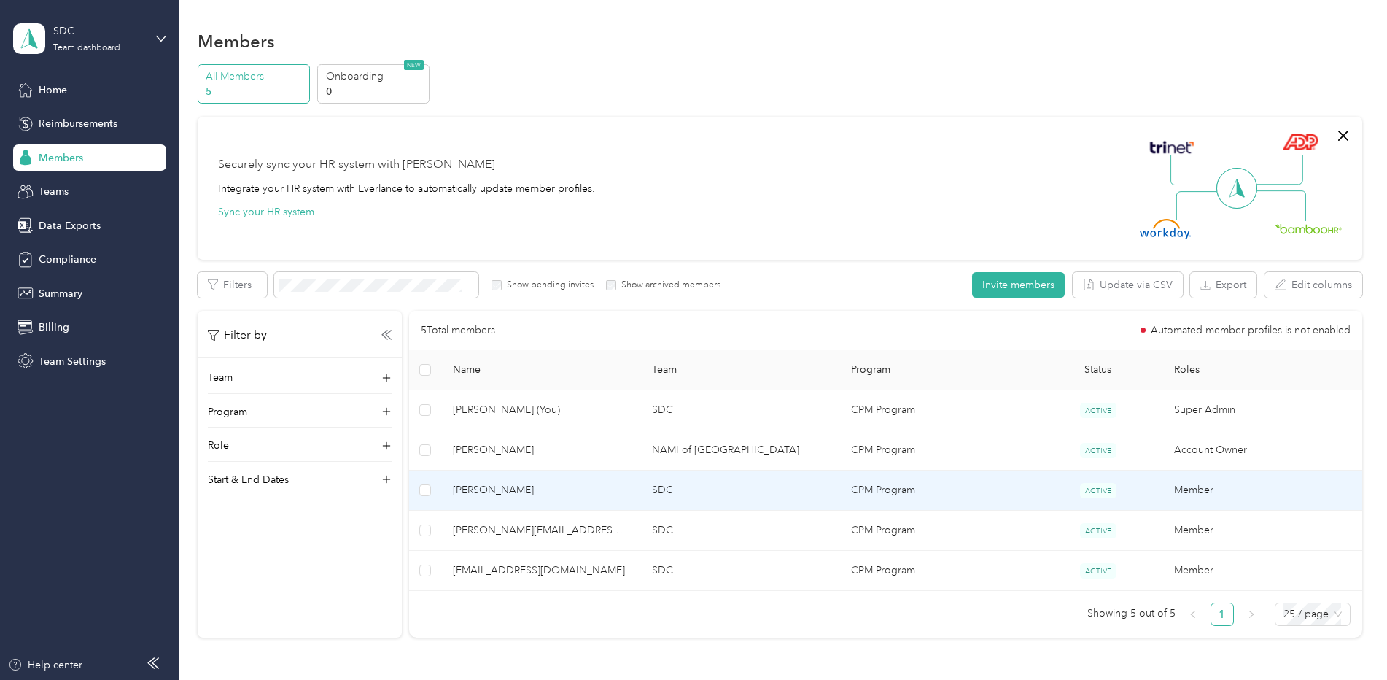
click at [486, 491] on span "[PERSON_NAME]" at bounding box center [541, 490] width 176 height 16
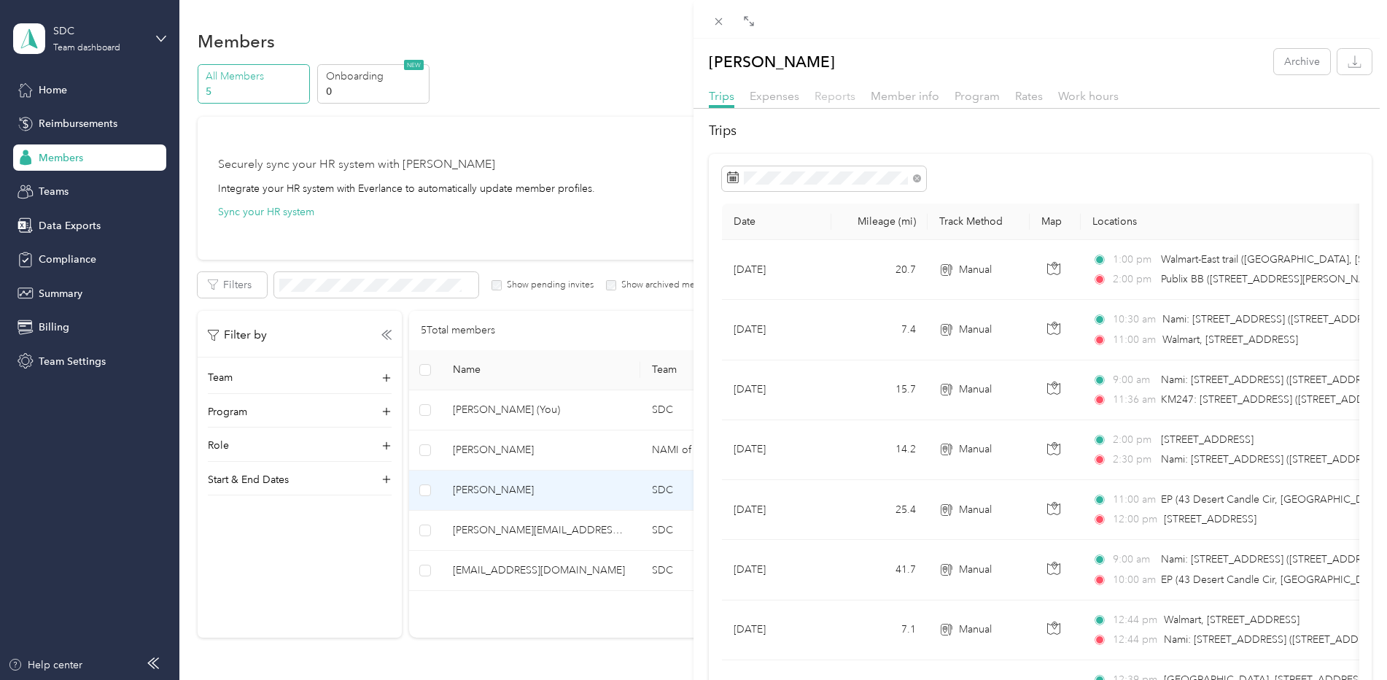
click at [836, 96] on span "Reports" at bounding box center [835, 96] width 41 height 14
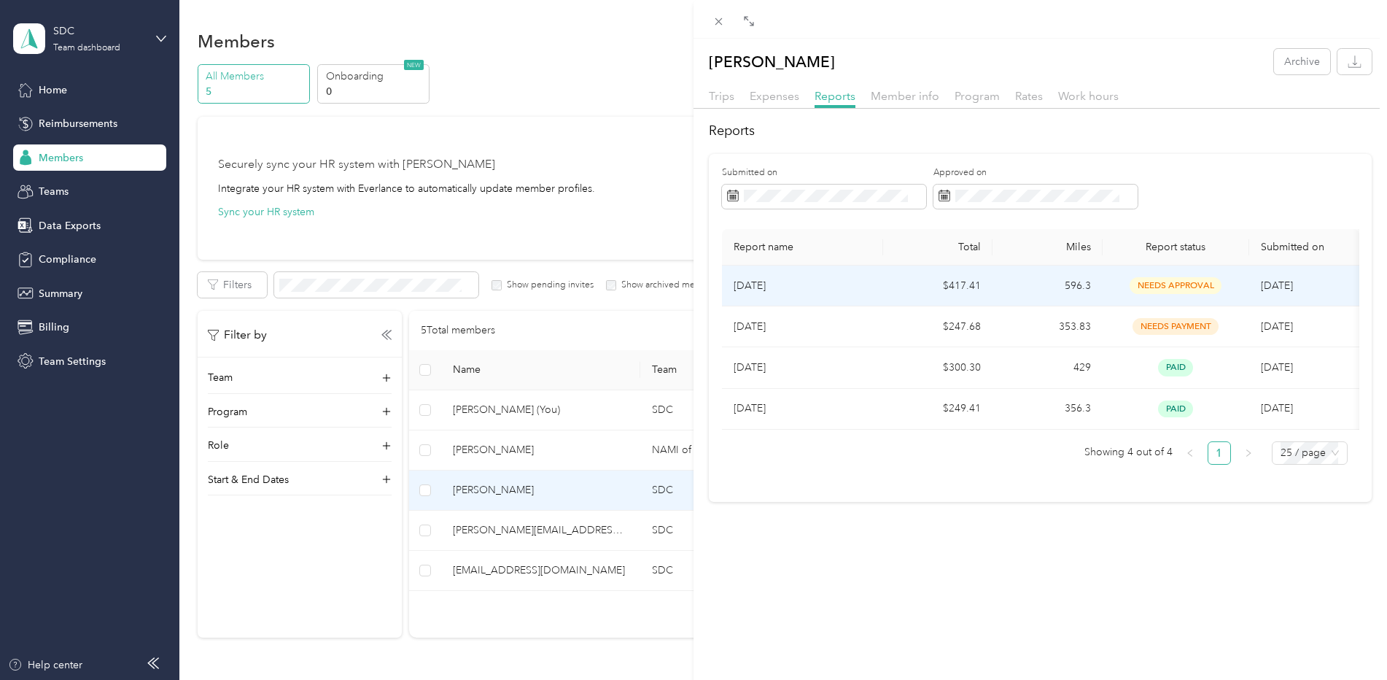
click at [807, 289] on p "[DATE]" at bounding box center [803, 286] width 138 height 16
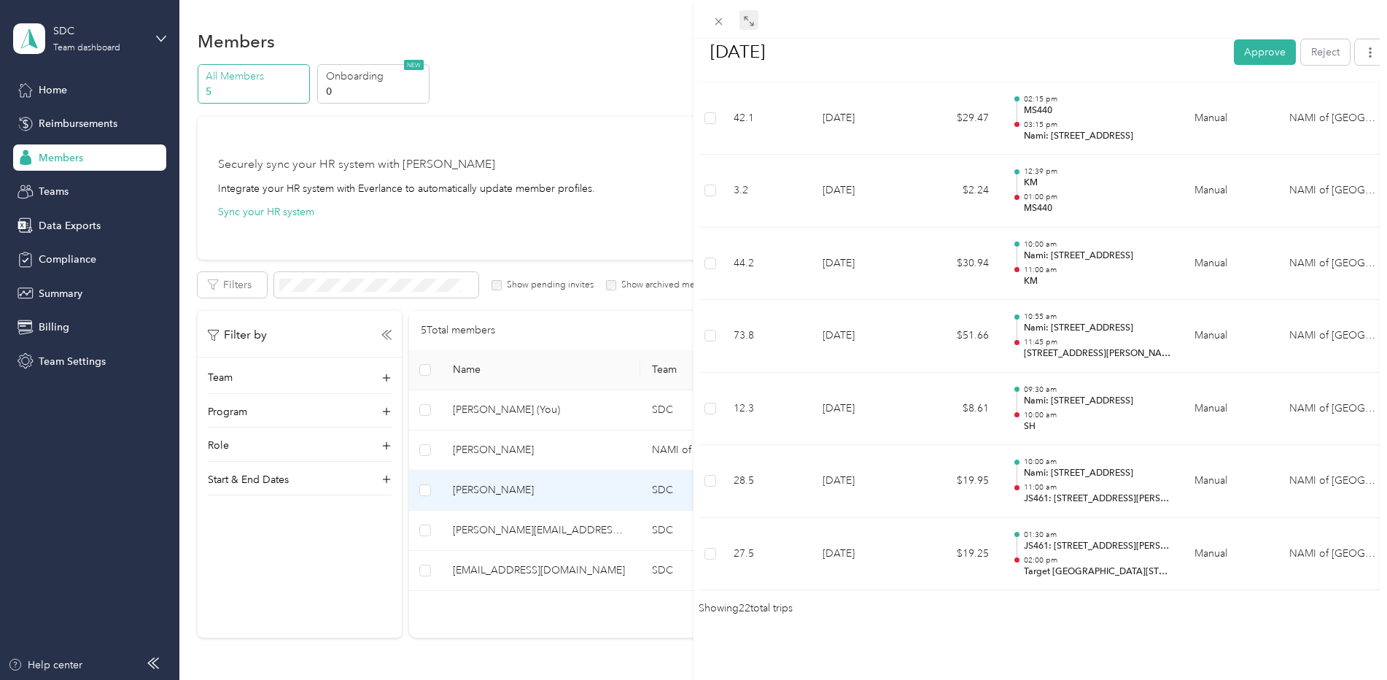
click at [746, 17] on icon at bounding box center [746, 18] width 4 height 4
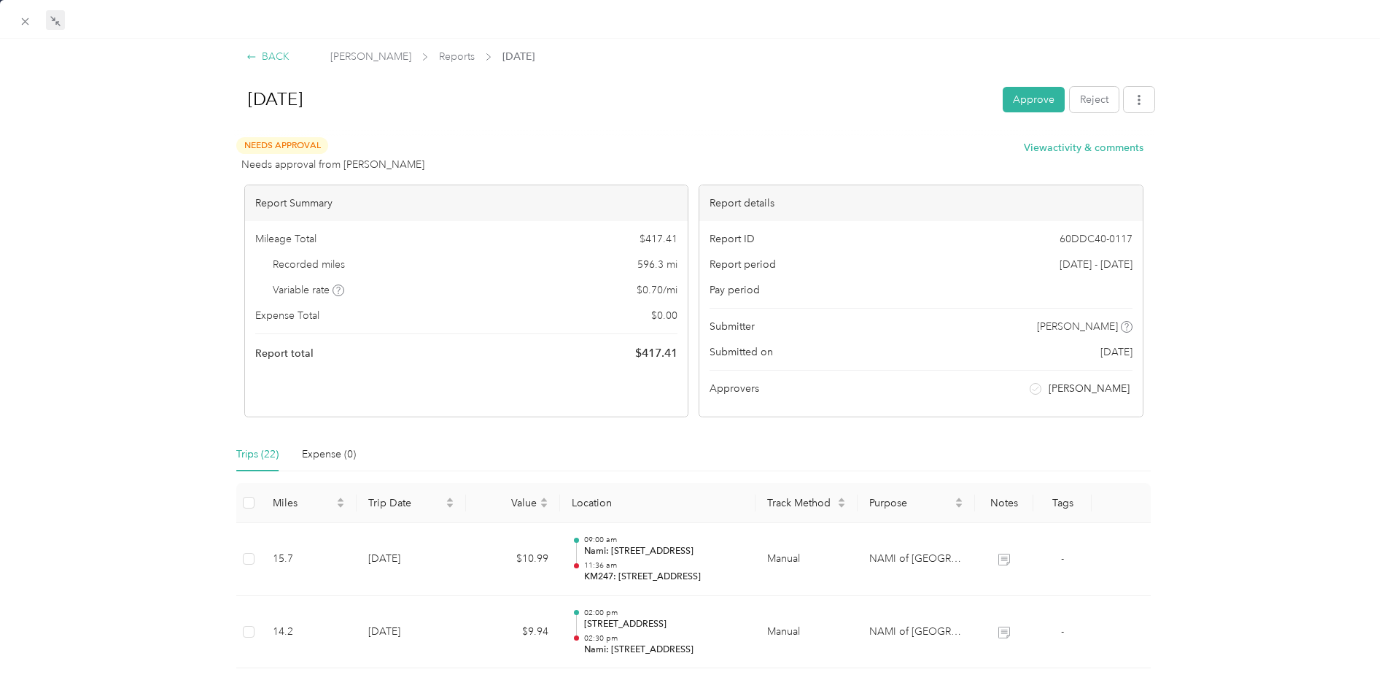
click at [277, 57] on div "BACK" at bounding box center [268, 56] width 43 height 15
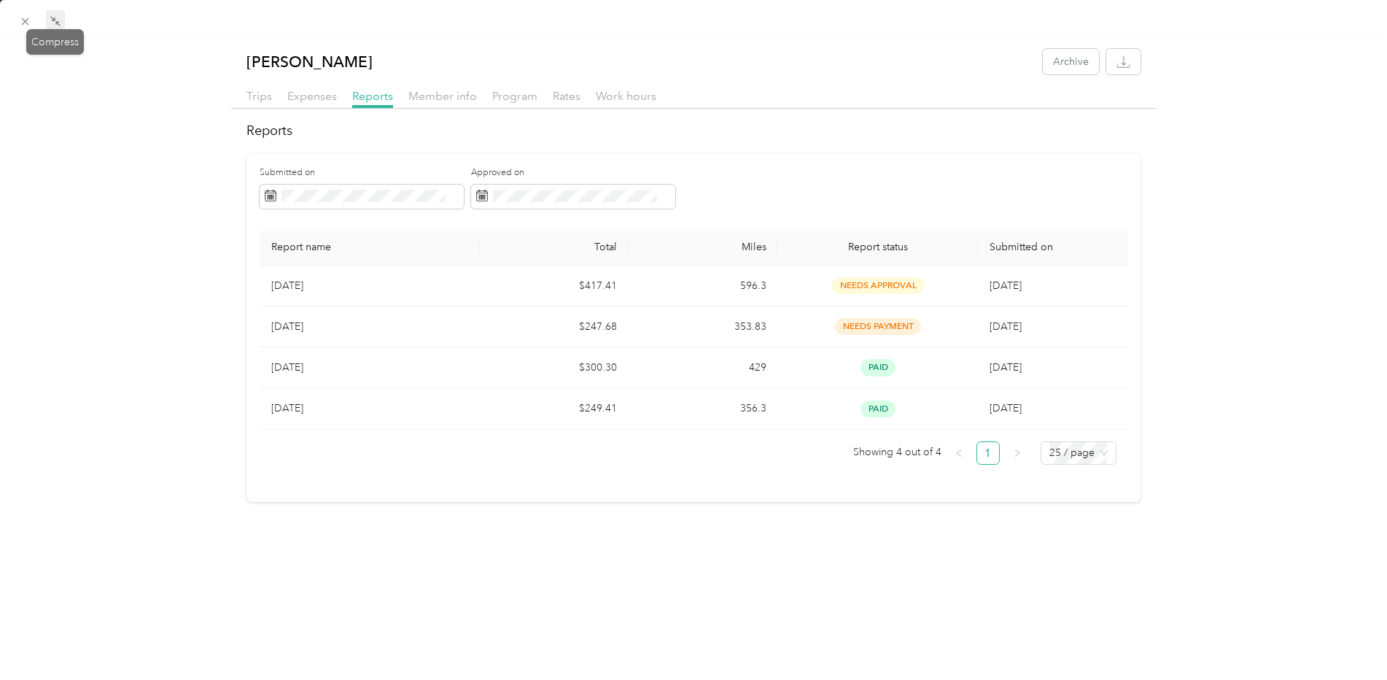
click at [55, 20] on icon at bounding box center [56, 21] width 12 height 12
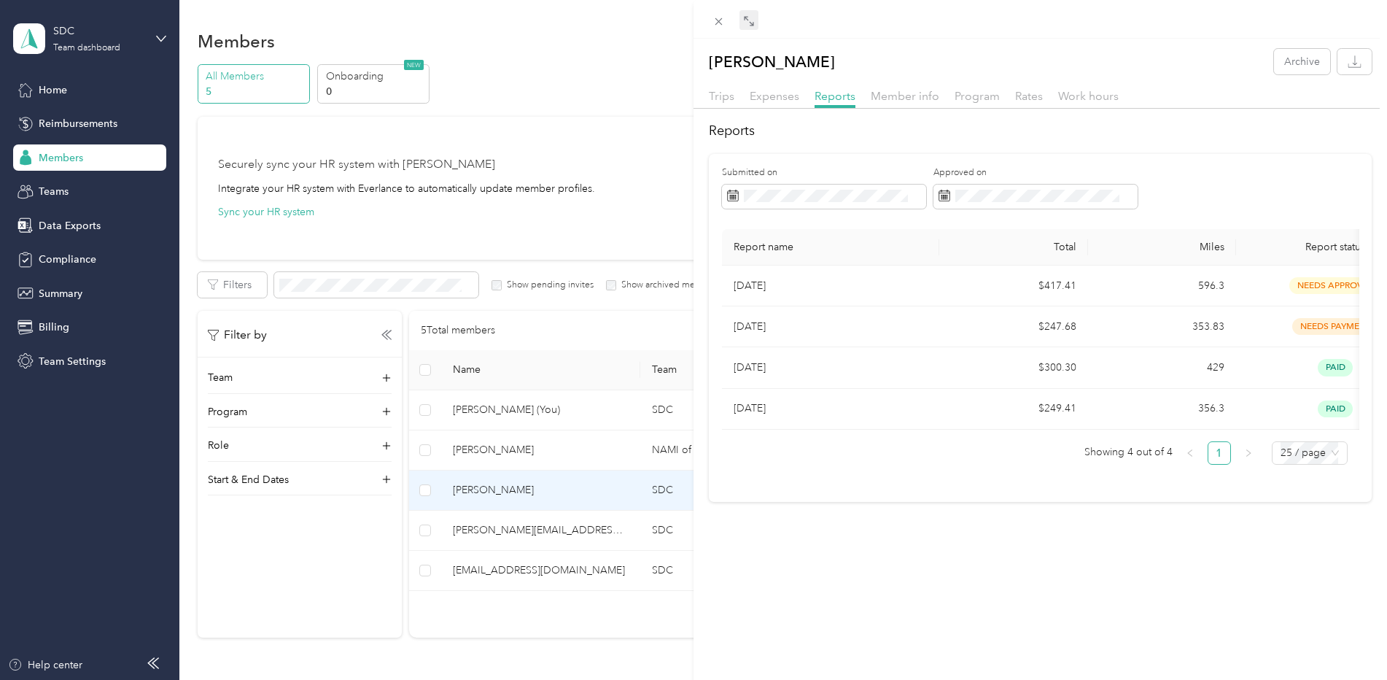
click at [497, 530] on div "[PERSON_NAME] Archive Trips Expenses Reports Member info Program Rates Work hou…" at bounding box center [693, 340] width 1387 height 680
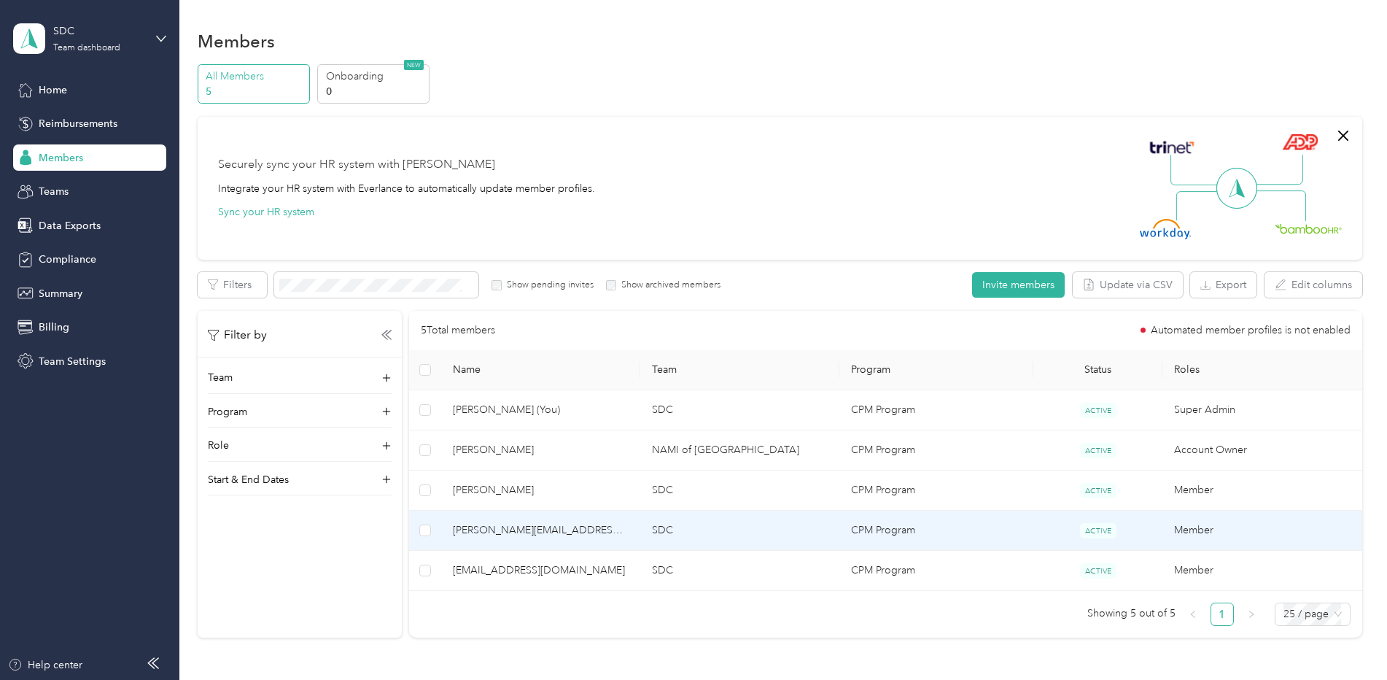
click at [499, 531] on span "[PERSON_NAME][EMAIL_ADDRESS][DOMAIN_NAME]" at bounding box center [541, 530] width 176 height 16
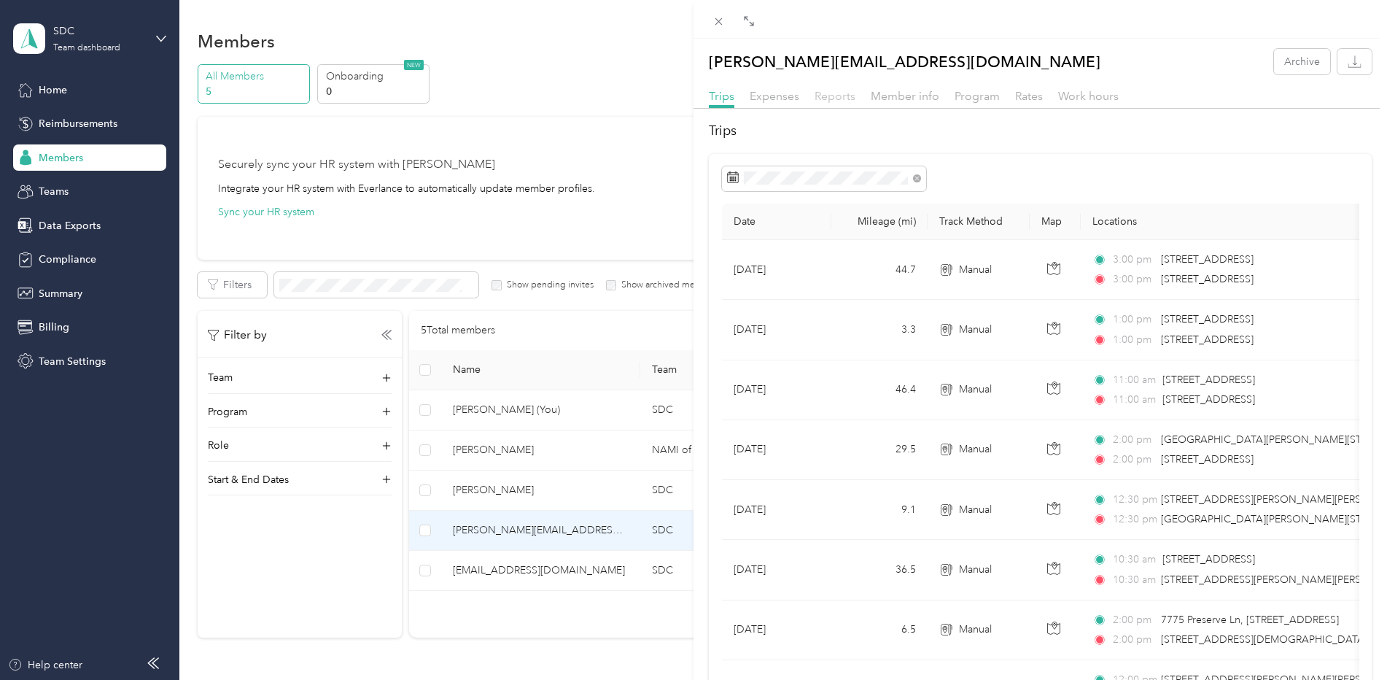
click at [839, 97] on span "Reports" at bounding box center [835, 96] width 41 height 14
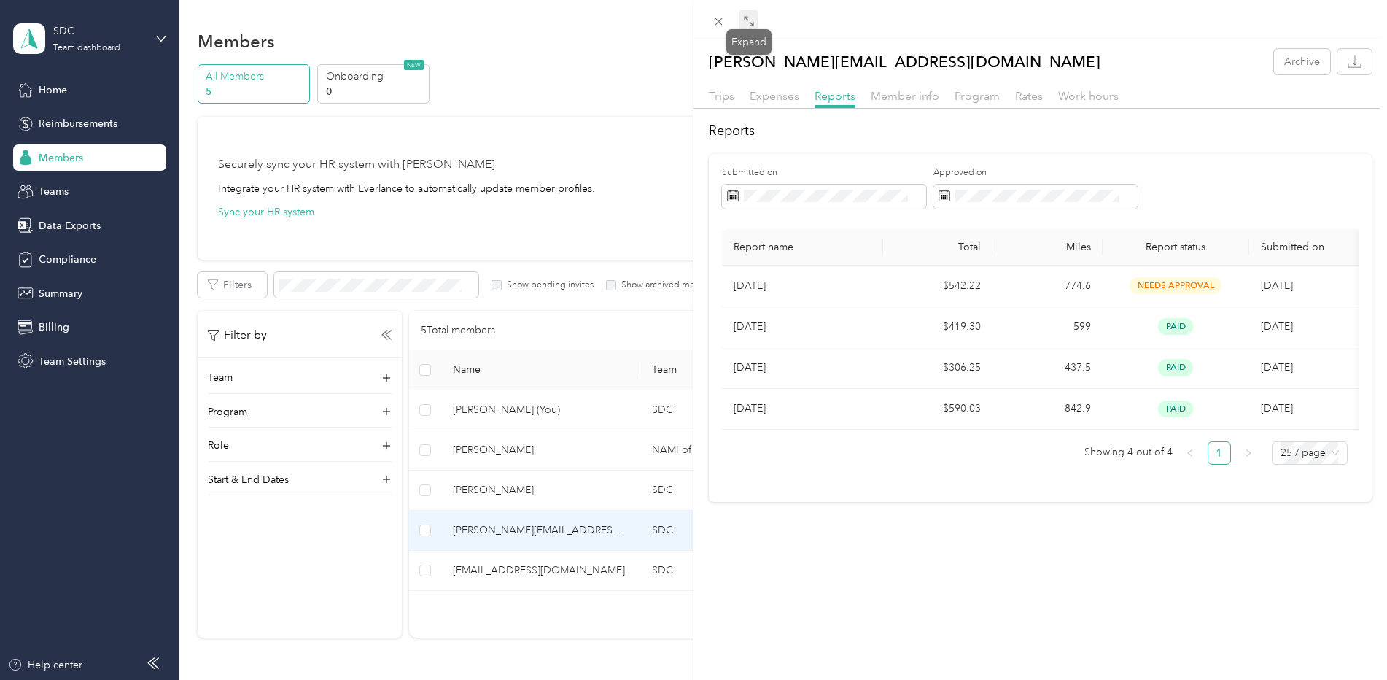
click at [745, 20] on icon at bounding box center [749, 21] width 12 height 12
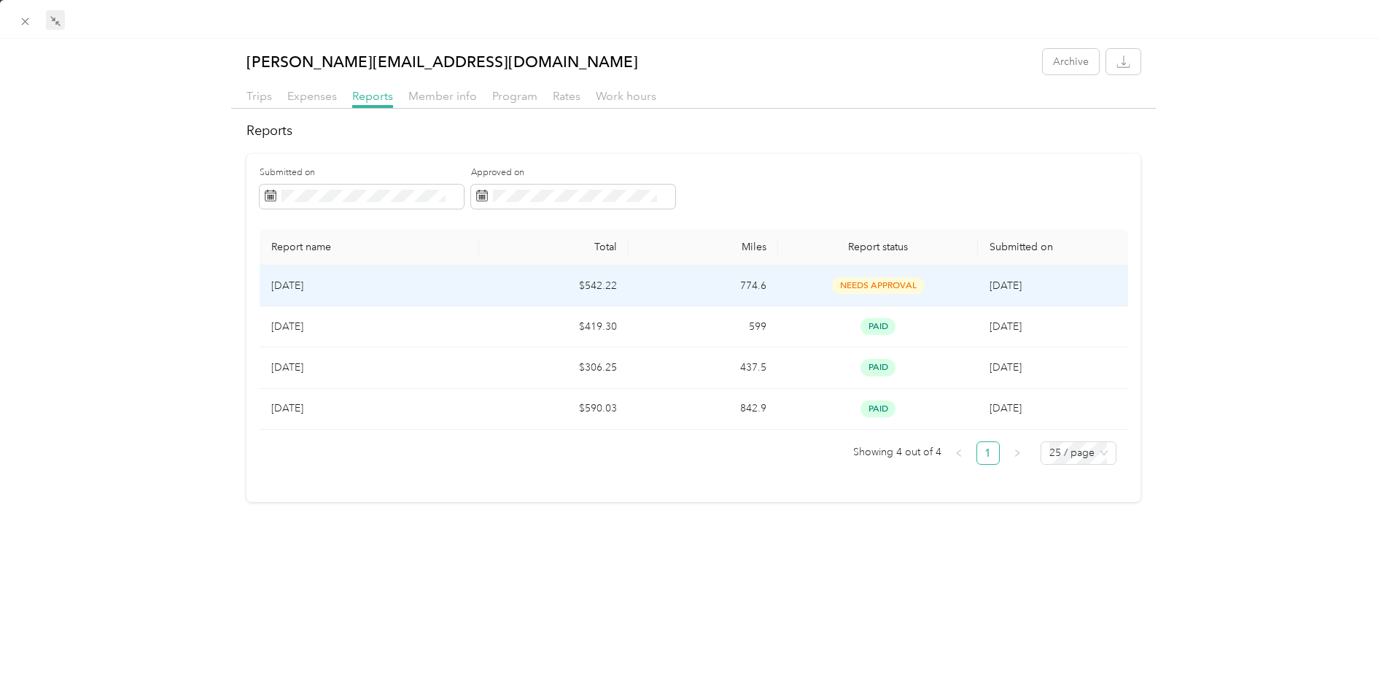
click at [365, 283] on p "[DATE]" at bounding box center [369, 286] width 196 height 16
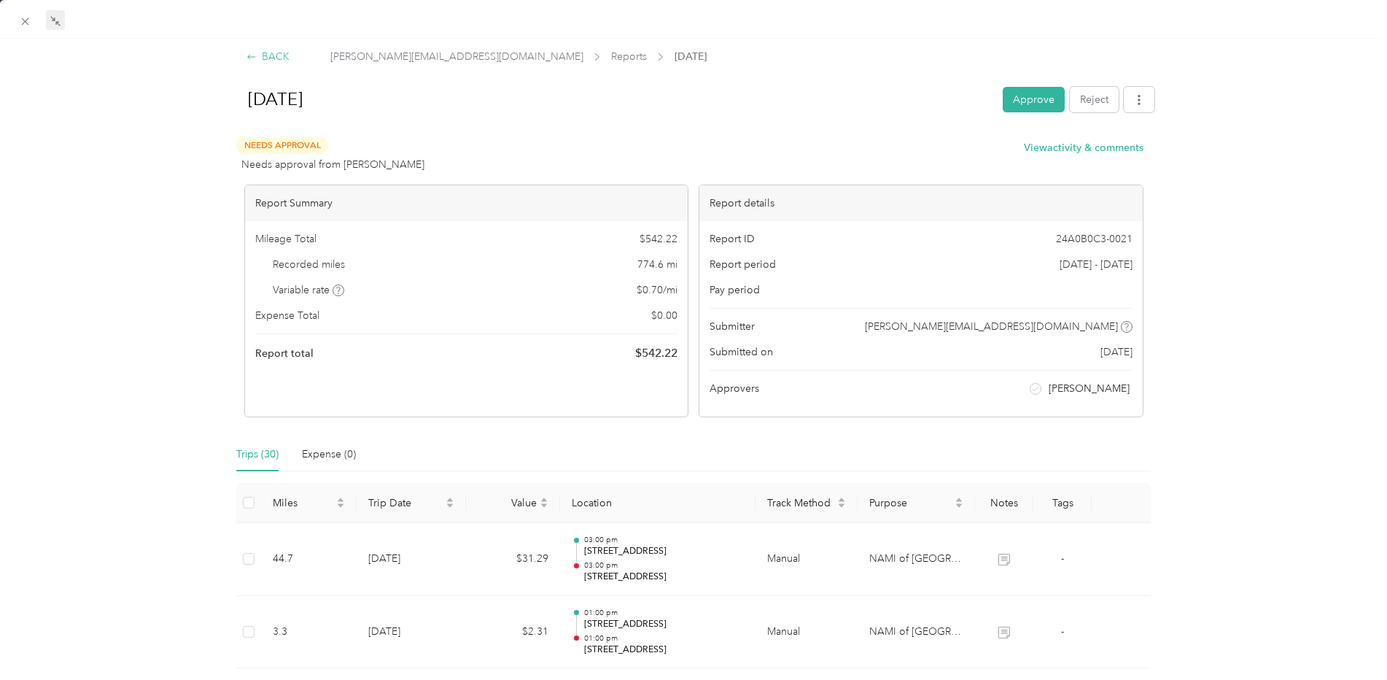
click at [281, 54] on div "BACK" at bounding box center [268, 56] width 43 height 15
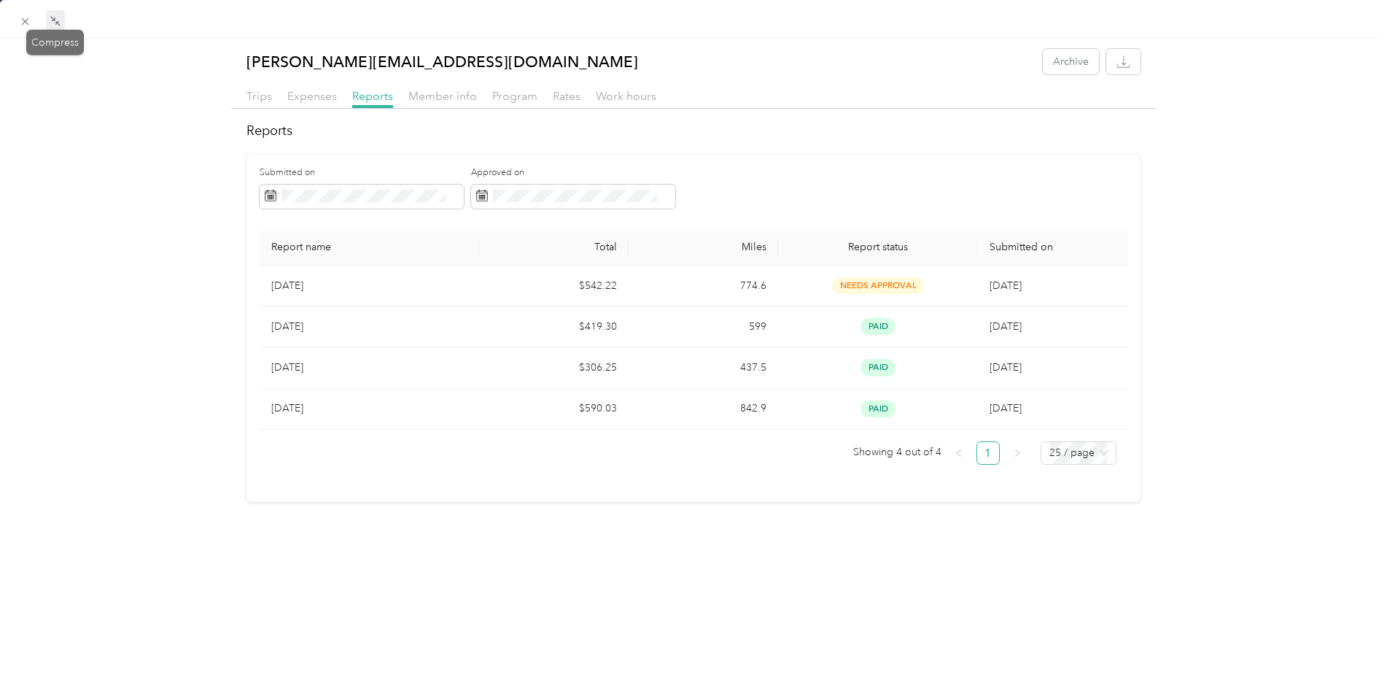
click at [57, 21] on icon at bounding box center [56, 21] width 12 height 12
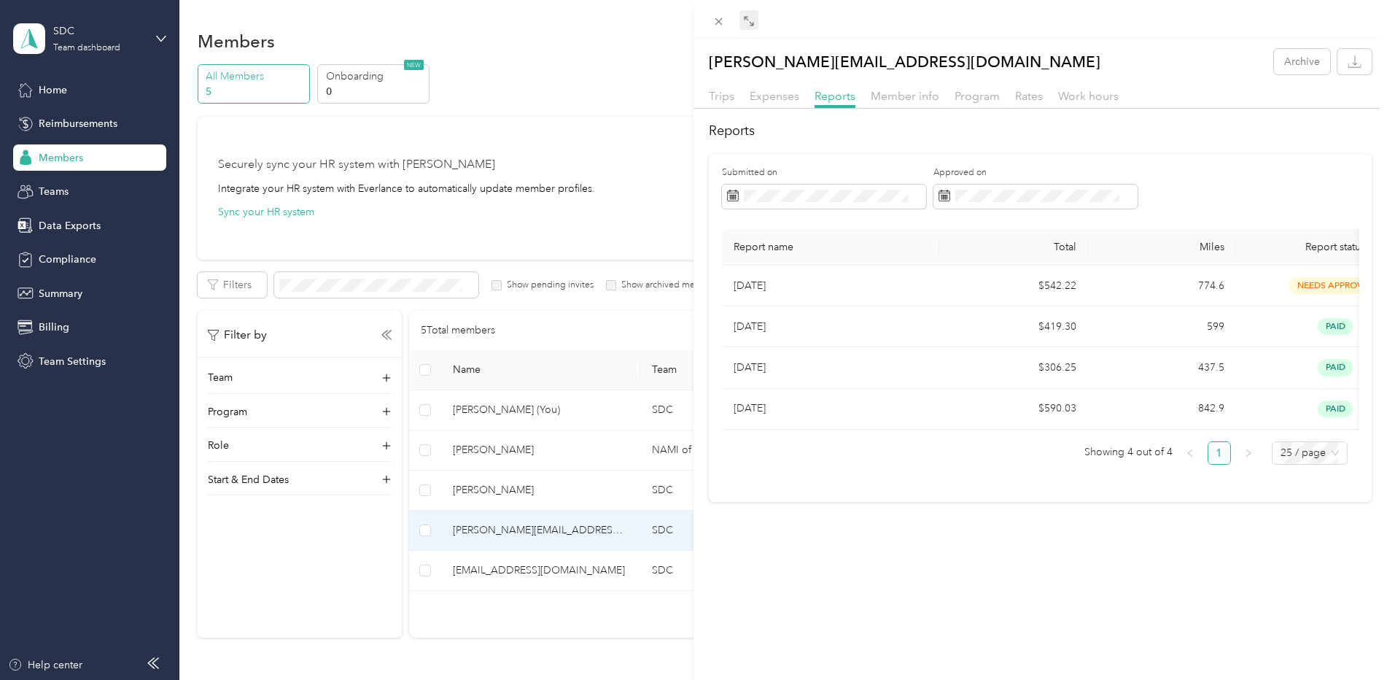
click at [476, 576] on div "[PERSON_NAME][EMAIL_ADDRESS][DOMAIN_NAME] Archive Trips Expenses Reports Member…" at bounding box center [693, 340] width 1387 height 680
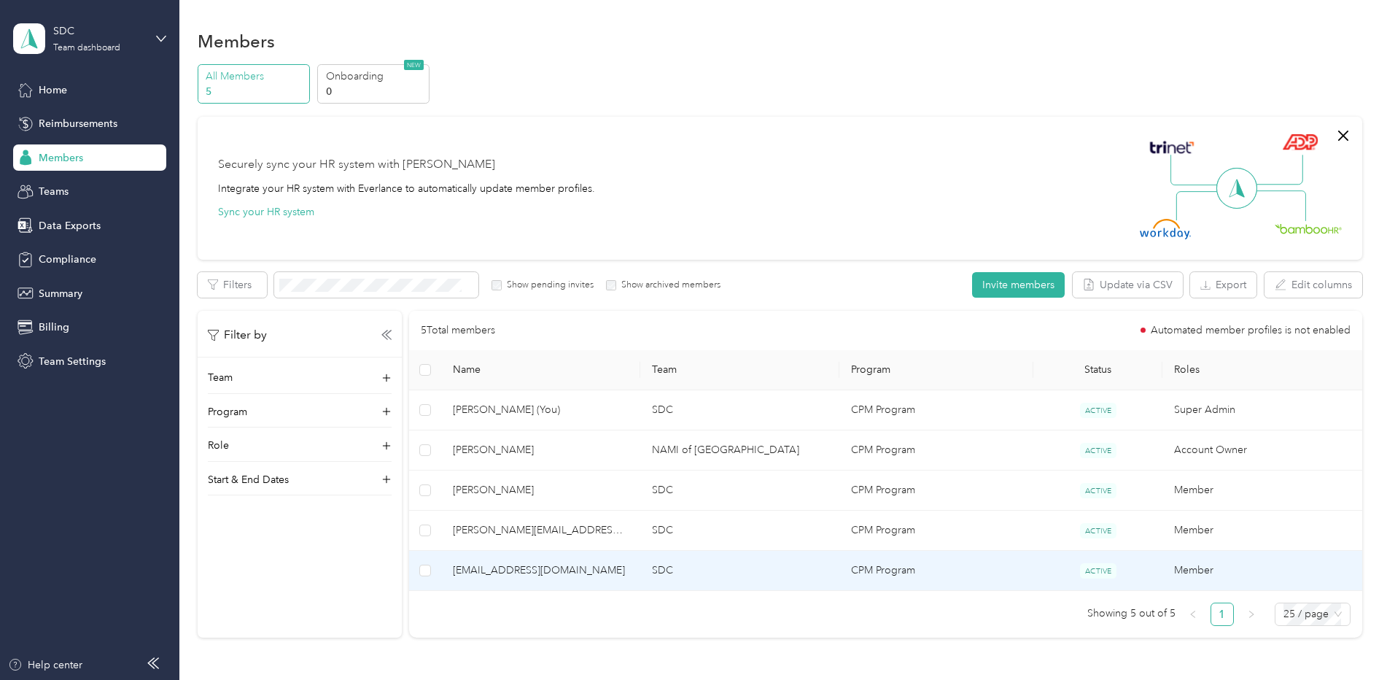
click at [477, 570] on span "[EMAIL_ADDRESS][DOMAIN_NAME]" at bounding box center [541, 570] width 176 height 16
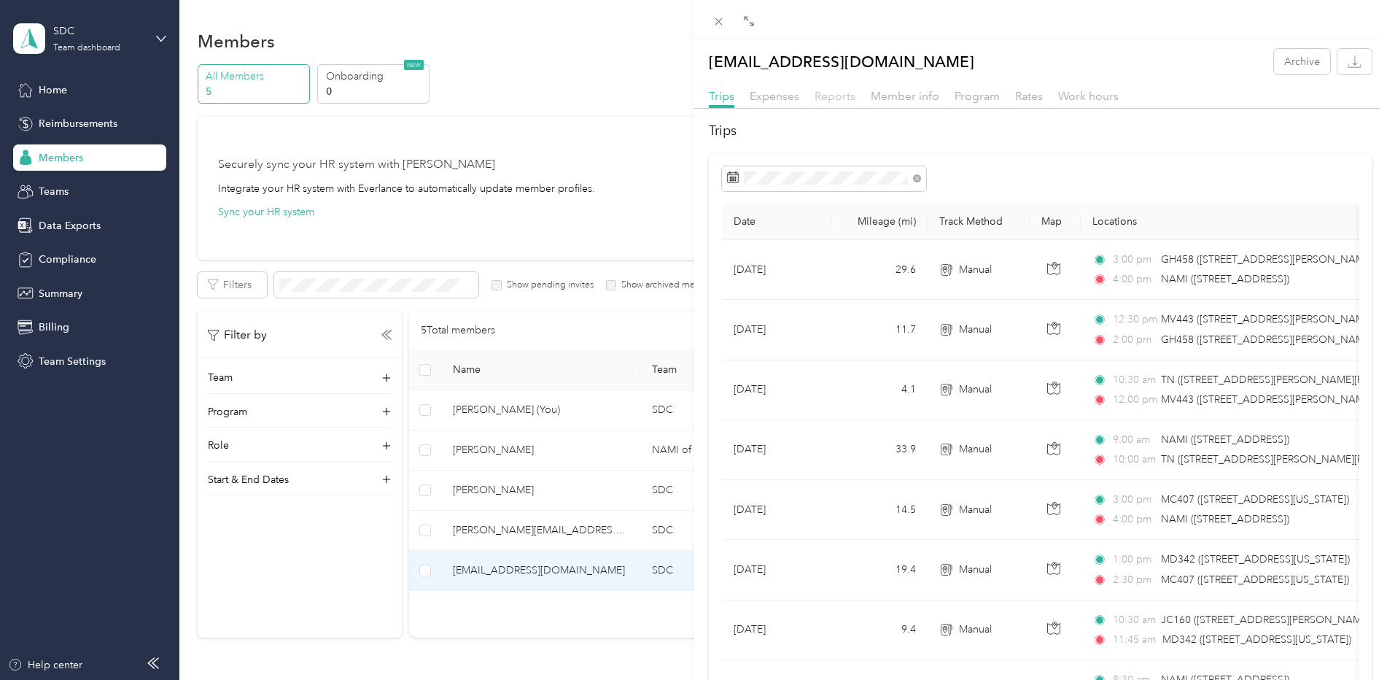
click at [833, 94] on span "Reports" at bounding box center [835, 96] width 41 height 14
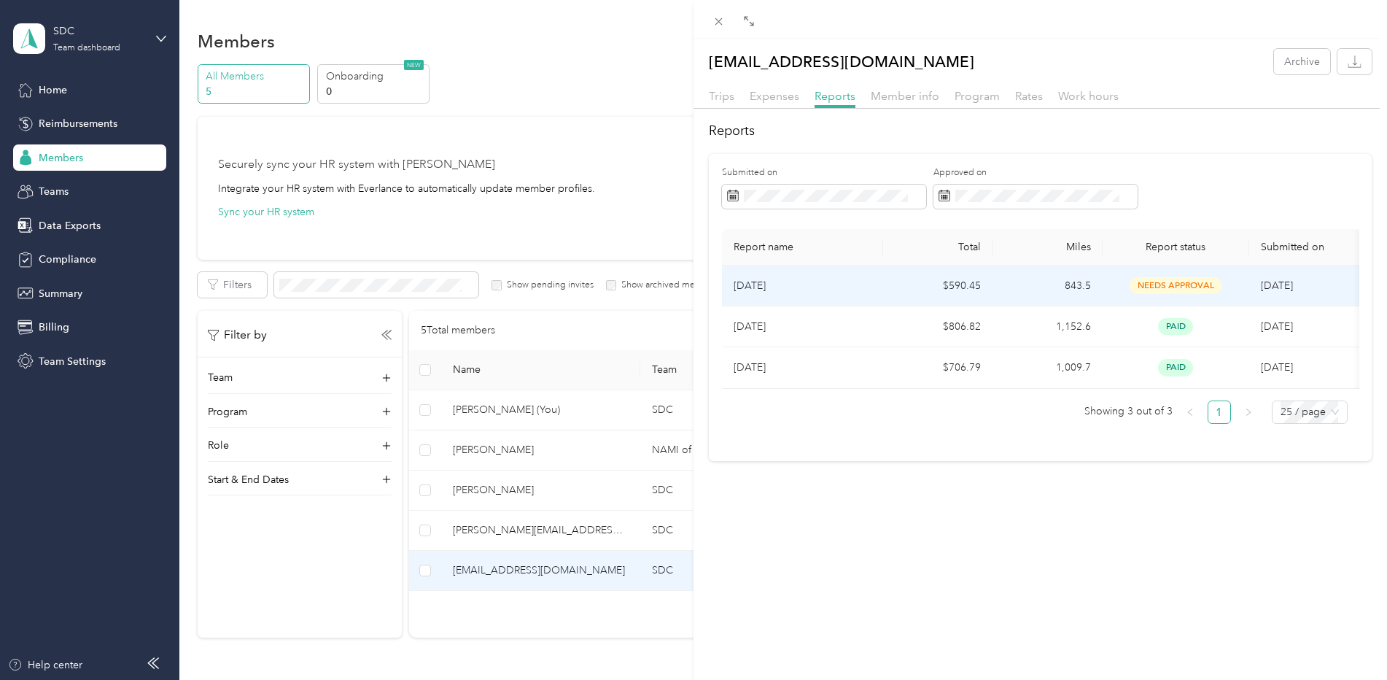
click at [796, 289] on p "[DATE]" at bounding box center [803, 286] width 138 height 16
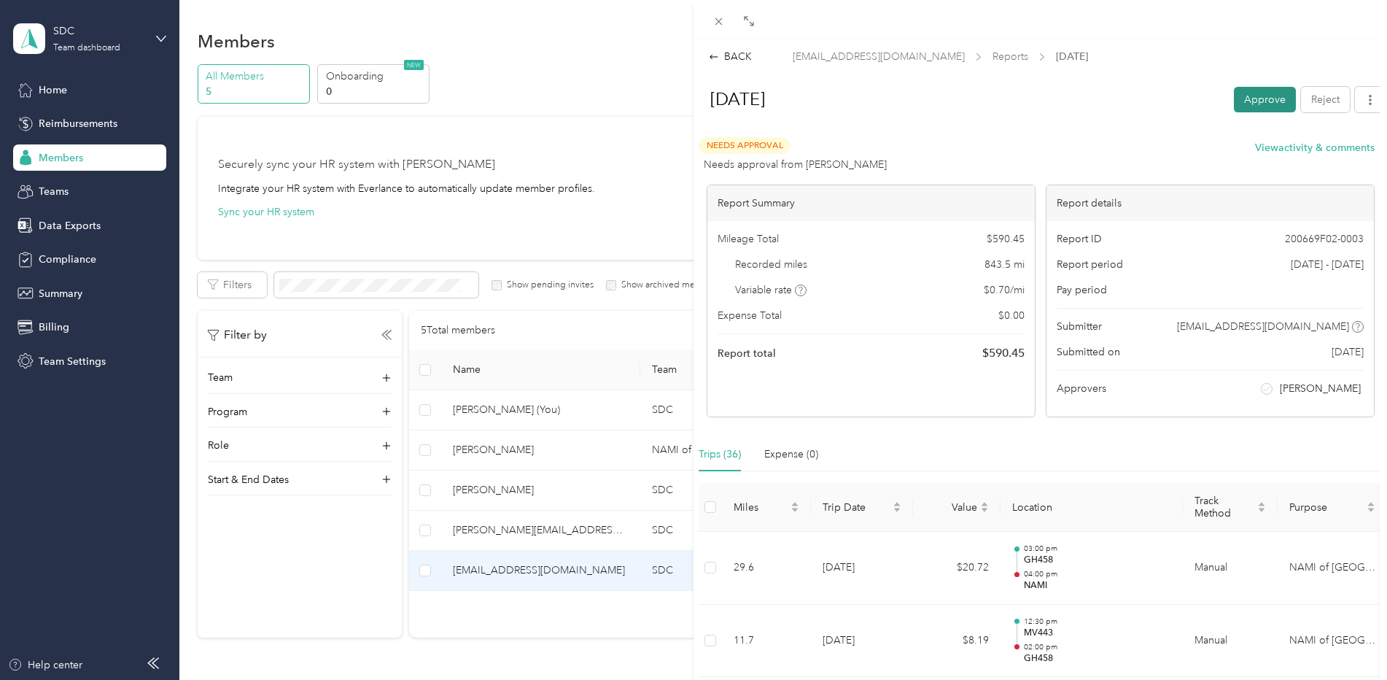
click at [1249, 94] on button "Approve" at bounding box center [1265, 100] width 62 height 26
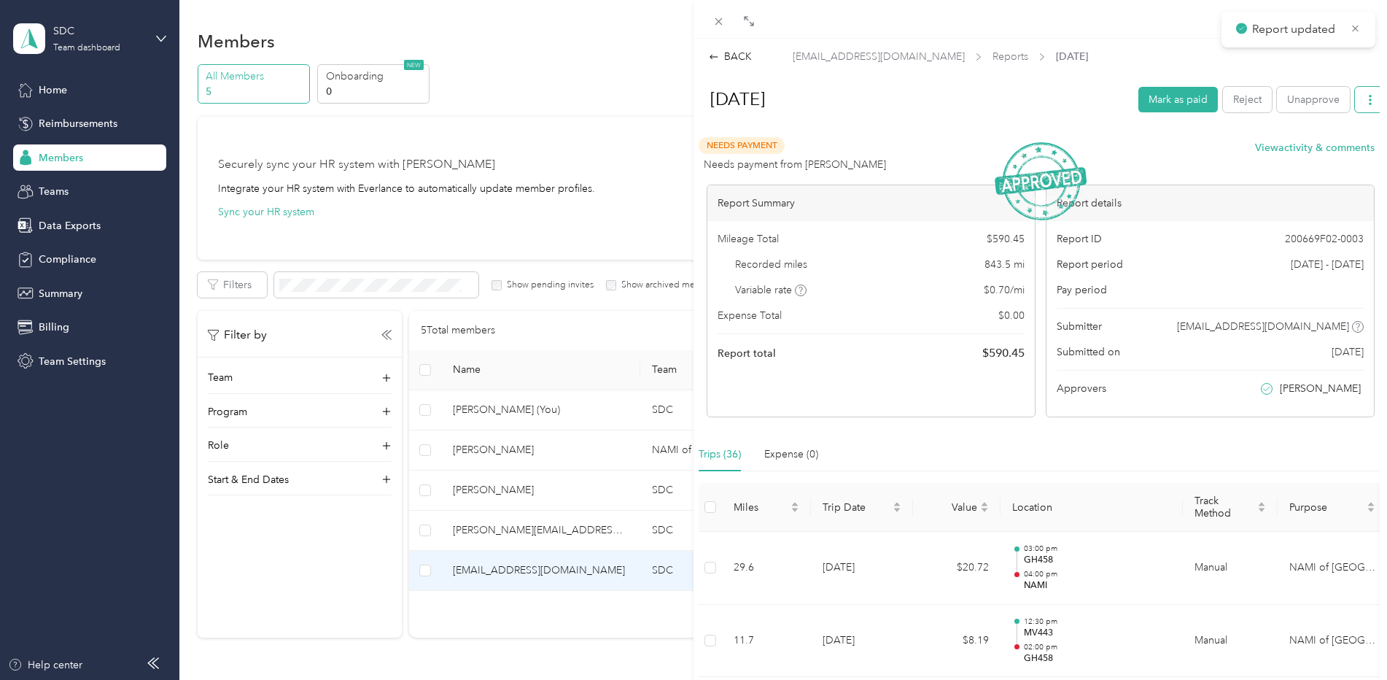
click at [1355, 103] on button "button" at bounding box center [1370, 100] width 31 height 26
click at [1320, 150] on span "Download" at bounding box center [1318, 152] width 48 height 15
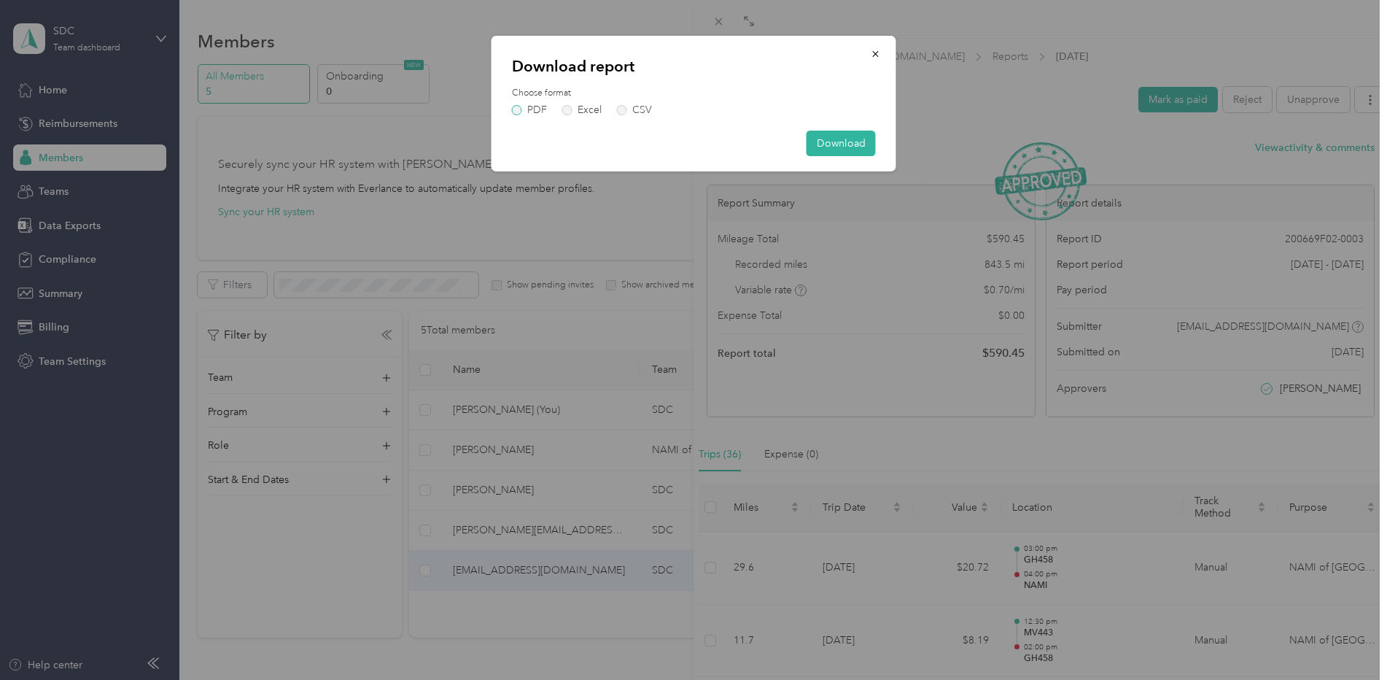
click at [518, 113] on label "PDF" at bounding box center [529, 110] width 35 height 10
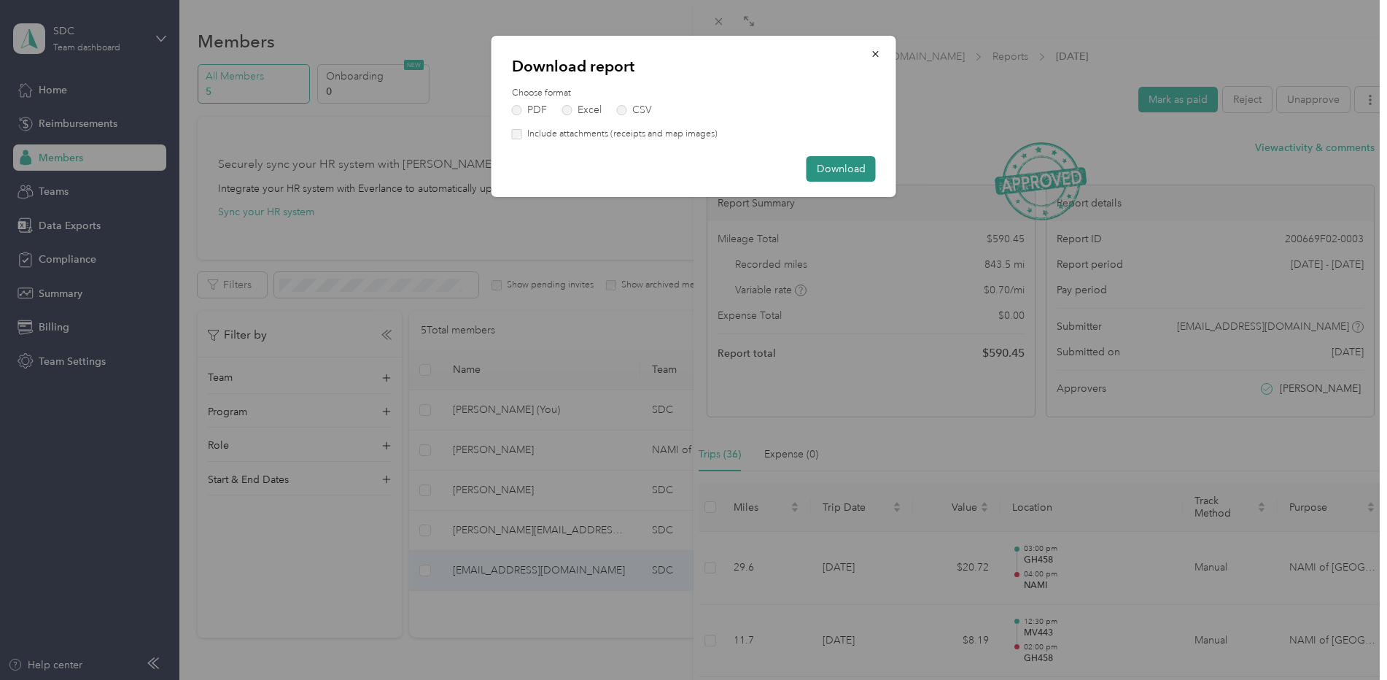
click at [829, 171] on button "Download" at bounding box center [841, 169] width 69 height 26
